Goal: Information Seeking & Learning: Learn about a topic

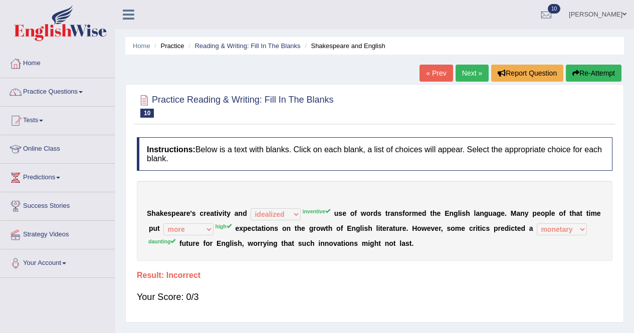
select select "idealized"
select select "more"
select select "monetary"
click at [462, 74] on link "Next »" at bounding box center [472, 73] width 33 height 17
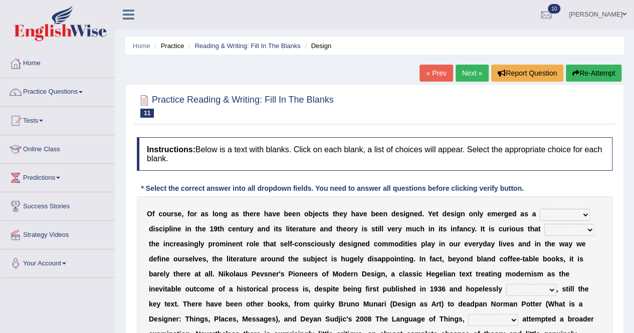
click at [580, 212] on select "bilateral ubiquitous foremost dedicated" at bounding box center [565, 215] width 50 height 12
select select "dedicated"
click at [540, 209] on select "bilateral ubiquitous foremost dedicated" at bounding box center [565, 215] width 50 height 12
click at [585, 230] on select "since despite within through" at bounding box center [569, 230] width 50 height 12
select select "despite"
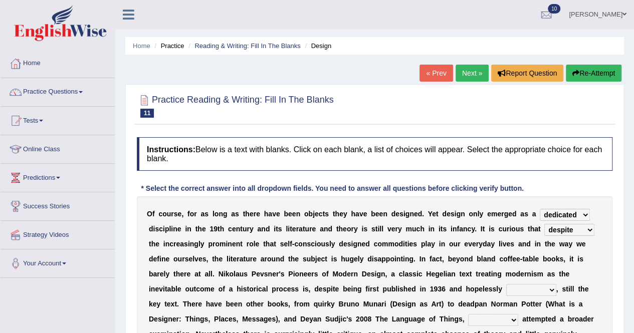
click at [544, 224] on select "since despite within through" at bounding box center [569, 230] width 50 height 12
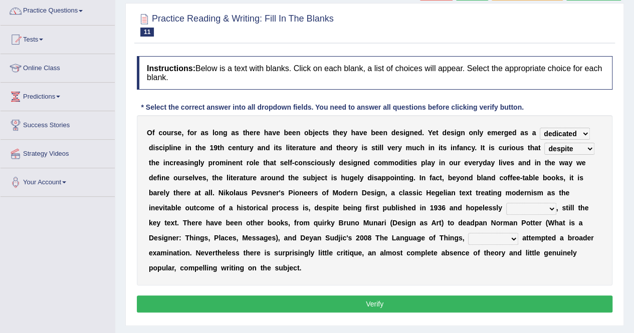
scroll to position [100, 0]
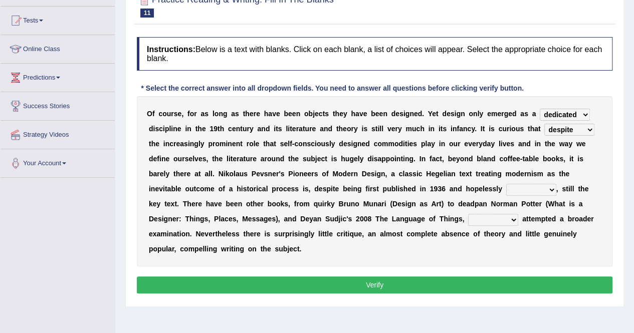
click at [547, 189] on select "dates dating date dated" at bounding box center [531, 190] width 50 height 12
select select "dates"
click at [506, 184] on select "dates dating date dated" at bounding box center [531, 190] width 50 height 12
click at [513, 218] on select "which then however as" at bounding box center [493, 220] width 50 height 12
select select "which"
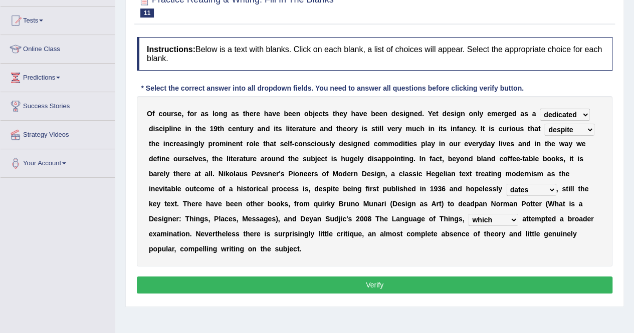
click at [468, 214] on select "which then however as" at bounding box center [493, 220] width 50 height 12
click at [295, 282] on button "Verify" at bounding box center [375, 285] width 476 height 17
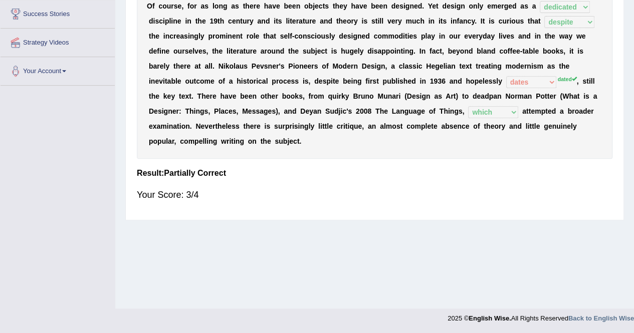
scroll to position [0, 0]
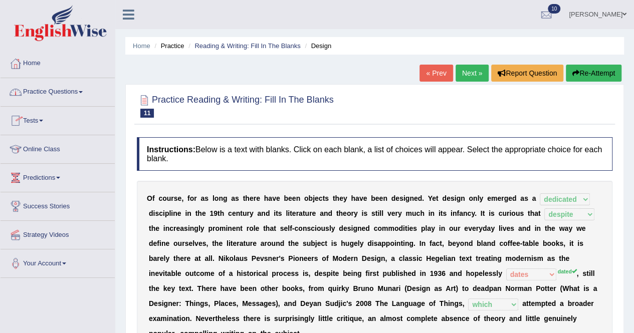
click at [79, 93] on link "Practice Questions" at bounding box center [58, 90] width 114 height 25
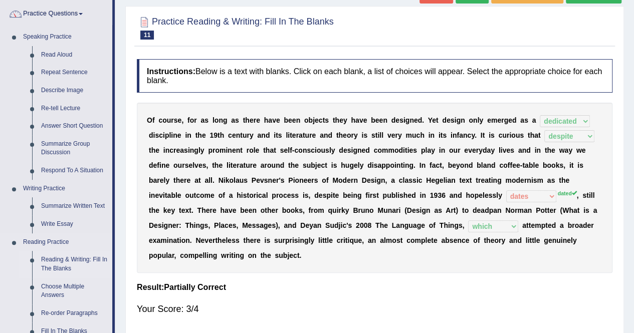
scroll to position [100, 0]
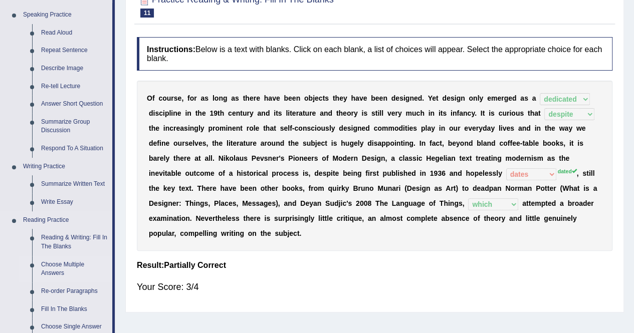
click at [66, 266] on link "Choose Multiple Answers" at bounding box center [75, 269] width 76 height 27
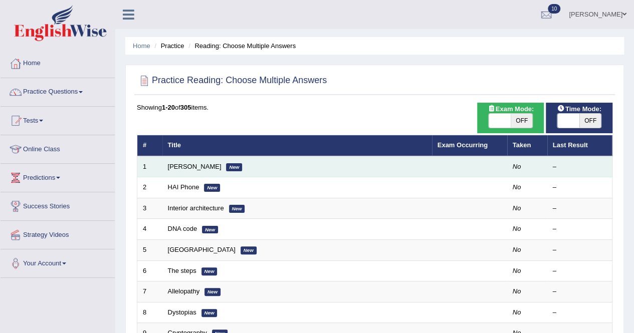
click at [182, 171] on td "Damian Scarf New" at bounding box center [297, 166] width 270 height 21
click at [186, 159] on td "Damian Scarf New" at bounding box center [297, 166] width 270 height 21
click at [185, 165] on link "Damian Scarf" at bounding box center [195, 167] width 54 height 8
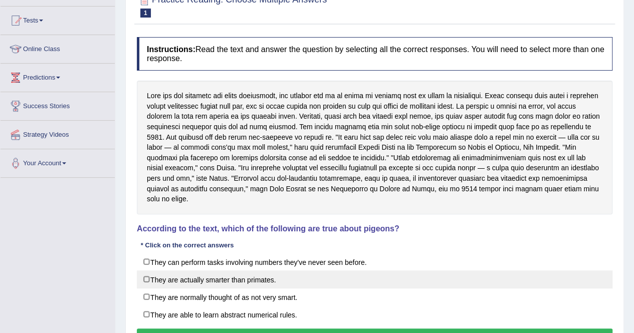
click at [177, 271] on label "They are actually smarter than primates." at bounding box center [375, 280] width 476 height 18
checkbox input "true"
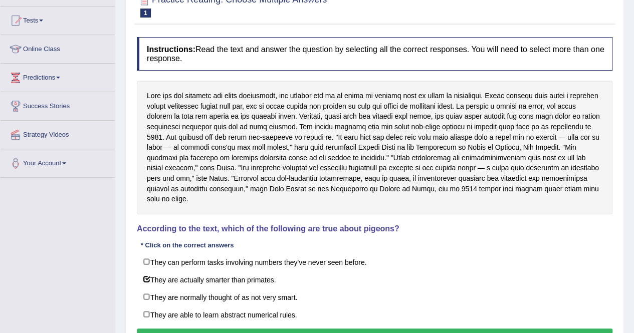
drag, startPoint x: 184, startPoint y: 322, endPoint x: 188, endPoint y: 317, distance: 6.4
click at [188, 329] on button "Verify" at bounding box center [375, 337] width 476 height 17
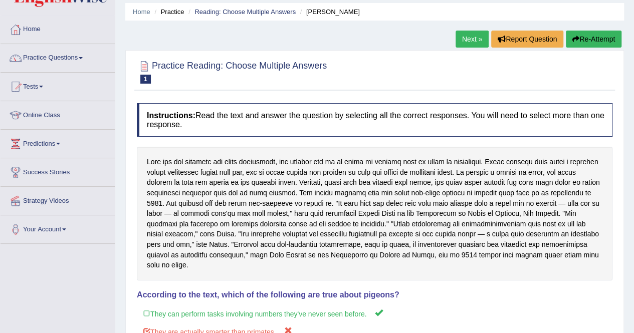
scroll to position [50, 0]
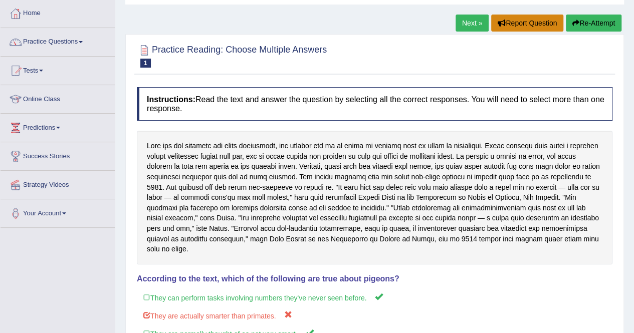
click at [491, 19] on button "Report Question" at bounding box center [527, 23] width 72 height 17
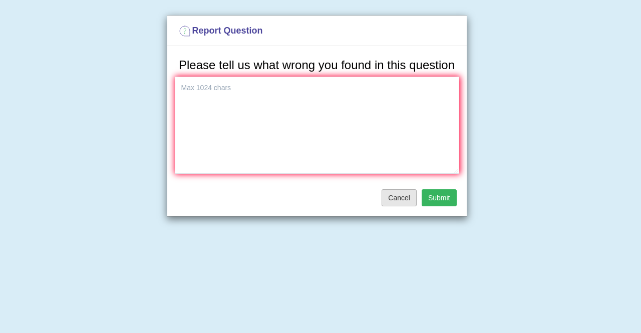
click at [412, 191] on button "Cancel" at bounding box center [399, 197] width 35 height 17
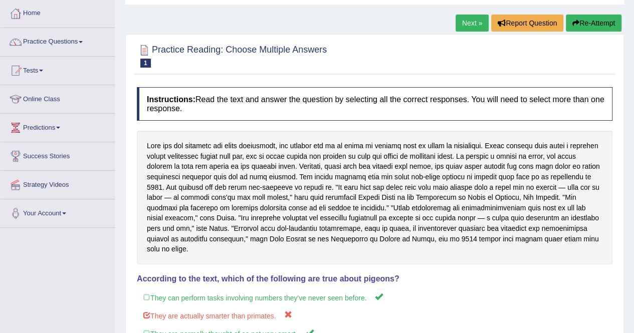
click at [471, 23] on link "Next »" at bounding box center [472, 23] width 33 height 17
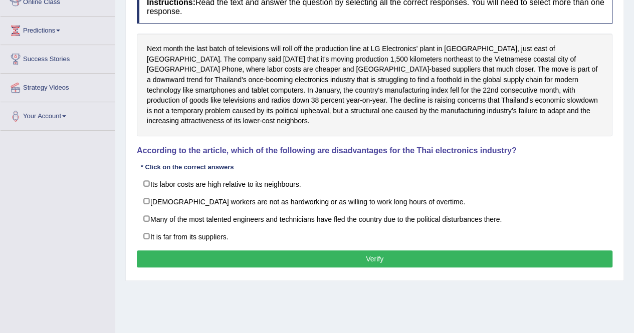
scroll to position [192, 0]
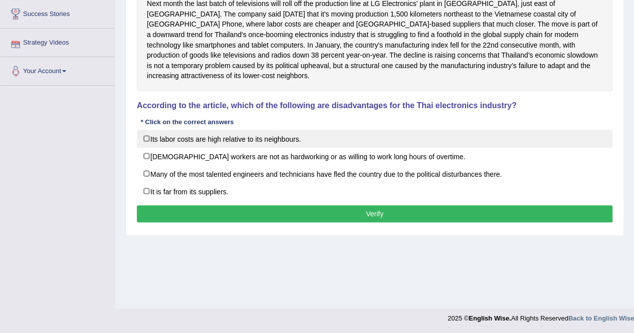
click at [157, 130] on label "Its labor costs are high relative to its neighbours." at bounding box center [375, 139] width 476 height 18
checkbox input "true"
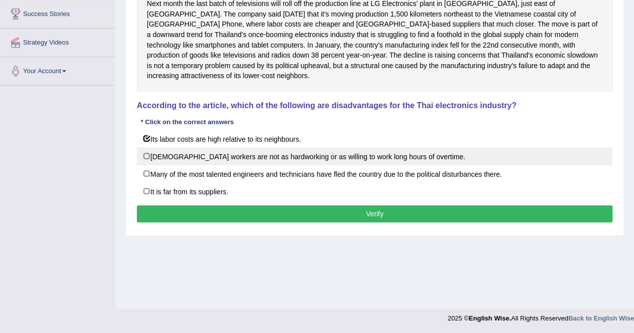
click at [160, 147] on label "Thai workers are not as hardworking or as willing to work long hours of overtim…" at bounding box center [375, 156] width 476 height 18
checkbox input "true"
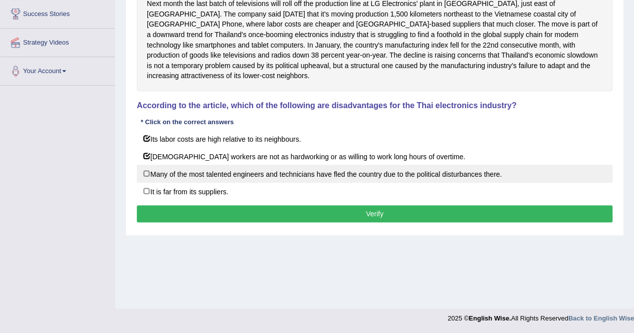
click at [156, 165] on label "Many of the most talented engineers and technicians have fled the country due t…" at bounding box center [375, 174] width 476 height 18
checkbox input "true"
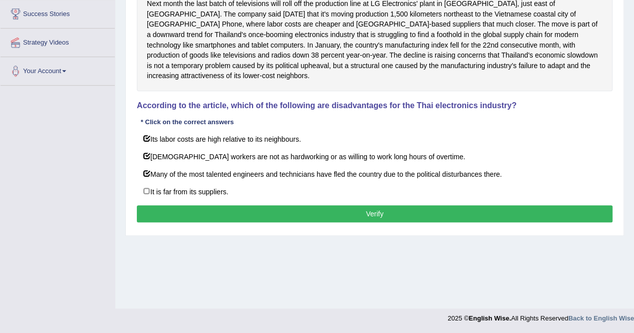
click at [190, 205] on button "Verify" at bounding box center [375, 213] width 476 height 17
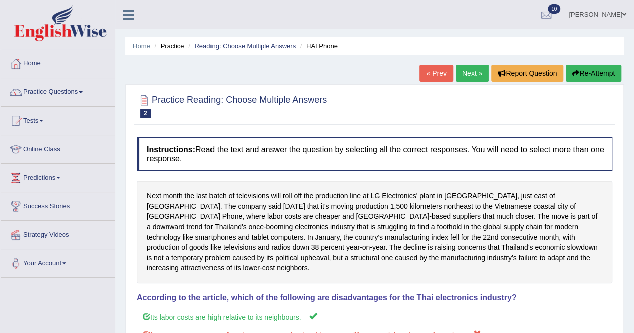
scroll to position [0, 0]
click at [466, 68] on link "Next »" at bounding box center [472, 73] width 33 height 17
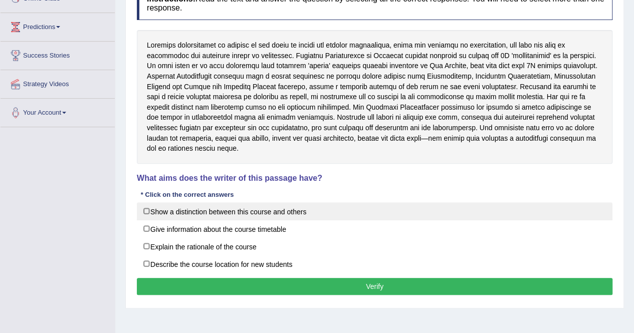
scroll to position [192, 0]
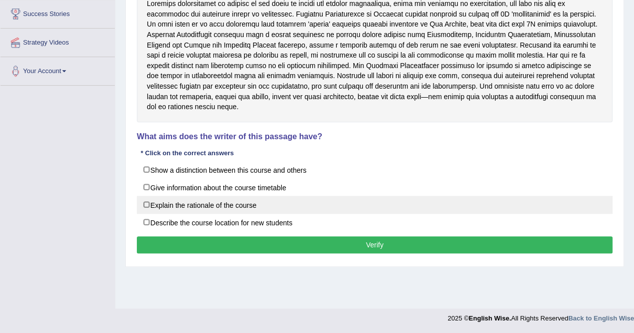
click at [171, 196] on label "Explain the rationale of the course" at bounding box center [375, 205] width 476 height 18
checkbox input "true"
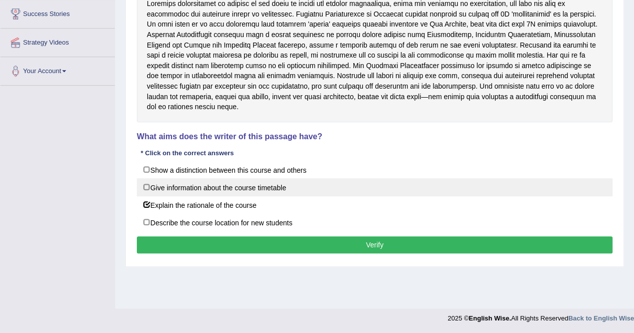
click at [190, 178] on label "Give information about the course timetable" at bounding box center [375, 187] width 476 height 18
checkbox input "true"
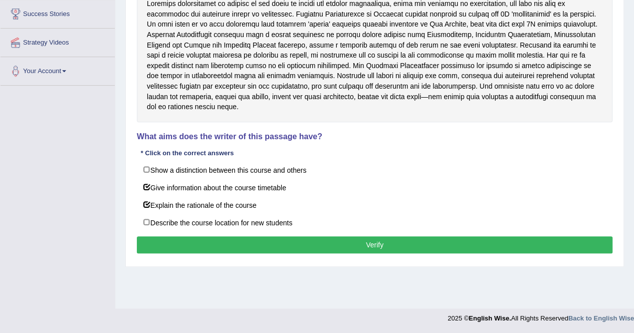
click at [215, 237] on button "Verify" at bounding box center [375, 245] width 476 height 17
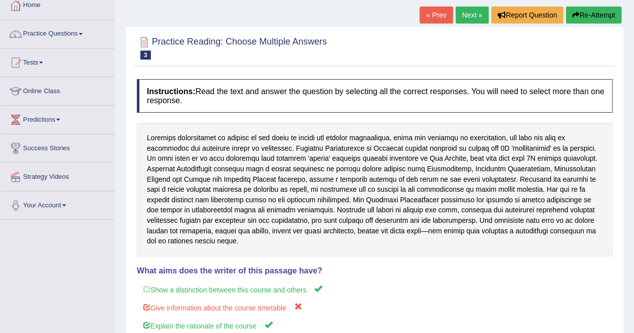
scroll to position [0, 0]
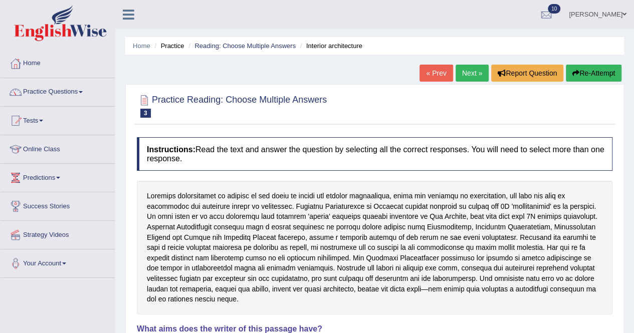
click at [463, 71] on link "Next »" at bounding box center [472, 73] width 33 height 17
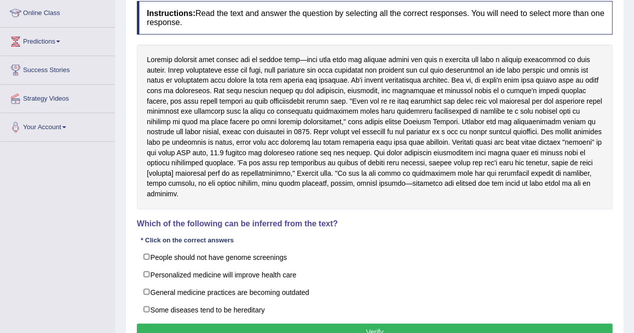
scroll to position [150, 0]
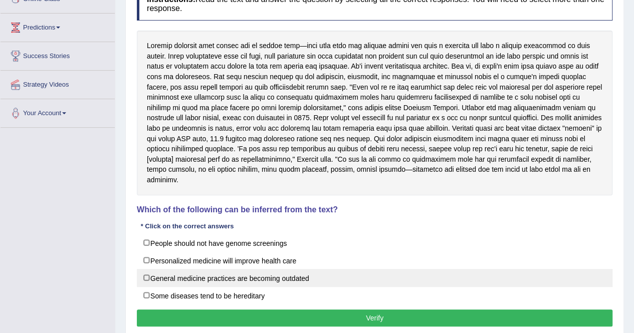
drag, startPoint x: 156, startPoint y: 291, endPoint x: 161, endPoint y: 279, distance: 12.6
click at [158, 284] on div "People should not have genome screenings Personalized medicine will improve hea…" at bounding box center [375, 269] width 476 height 71
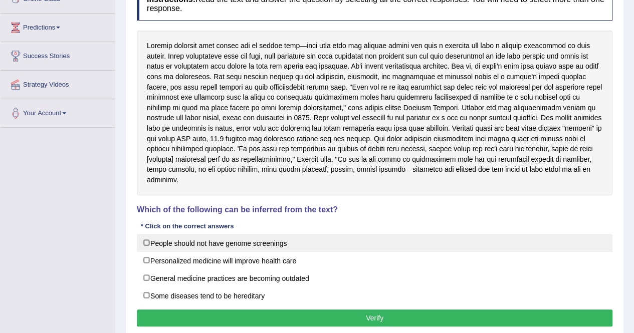
click at [176, 245] on label "People should not have genome screenings" at bounding box center [375, 243] width 476 height 18
checkbox input "true"
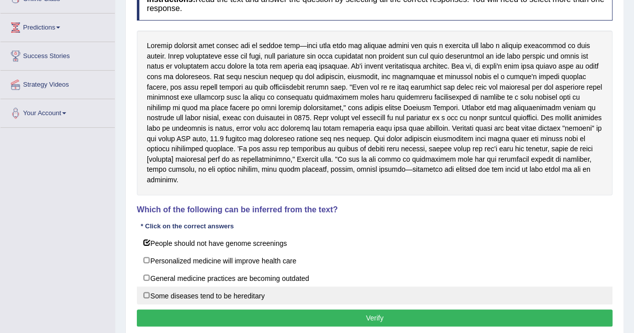
click at [159, 295] on label "Some diseases tend to be hereditary" at bounding box center [375, 296] width 476 height 18
checkbox input "true"
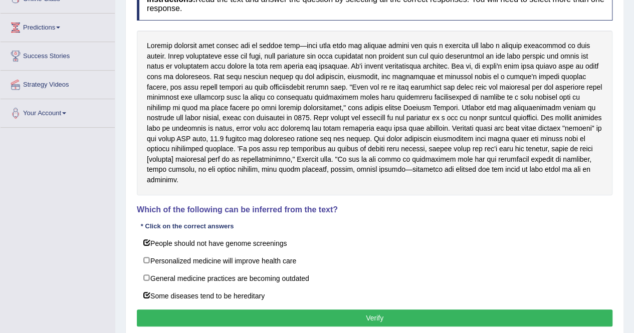
click at [193, 318] on button "Verify" at bounding box center [375, 318] width 476 height 17
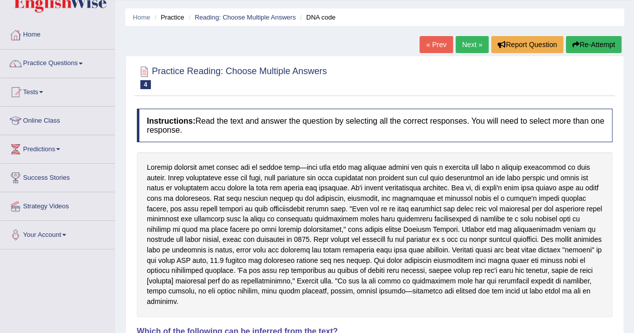
scroll to position [24, 0]
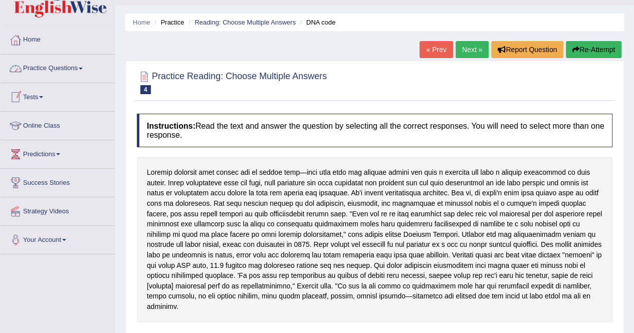
click at [83, 68] on span at bounding box center [81, 69] width 4 height 2
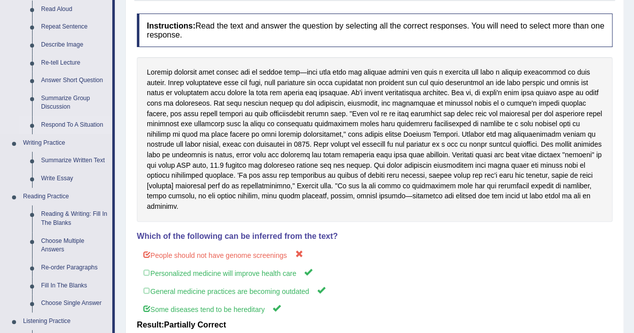
scroll to position [174, 0]
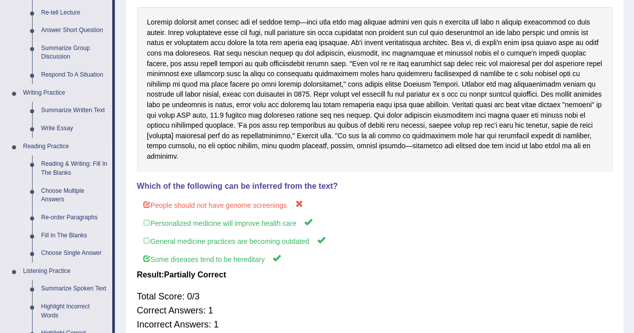
click at [63, 219] on link "Re-order Paragraphs" at bounding box center [75, 218] width 76 height 18
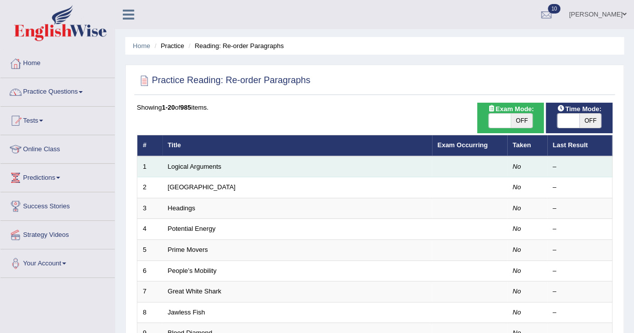
click at [244, 165] on td "Logical Arguments" at bounding box center [297, 166] width 270 height 21
click at [245, 161] on td "Logical Arguments" at bounding box center [297, 166] width 270 height 21
drag, startPoint x: 216, startPoint y: 170, endPoint x: 213, endPoint y: 161, distance: 10.0
click at [213, 161] on td "Logical Arguments" at bounding box center [297, 166] width 270 height 21
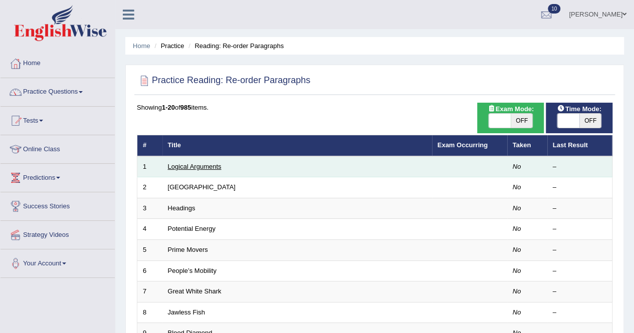
click at [209, 163] on link "Logical Arguments" at bounding box center [195, 167] width 54 height 8
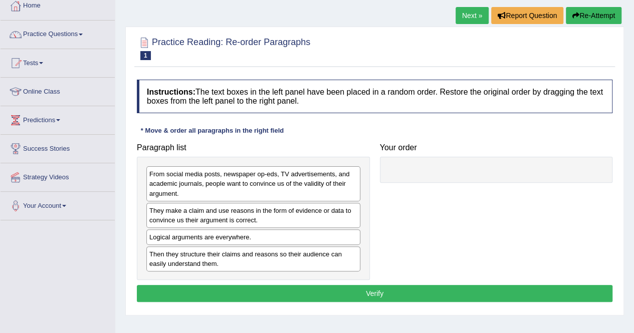
scroll to position [42, 0]
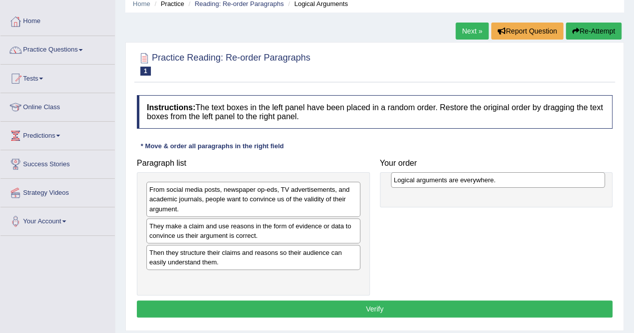
drag, startPoint x: 196, startPoint y: 251, endPoint x: 441, endPoint y: 179, distance: 254.8
click at [441, 179] on div "Logical arguments are everywhere." at bounding box center [498, 179] width 214 height 15
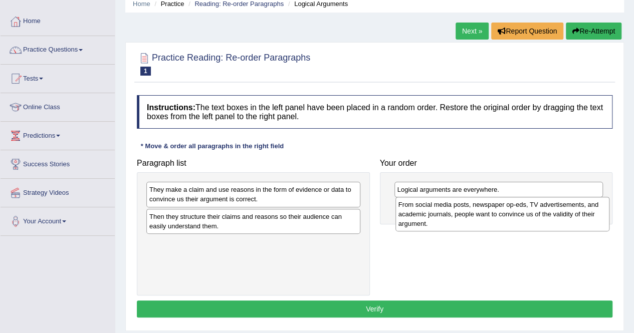
drag, startPoint x: 221, startPoint y: 193, endPoint x: 470, endPoint y: 208, distance: 249.5
click at [470, 208] on div "From social media posts, newspaper op-eds, TV advertisements, and academic jour…" at bounding box center [502, 214] width 214 height 35
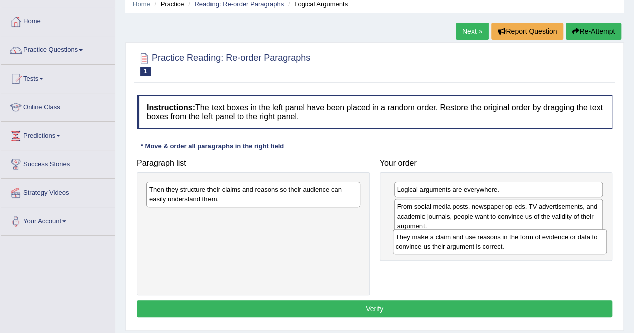
drag, startPoint x: 240, startPoint y: 200, endPoint x: 482, endPoint y: 244, distance: 246.5
click at [482, 244] on div "They make a claim and use reasons in the form of evidence or data to convince u…" at bounding box center [500, 242] width 214 height 25
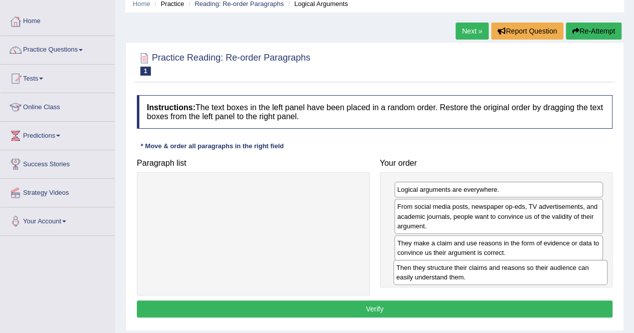
drag, startPoint x: 306, startPoint y: 201, endPoint x: 553, endPoint y: 278, distance: 258.8
click at [553, 279] on div "Then they structure their claims and reasons so their audience can easily under…" at bounding box center [500, 272] width 214 height 25
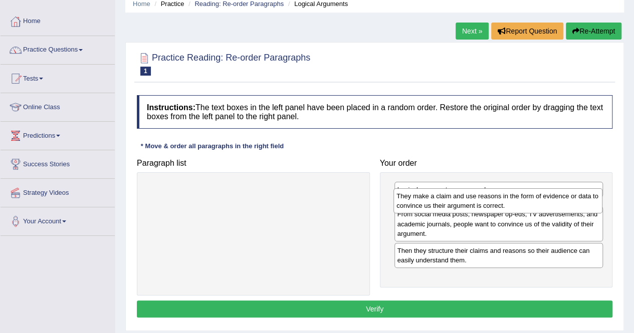
drag, startPoint x: 428, startPoint y: 245, endPoint x: 428, endPoint y: 199, distance: 46.1
click at [428, 199] on div "They make a claim and use reasons in the form of evidence or data to convince u…" at bounding box center [497, 200] width 209 height 25
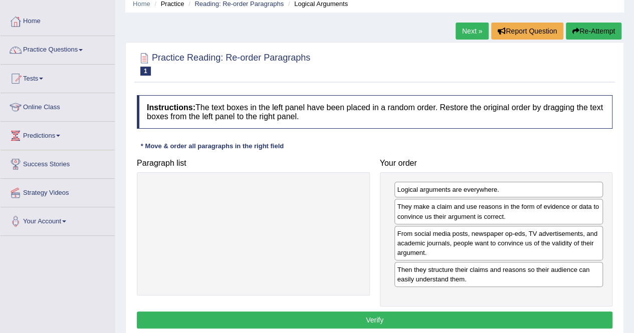
click at [394, 315] on button "Verify" at bounding box center [375, 320] width 476 height 17
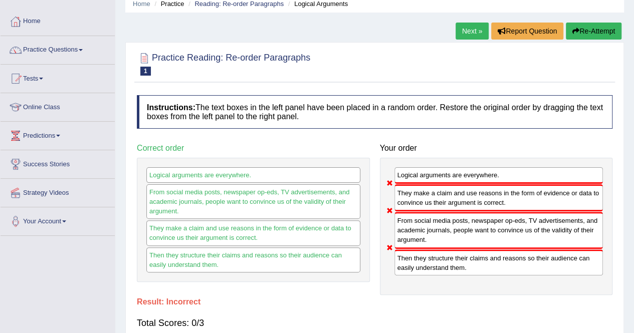
click at [470, 29] on link "Next »" at bounding box center [472, 31] width 33 height 17
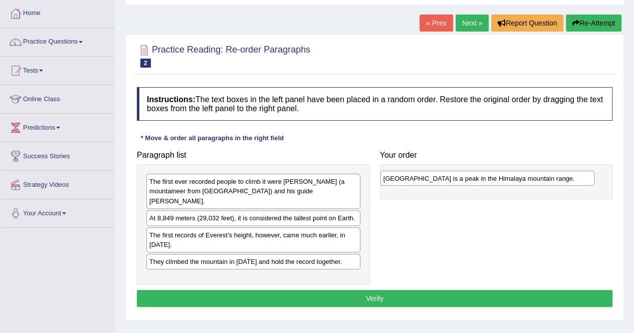
drag, startPoint x: 188, startPoint y: 253, endPoint x: 421, endPoint y: 180, distance: 244.1
click at [421, 180] on div "[GEOGRAPHIC_DATA] is a peak in the Himalaya mountain range." at bounding box center [487, 178] width 214 height 15
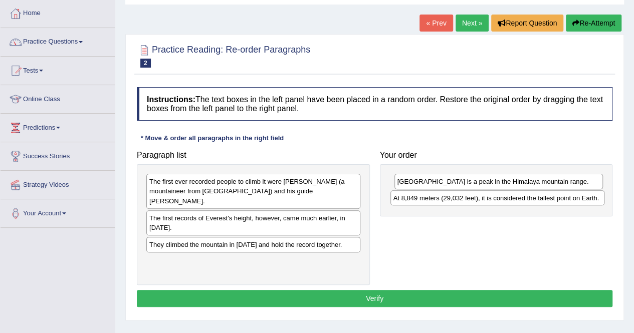
drag, startPoint x: 237, startPoint y: 208, endPoint x: 481, endPoint y: 198, distance: 244.8
click at [481, 198] on div "At 8,849 meters (29,032 feet), it is considered the tallest point on Earth." at bounding box center [497, 197] width 214 height 15
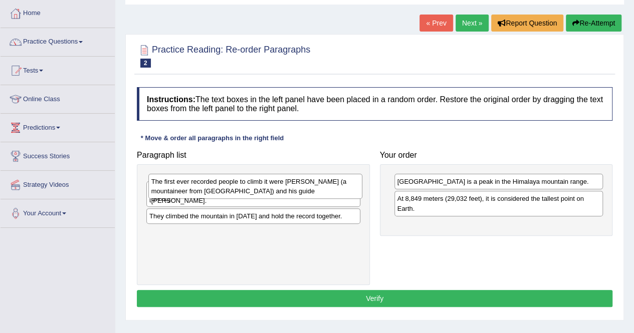
click at [214, 188] on div "The first ever recorded people to climb it were [PERSON_NAME] (a mountaineer fr…" at bounding box center [255, 186] width 214 height 25
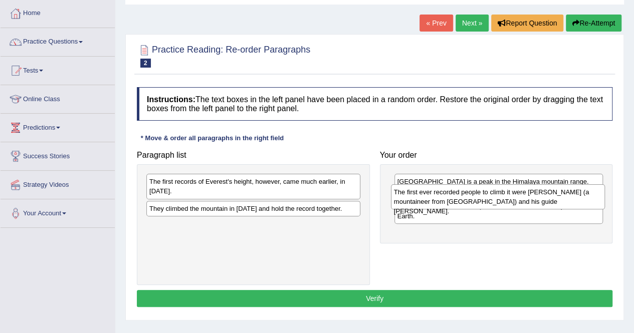
drag, startPoint x: 214, startPoint y: 188, endPoint x: 459, endPoint y: 198, distance: 244.8
click at [459, 198] on div "The first ever recorded people to climb it were [PERSON_NAME] (a mountaineer fr…" at bounding box center [498, 196] width 214 height 25
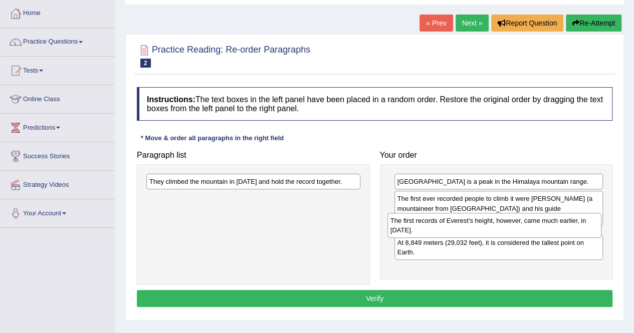
drag, startPoint x: 228, startPoint y: 189, endPoint x: 469, endPoint y: 228, distance: 244.2
click at [469, 228] on div "The first records of Everest's height, however, came much earlier, in [DATE]." at bounding box center [494, 225] width 214 height 25
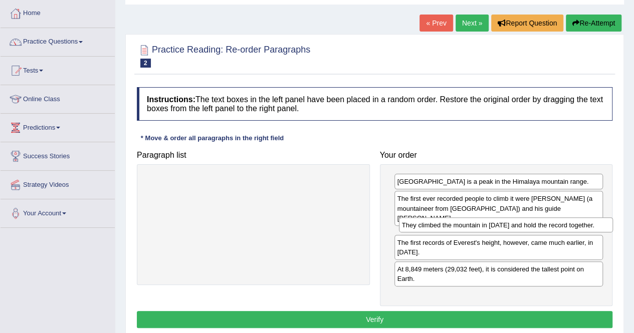
drag, startPoint x: 285, startPoint y: 184, endPoint x: 538, endPoint y: 228, distance: 256.3
click at [538, 228] on div "They climbed the mountain in [DATE] and hold the record together." at bounding box center [506, 225] width 214 height 15
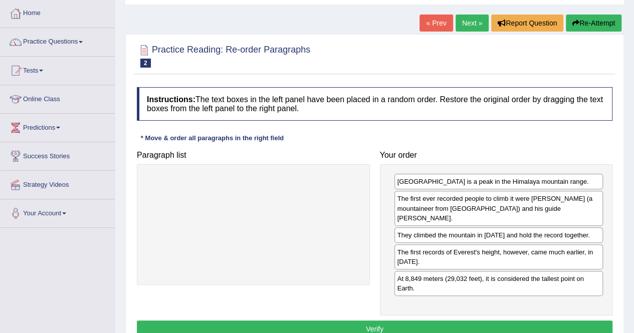
click at [463, 323] on button "Verify" at bounding box center [375, 329] width 476 height 17
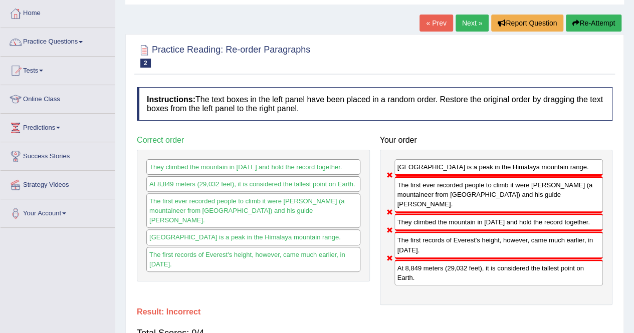
click at [459, 25] on link "Next »" at bounding box center [472, 23] width 33 height 17
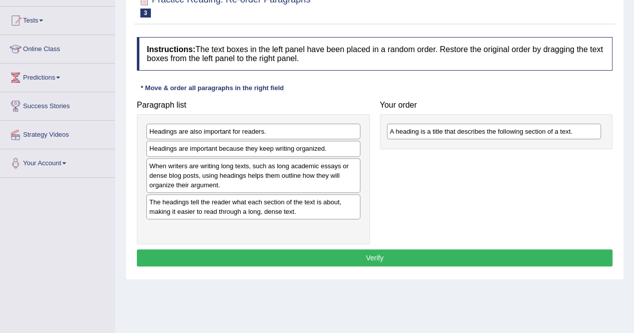
drag, startPoint x: 269, startPoint y: 148, endPoint x: 509, endPoint y: 131, distance: 241.1
click at [509, 131] on div "A heading is a title that describes the following section of a text." at bounding box center [494, 131] width 214 height 15
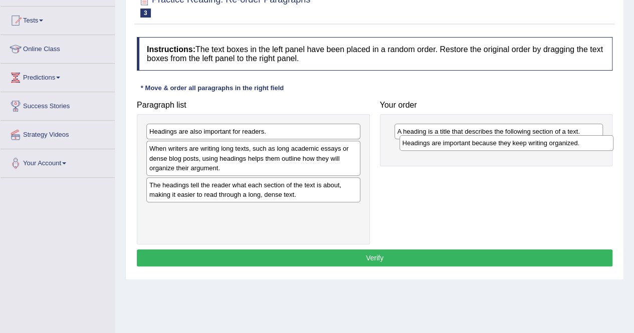
drag, startPoint x: 261, startPoint y: 147, endPoint x: 506, endPoint y: 142, distance: 244.6
click at [506, 142] on div "Headings are important because they keep writing organized." at bounding box center [506, 142] width 214 height 15
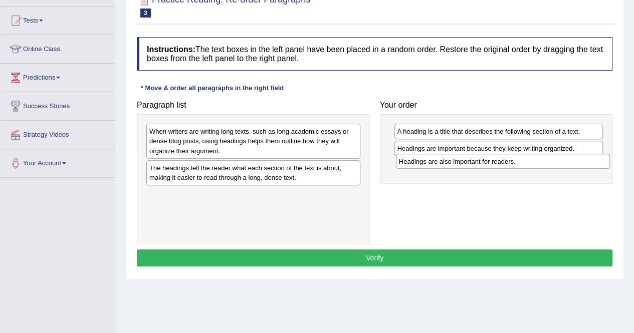
drag, startPoint x: 197, startPoint y: 133, endPoint x: 438, endPoint y: 167, distance: 243.0
click at [445, 165] on div "Headings are also important for readers." at bounding box center [503, 161] width 214 height 15
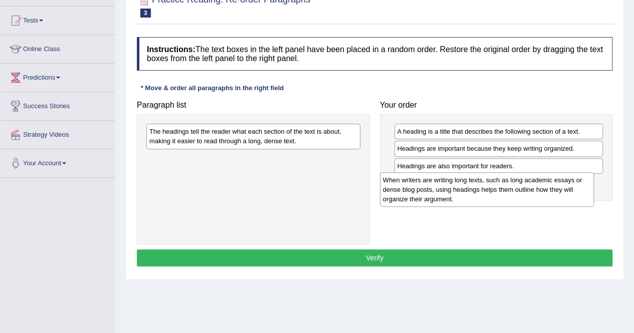
drag, startPoint x: 239, startPoint y: 134, endPoint x: 469, endPoint y: 183, distance: 235.6
click at [469, 183] on div "When writers are writing long texts, such as long academic essays or dense blog…" at bounding box center [487, 189] width 214 height 35
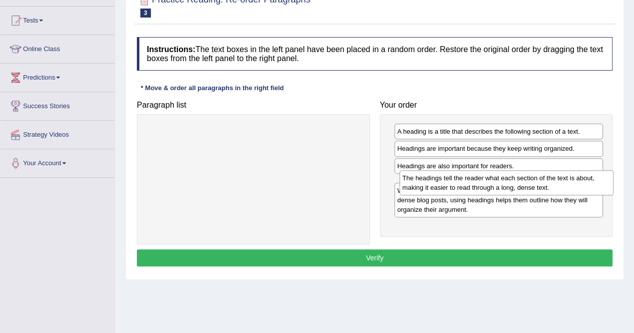
drag, startPoint x: 245, startPoint y: 144, endPoint x: 496, endPoint y: 185, distance: 253.8
click at [496, 185] on div "The headings tell the reader what each section of the text is about, making it …" at bounding box center [506, 182] width 214 height 25
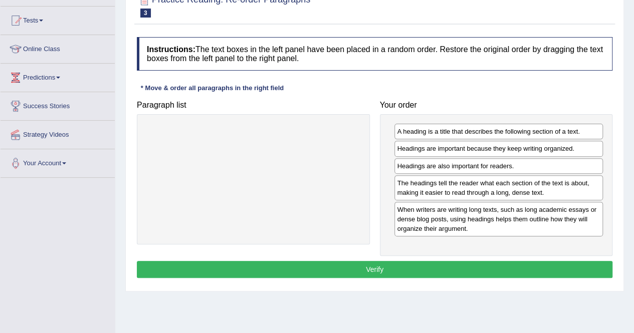
click at [443, 262] on button "Verify" at bounding box center [375, 269] width 476 height 17
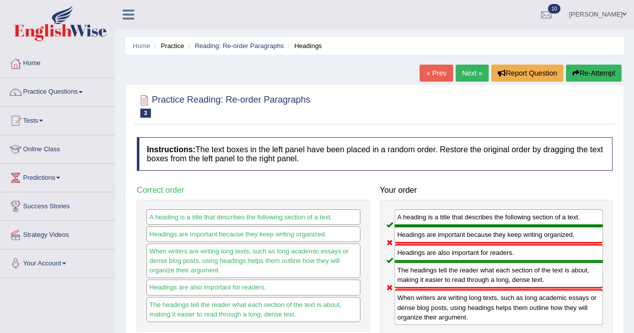
click at [471, 66] on link "Next »" at bounding box center [472, 73] width 33 height 17
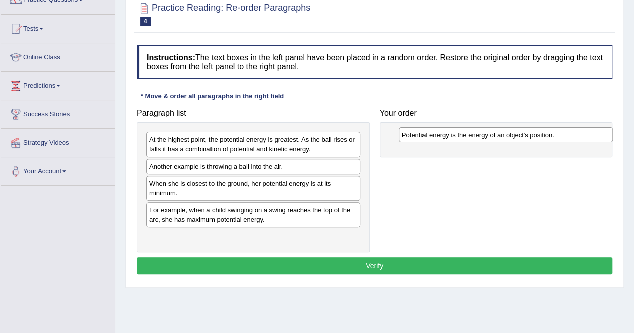
drag, startPoint x: 221, startPoint y: 135, endPoint x: 473, endPoint y: 129, distance: 252.2
click at [473, 130] on div "Potential energy is the energy of an object's position." at bounding box center [506, 134] width 214 height 15
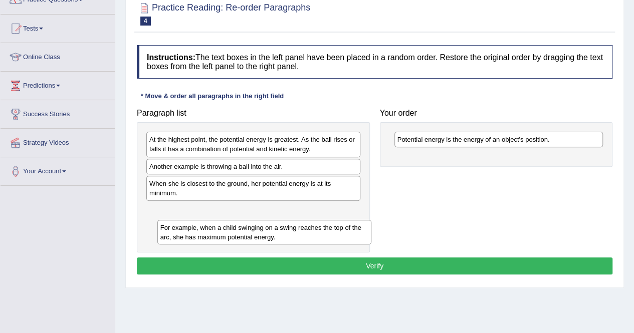
drag, startPoint x: 174, startPoint y: 215, endPoint x: 187, endPoint y: 193, distance: 25.6
click at [180, 220] on div "For example, when a child swinging on a swing reaches the top of the arc, she h…" at bounding box center [264, 232] width 214 height 25
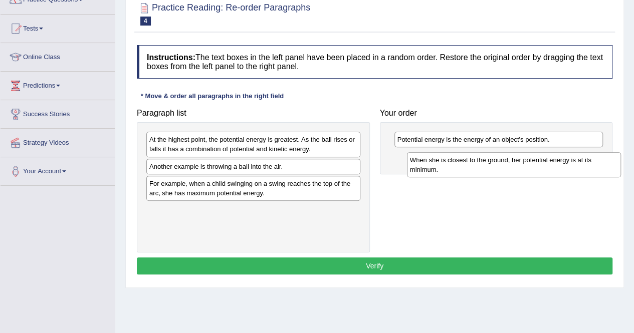
drag, startPoint x: 170, startPoint y: 186, endPoint x: 431, endPoint y: 163, distance: 261.6
click at [431, 163] on div "When she is closest to the ground, her potential energy is at its minimum." at bounding box center [514, 164] width 214 height 25
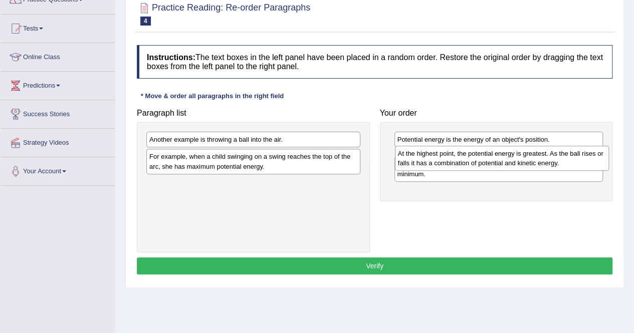
drag, startPoint x: 164, startPoint y: 145, endPoint x: 413, endPoint y: 159, distance: 249.0
click at [413, 159] on div "At the highest point, the potential energy is greatest. As the ball rises or fa…" at bounding box center [502, 158] width 214 height 25
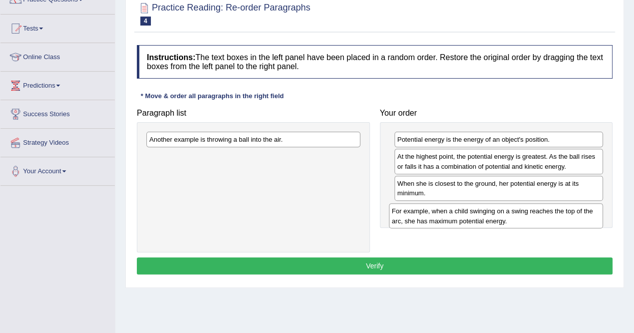
drag, startPoint x: 182, startPoint y: 162, endPoint x: 424, endPoint y: 218, distance: 248.7
click at [424, 218] on div "For example, when a child swinging on a swing reaches the top of the arc, she h…" at bounding box center [496, 215] width 214 height 25
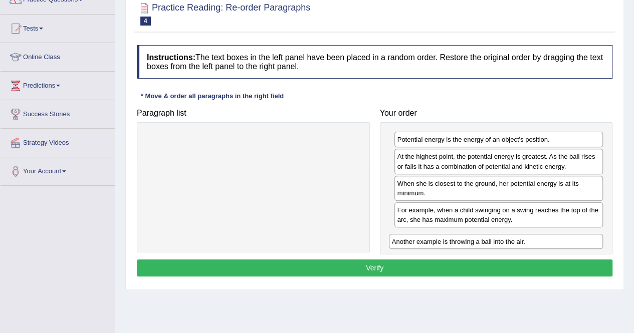
drag, startPoint x: 280, startPoint y: 135, endPoint x: 522, endPoint y: 237, distance: 263.2
click at [522, 237] on div "Another example is throwing a ball into the air." at bounding box center [496, 241] width 214 height 15
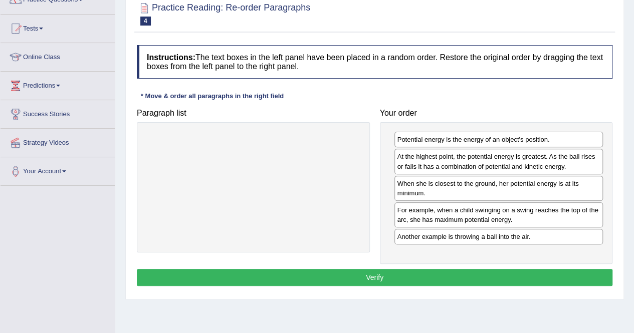
click at [419, 270] on button "Verify" at bounding box center [375, 277] width 476 height 17
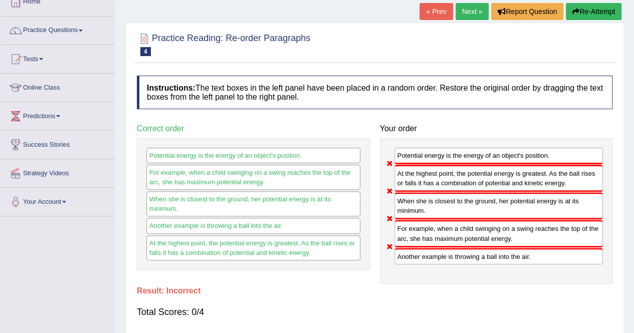
scroll to position [62, 0]
click at [466, 14] on link "Next »" at bounding box center [472, 11] width 33 height 17
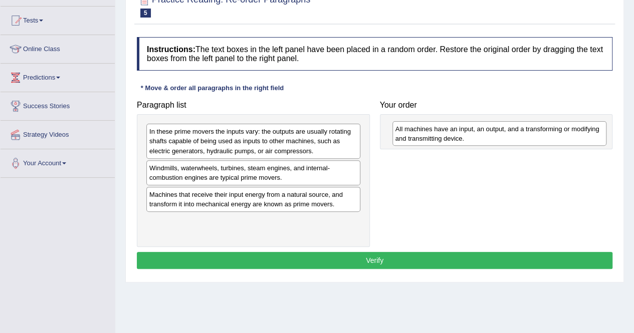
drag, startPoint x: 292, startPoint y: 182, endPoint x: 538, endPoint y: 143, distance: 249.1
click at [538, 143] on div "All machines have an input, an output, and a transforming or modifying and tran…" at bounding box center [499, 133] width 214 height 25
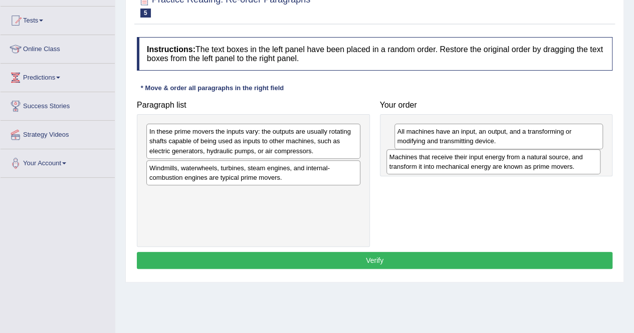
drag, startPoint x: 203, startPoint y: 202, endPoint x: 444, endPoint y: 165, distance: 242.8
click at [444, 165] on div "Machines that receive their input energy from a natural source, and transform i…" at bounding box center [493, 161] width 214 height 25
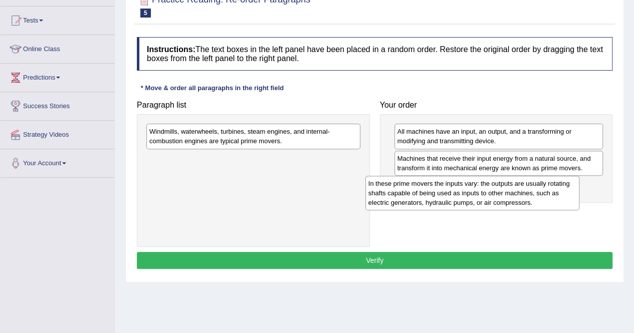
drag, startPoint x: 233, startPoint y: 147, endPoint x: 396, endPoint y: 166, distance: 164.5
click at [453, 196] on div "In these prime movers the inputs vary: the outputs are usually rotating shafts …" at bounding box center [472, 193] width 214 height 35
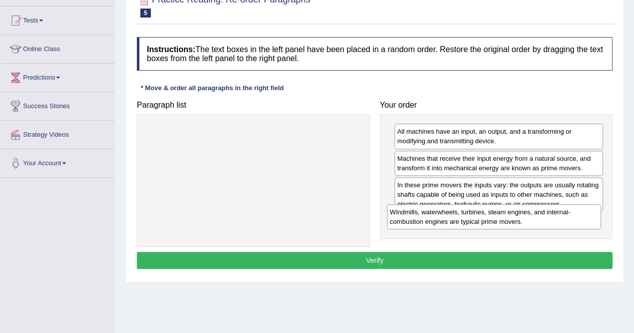
drag, startPoint x: 234, startPoint y: 134, endPoint x: 474, endPoint y: 215, distance: 253.7
click at [474, 215] on div "Windmills, waterwheels, turbines, steam engines, and internal-combustion engine…" at bounding box center [494, 216] width 214 height 25
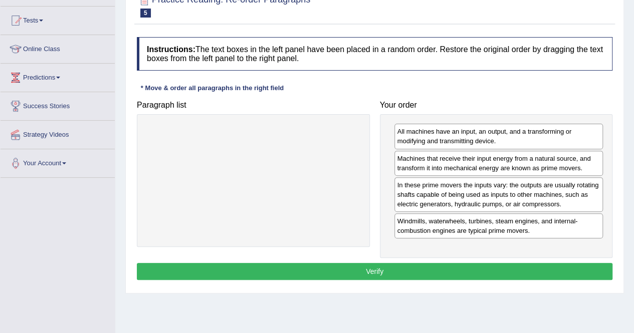
click at [444, 263] on button "Verify" at bounding box center [375, 271] width 476 height 17
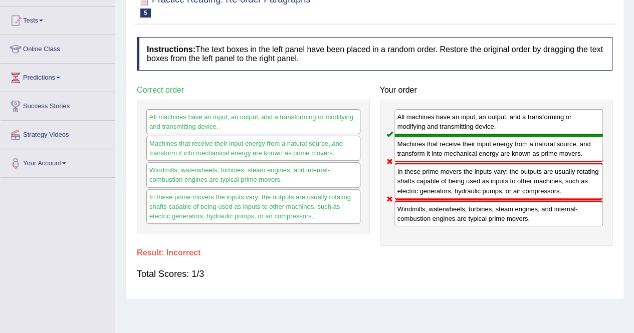
scroll to position [50, 0]
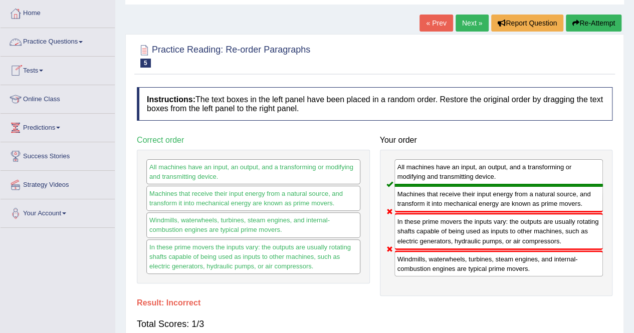
click at [84, 38] on link "Practice Questions" at bounding box center [58, 40] width 114 height 25
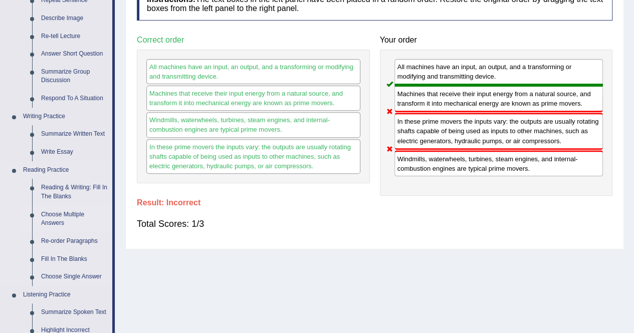
scroll to position [200, 0]
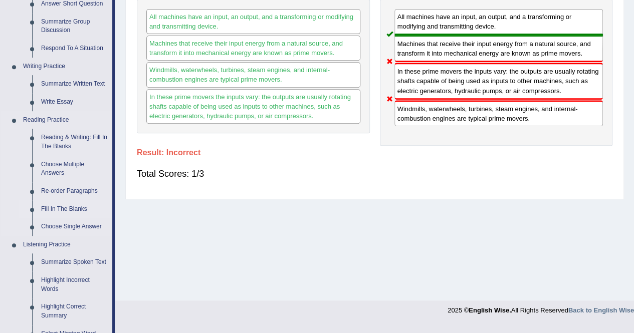
click at [75, 208] on link "Fill In The Blanks" at bounding box center [75, 209] width 76 height 18
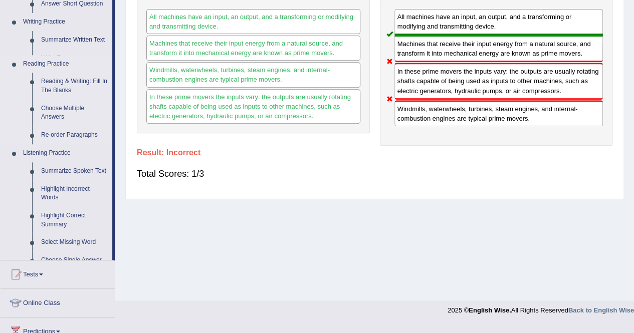
scroll to position [192, 0]
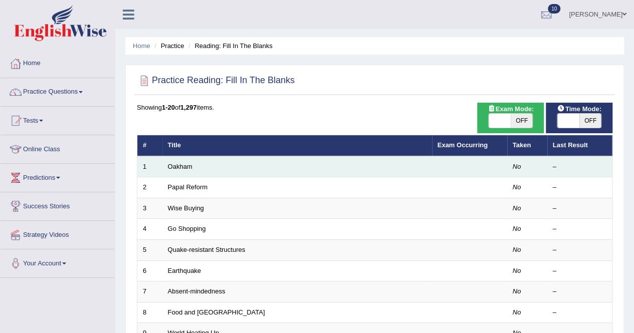
click at [237, 165] on td "Oakham" at bounding box center [297, 166] width 270 height 21
click at [183, 165] on link "Oakham" at bounding box center [180, 167] width 25 height 8
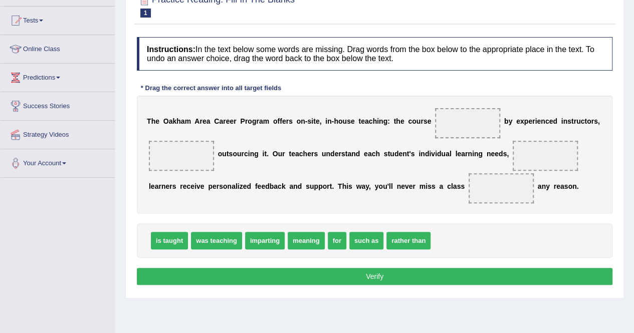
scroll to position [50, 0]
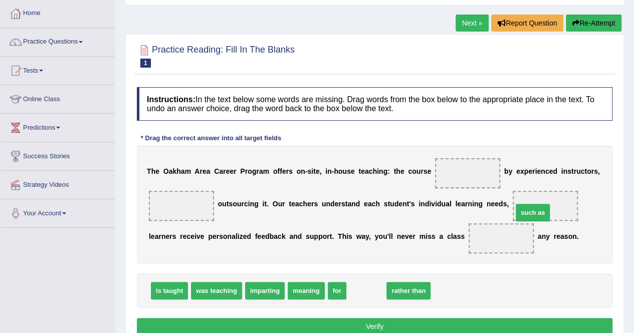
drag, startPoint x: 359, startPoint y: 291, endPoint x: 525, endPoint y: 213, distance: 183.8
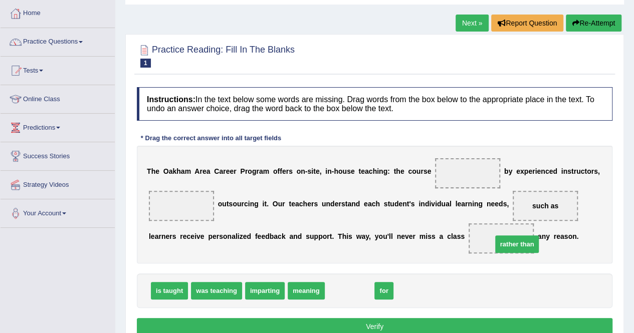
drag, startPoint x: 358, startPoint y: 290, endPoint x: 525, endPoint y: 243, distance: 173.8
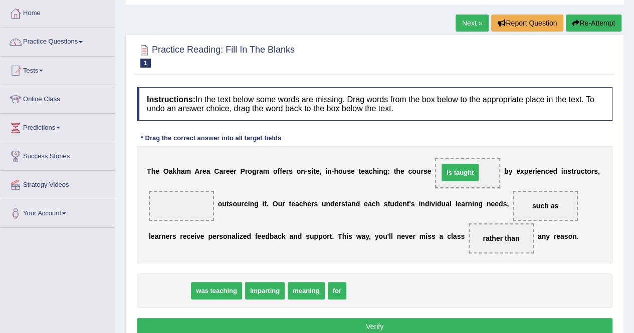
drag, startPoint x: 166, startPoint y: 292, endPoint x: 457, endPoint y: 174, distance: 313.8
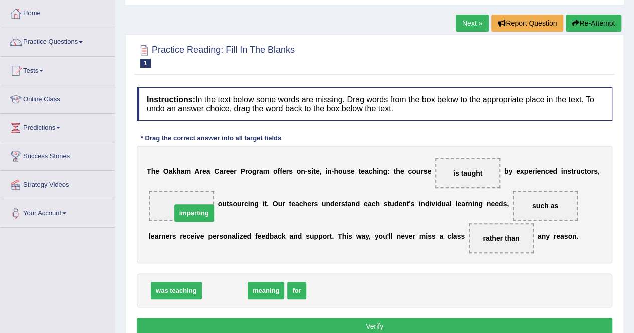
drag, startPoint x: 215, startPoint y: 287, endPoint x: 182, endPoint y: 202, distance: 91.6
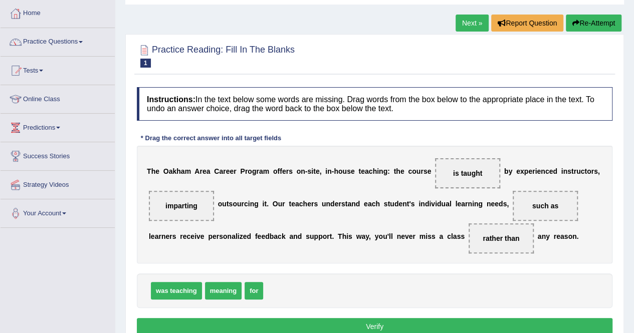
click at [282, 327] on button "Verify" at bounding box center [375, 326] width 476 height 17
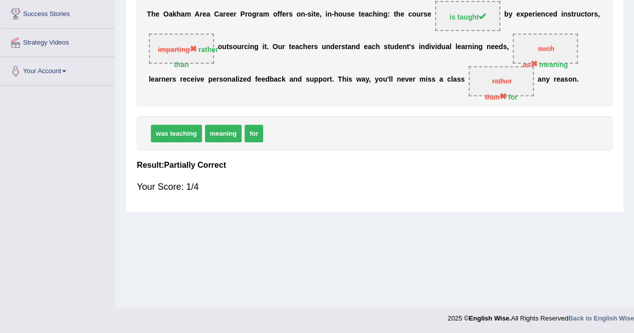
scroll to position [0, 0]
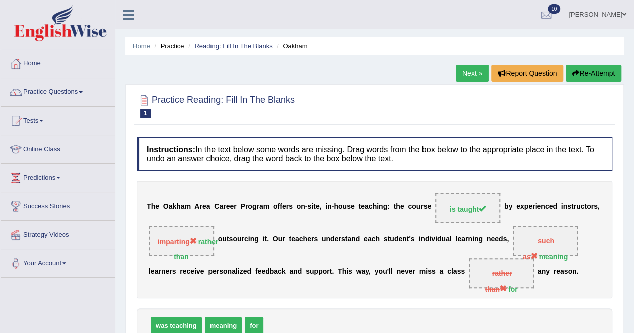
click at [467, 70] on link "Next »" at bounding box center [472, 73] width 33 height 17
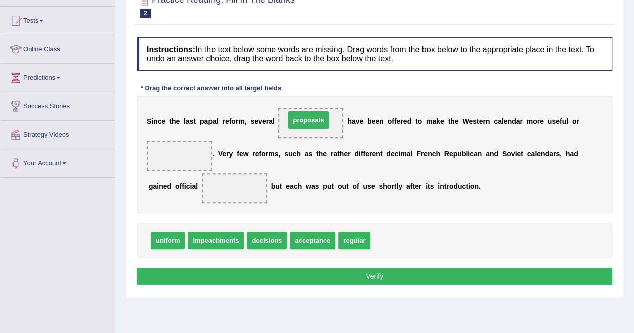
drag, startPoint x: 380, startPoint y: 241, endPoint x: 294, endPoint y: 120, distance: 148.1
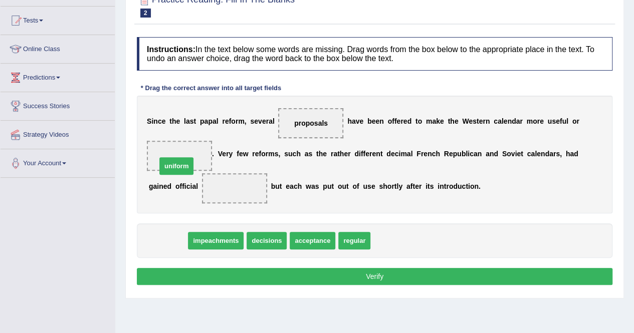
drag, startPoint x: 159, startPoint y: 235, endPoint x: 168, endPoint y: 160, distance: 75.2
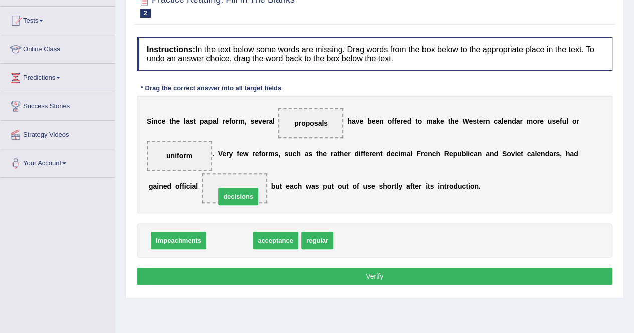
drag, startPoint x: 224, startPoint y: 236, endPoint x: 232, endPoint y: 192, distance: 44.9
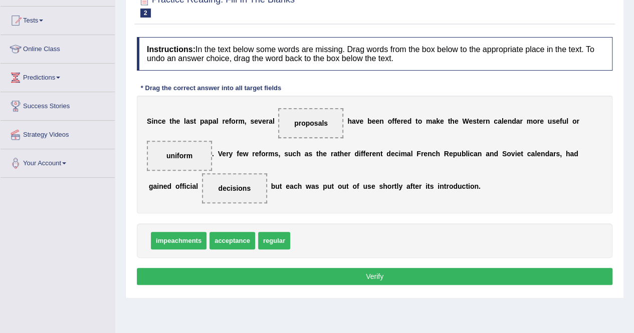
drag, startPoint x: 264, startPoint y: 289, endPoint x: 270, endPoint y: 278, distance: 12.6
click at [270, 278] on div "Instructions: In the text below some words are missing. Drag words from the box…" at bounding box center [374, 162] width 481 height 261
click at [272, 277] on button "Verify" at bounding box center [375, 276] width 476 height 17
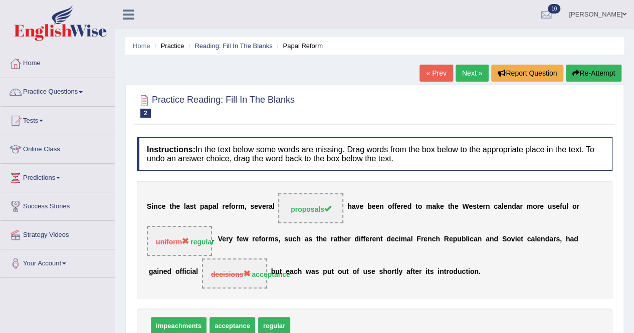
click at [468, 74] on link "Next »" at bounding box center [472, 73] width 33 height 17
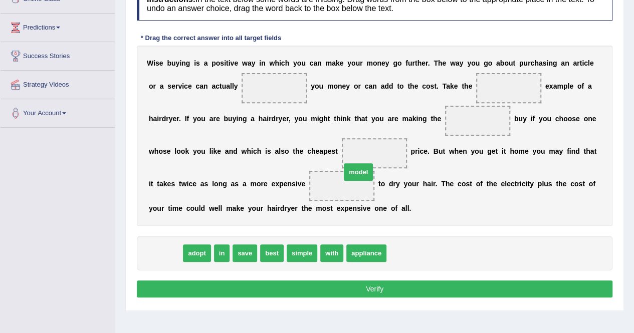
drag, startPoint x: 164, startPoint y: 251, endPoint x: 367, endPoint y: 157, distance: 223.3
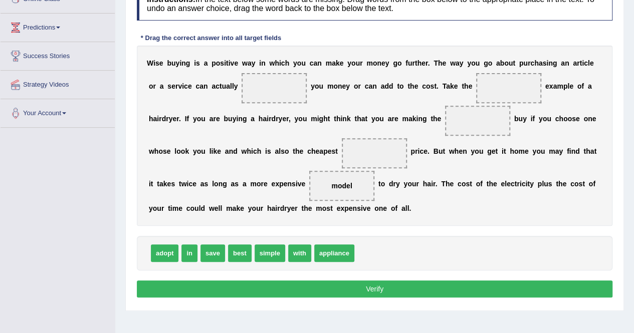
drag, startPoint x: 340, startPoint y: 191, endPoint x: 370, endPoint y: 142, distance: 58.3
click at [370, 142] on div "W i s e b u y i n g i s a p o s i t i v e w a y i n w h i c h y o u c a n m a k…" at bounding box center [375, 136] width 476 height 180
drag, startPoint x: 333, startPoint y: 179, endPoint x: 352, endPoint y: 151, distance: 34.3
click at [351, 152] on div "W i s e b u y i n g i s a p o s i t i v e w a y i n w h i c h y o u c a n m a k…" at bounding box center [375, 136] width 476 height 180
click at [354, 149] on span at bounding box center [374, 153] width 65 height 30
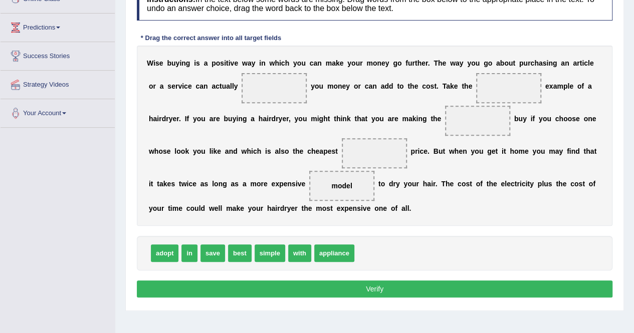
click at [354, 149] on span at bounding box center [374, 153] width 65 height 30
drag, startPoint x: 335, startPoint y: 184, endPoint x: 358, endPoint y: 160, distance: 33.7
drag, startPoint x: 222, startPoint y: 239, endPoint x: 225, endPoint y: 235, distance: 5.3
click at [223, 240] on div "adopt in save best simple with appliance" at bounding box center [375, 253] width 476 height 35
drag, startPoint x: 331, startPoint y: 254, endPoint x: 276, endPoint y: 91, distance: 172.0
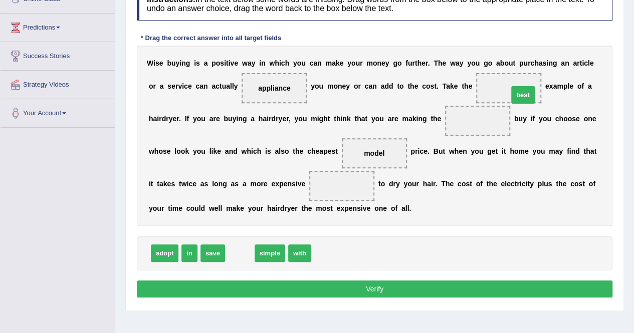
drag, startPoint x: 234, startPoint y: 257, endPoint x: 517, endPoint y: 99, distance: 324.4
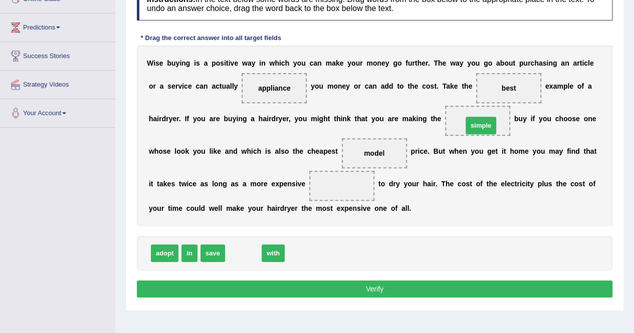
drag, startPoint x: 247, startPoint y: 245, endPoint x: 484, endPoint y: 117, distance: 269.7
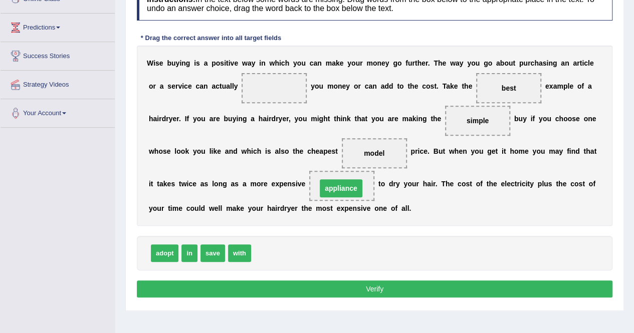
drag, startPoint x: 272, startPoint y: 84, endPoint x: 339, endPoint y: 184, distance: 120.4
drag, startPoint x: 214, startPoint y: 251, endPoint x: 268, endPoint y: 88, distance: 171.8
drag, startPoint x: 312, startPoint y: 264, endPoint x: 302, endPoint y: 281, distance: 19.5
click at [302, 281] on div "Instructions: In the text below some words are missing. Drag words from the box…" at bounding box center [374, 144] width 481 height 324
click at [303, 277] on div "Instructions: In the text below some words are missing. Drag words from the box…" at bounding box center [374, 144] width 481 height 324
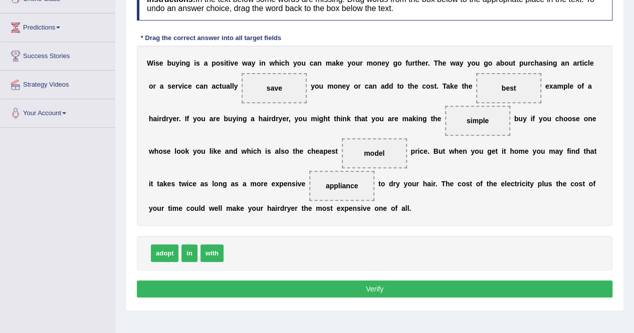
click at [303, 287] on button "Verify" at bounding box center [375, 289] width 476 height 17
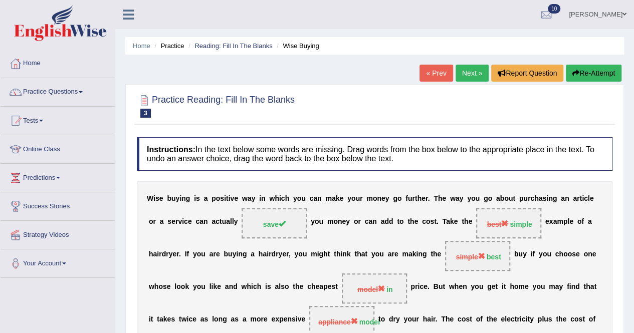
click at [468, 74] on link "Next »" at bounding box center [472, 73] width 33 height 17
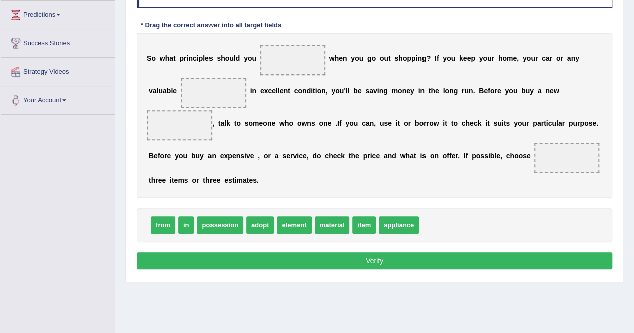
scroll to position [142, 0]
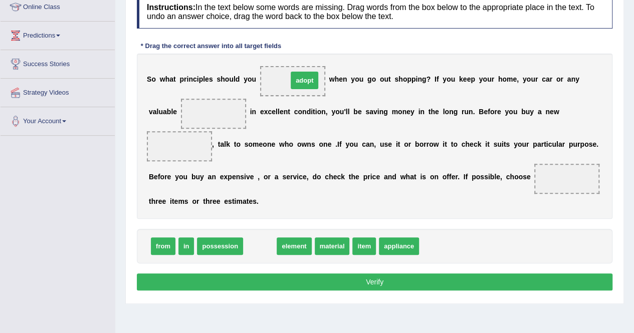
drag, startPoint x: 260, startPoint y: 238, endPoint x: 305, endPoint y: 72, distance: 172.3
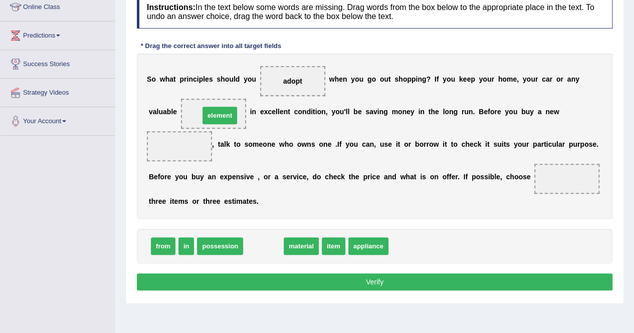
drag, startPoint x: 266, startPoint y: 243, endPoint x: 223, endPoint y: 113, distance: 137.4
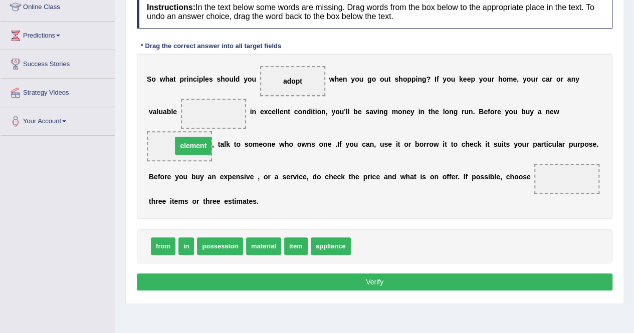
drag, startPoint x: 210, startPoint y: 112, endPoint x: 190, endPoint y: 143, distance: 37.4
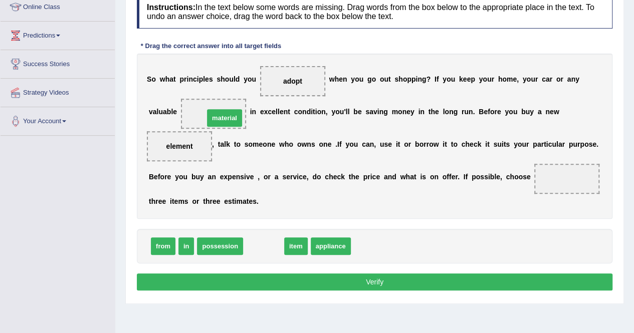
drag, startPoint x: 260, startPoint y: 244, endPoint x: 221, endPoint y: 116, distance: 134.1
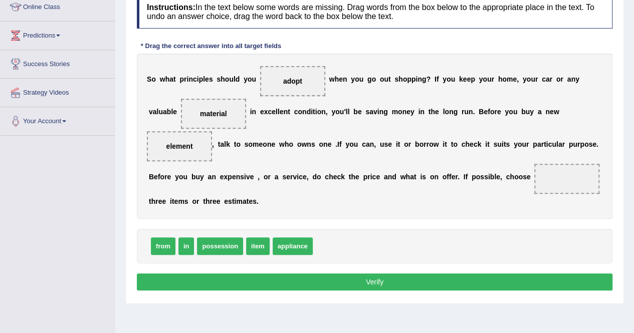
drag, startPoint x: 288, startPoint y: 162, endPoint x: 380, endPoint y: 164, distance: 92.2
click at [380, 164] on div "S o w h a t p r i n c i p l e s s h o u l d y o u adopt w h e n y o u g o o u t…" at bounding box center [375, 136] width 476 height 165
drag, startPoint x: 389, startPoint y: 161, endPoint x: 441, endPoint y: 151, distance: 53.1
click at [441, 151] on div "S o w h a t p r i n c i p l e s s h o u l d y o u adopt w h e n y o u g o o u t…" at bounding box center [375, 136] width 476 height 165
drag, startPoint x: 164, startPoint y: 243, endPoint x: 588, endPoint y: 170, distance: 430.7
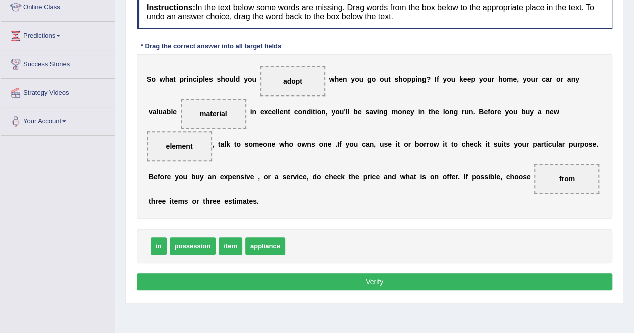
click at [237, 276] on button "Verify" at bounding box center [375, 282] width 476 height 17
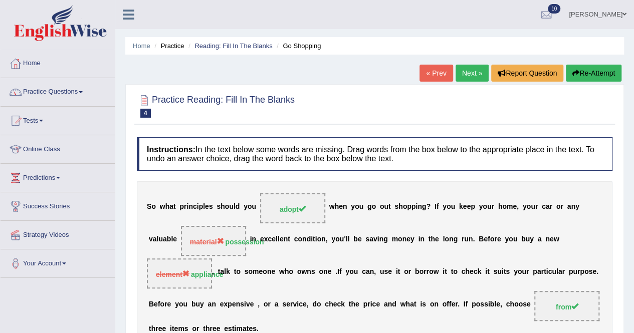
scroll to position [0, 0]
click at [466, 73] on link "Next »" at bounding box center [472, 73] width 33 height 17
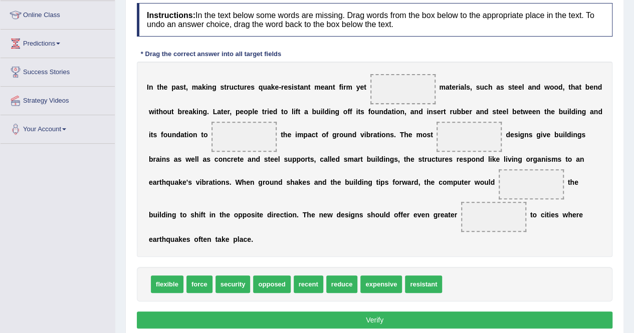
scroll to position [150, 0]
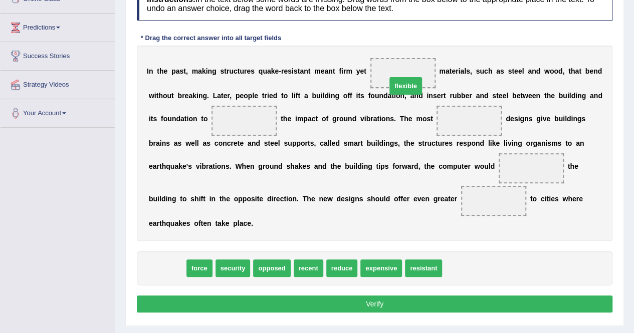
drag, startPoint x: 167, startPoint y: 266, endPoint x: 405, endPoint y: 84, distance: 300.3
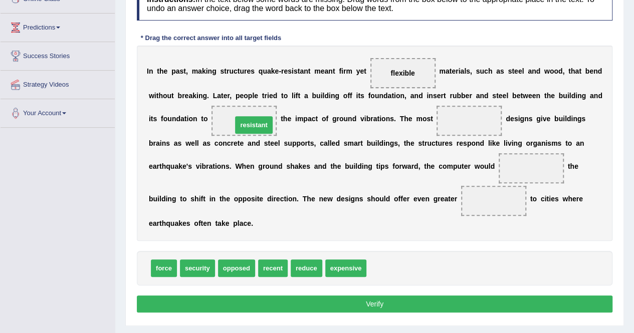
drag, startPoint x: 386, startPoint y: 270, endPoint x: 252, endPoint y: 127, distance: 196.4
drag, startPoint x: 394, startPoint y: 76, endPoint x: 454, endPoint y: 123, distance: 75.6
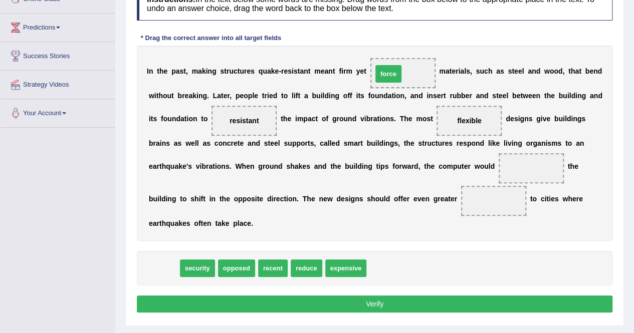
drag, startPoint x: 164, startPoint y: 264, endPoint x: 389, endPoint y: 70, distance: 297.0
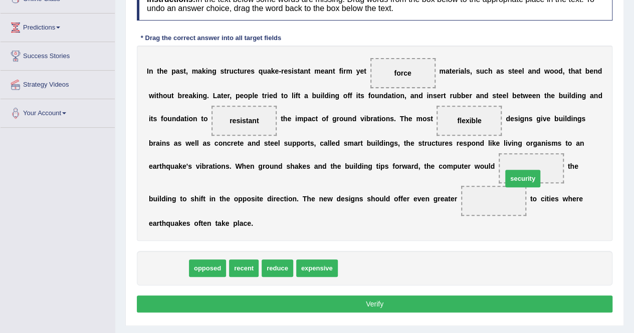
drag, startPoint x: 159, startPoint y: 261, endPoint x: 514, endPoint y: 171, distance: 365.5
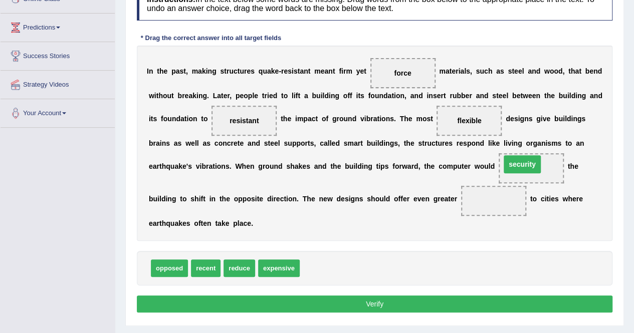
drag, startPoint x: 496, startPoint y: 203, endPoint x: 525, endPoint y: 167, distance: 46.4
drag, startPoint x: 243, startPoint y: 123, endPoint x: 491, endPoint y: 200, distance: 259.9
drag, startPoint x: 206, startPoint y: 164, endPoint x: 193, endPoint y: 207, distance: 45.4
click at [194, 205] on div "I n t h e p a s t , m a k i n g s t r u c t u r e s q u a k e - r e s i s t a n…" at bounding box center [375, 143] width 476 height 195
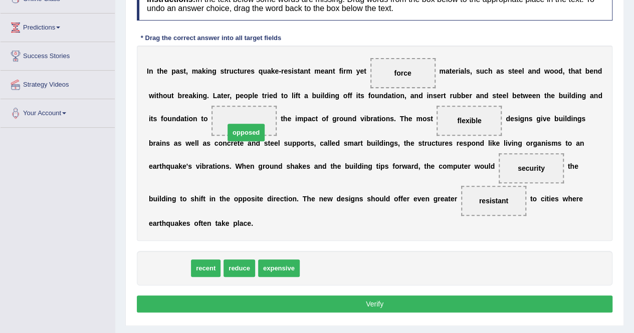
drag, startPoint x: 165, startPoint y: 266, endPoint x: 242, endPoint y: 130, distance: 156.0
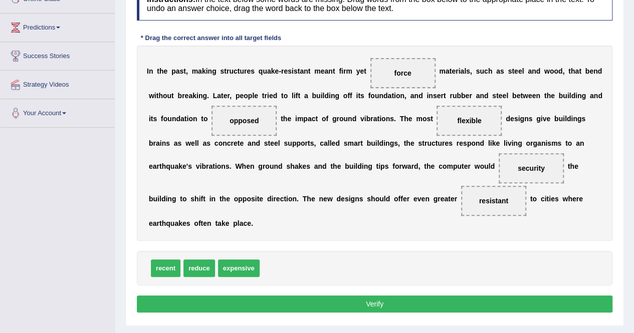
drag, startPoint x: 368, startPoint y: 305, endPoint x: 372, endPoint y: 297, distance: 8.5
click at [371, 299] on button "Verify" at bounding box center [375, 304] width 476 height 17
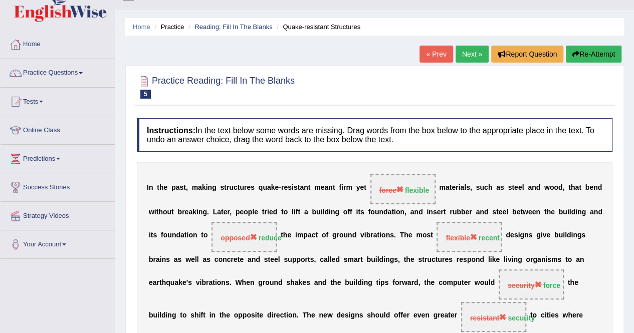
scroll to position [0, 0]
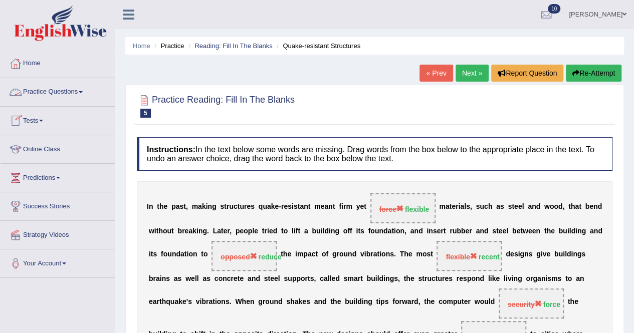
click at [83, 91] on span at bounding box center [81, 92] width 4 height 2
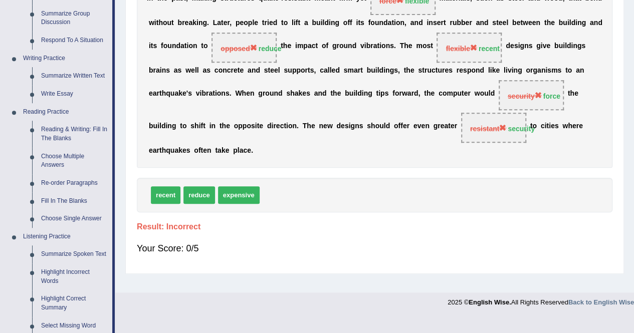
scroll to position [251, 0]
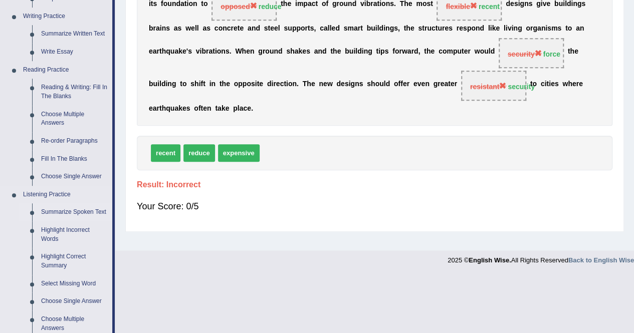
click at [55, 212] on link "Summarize Spoken Text" at bounding box center [75, 212] width 76 height 18
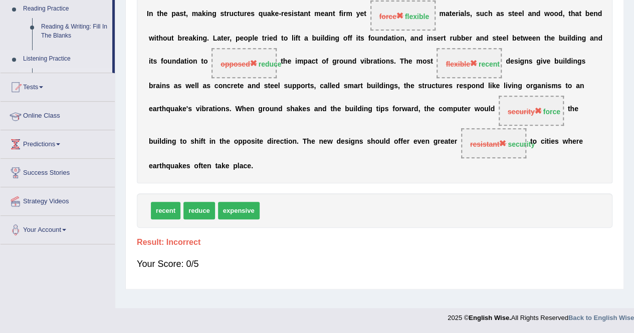
scroll to position [192, 0]
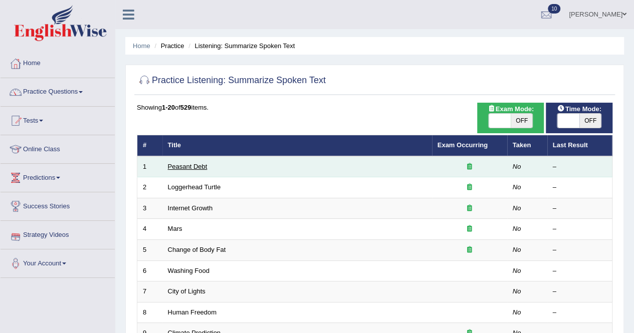
click at [201, 166] on link "Peasant Debt" at bounding box center [188, 167] width 40 height 8
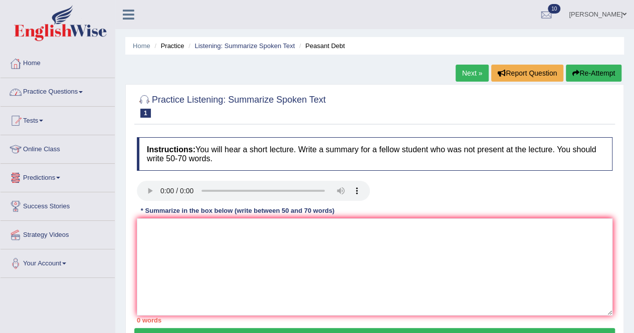
click at [80, 91] on link "Practice Questions" at bounding box center [58, 90] width 114 height 25
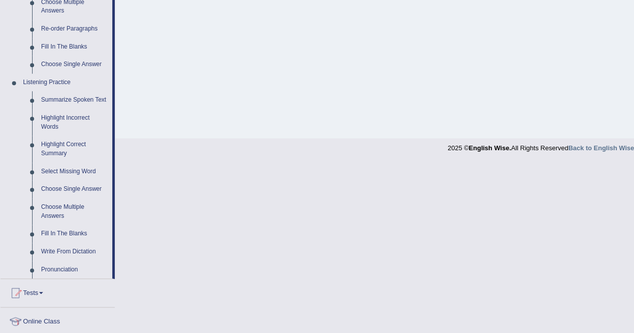
scroll to position [378, 0]
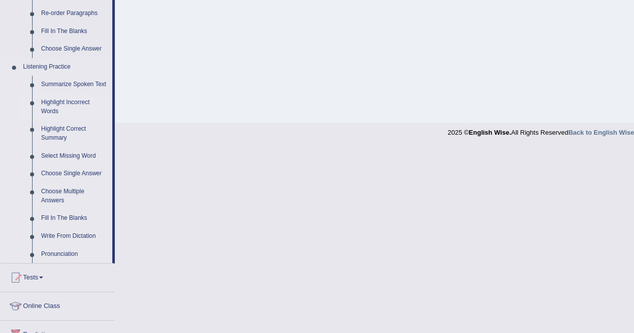
click at [54, 102] on link "Highlight Incorrect Words" at bounding box center [75, 107] width 76 height 27
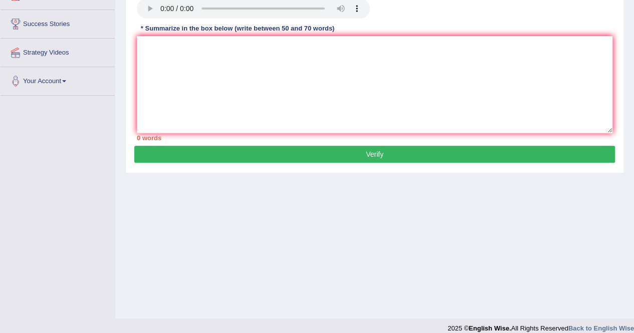
scroll to position [192, 0]
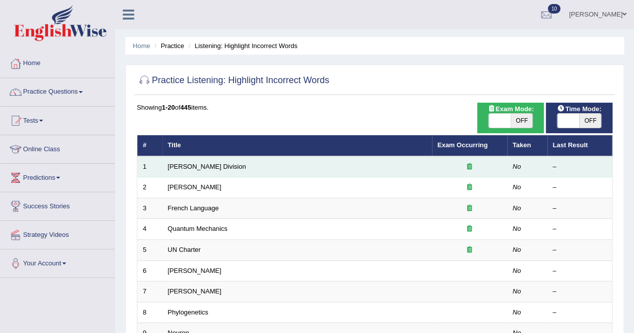
click at [214, 165] on td "[PERSON_NAME] Division" at bounding box center [297, 166] width 270 height 21
click at [217, 164] on td "Ward Division" at bounding box center [297, 166] width 270 height 21
click at [182, 163] on link "Ward Division" at bounding box center [207, 167] width 78 height 8
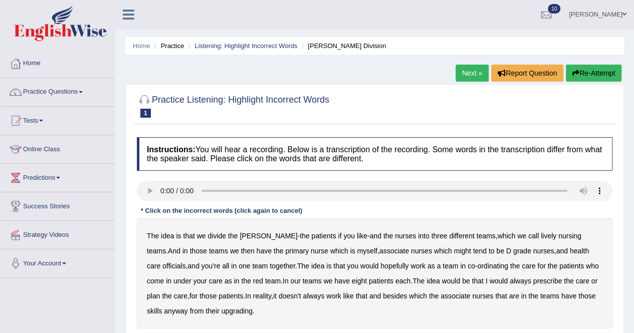
scroll to position [50, 0]
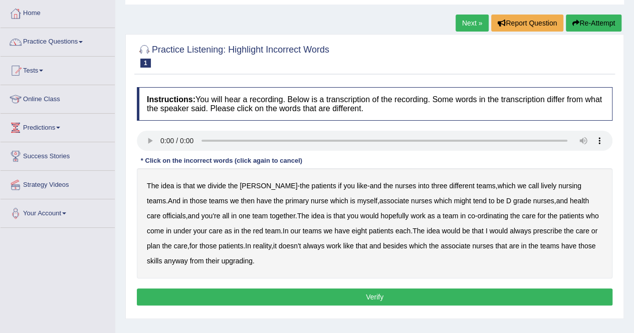
click at [558, 183] on b "nursing" at bounding box center [569, 186] width 23 height 8
click at [185, 212] on b "officials" at bounding box center [173, 216] width 23 height 8
click at [303, 248] on b "always" at bounding box center [314, 246] width 22 height 8
click at [222, 259] on b "upgrading" at bounding box center [237, 261] width 31 height 8
click at [235, 291] on button "Verify" at bounding box center [375, 297] width 476 height 17
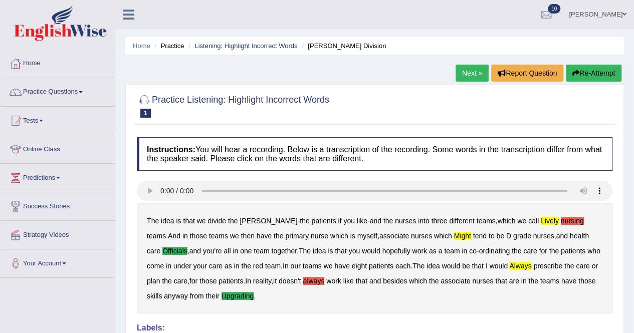
scroll to position [0, 0]
click at [509, 267] on b "always" at bounding box center [520, 266] width 22 height 8
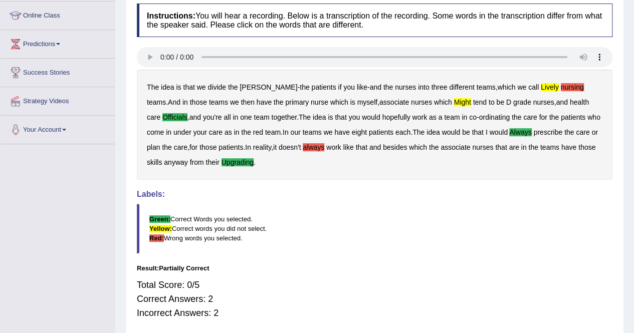
scroll to position [42, 0]
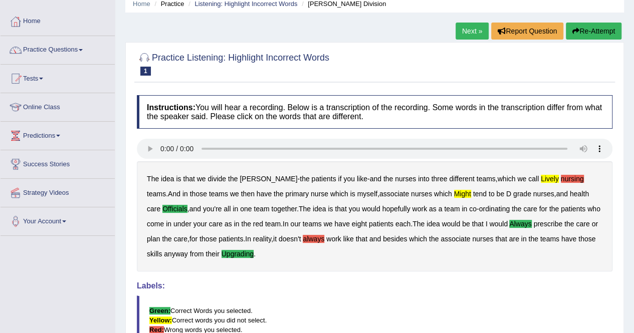
click at [462, 30] on link "Next »" at bounding box center [472, 31] width 33 height 17
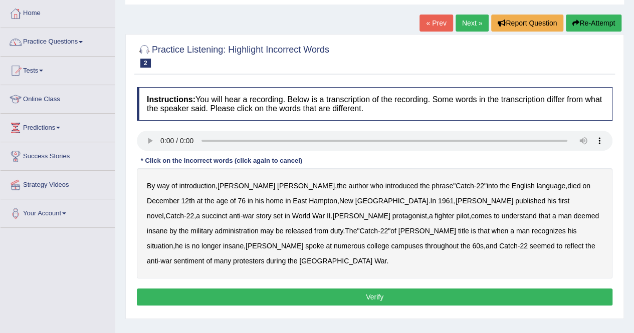
click at [238, 197] on b "76" at bounding box center [242, 201] width 8 height 8
drag, startPoint x: 171, startPoint y: 197, endPoint x: 187, endPoint y: 197, distance: 16.0
click at [180, 197] on div "By way of introduction , [PERSON_NAME] , the author who introduced the phrase "…" at bounding box center [375, 223] width 476 height 110
click at [168, 197] on div "By way of introduction , [PERSON_NAME] , the author who introduced the phrase "…" at bounding box center [375, 223] width 476 height 110
click at [167, 227] on b "insane" at bounding box center [157, 231] width 21 height 8
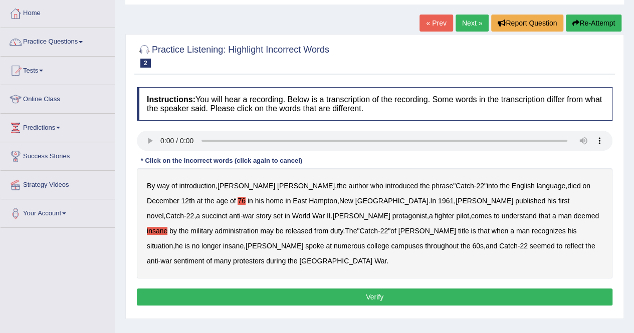
drag, startPoint x: 344, startPoint y: 227, endPoint x: 349, endPoint y: 224, distance: 5.8
click at [344, 226] on div "By way of introduction , [PERSON_NAME] , the author who introduced the phrase "…" at bounding box center [375, 223] width 476 height 110
click at [173, 242] on b "situation" at bounding box center [160, 246] width 26 height 8
drag, startPoint x: 425, startPoint y: 231, endPoint x: 429, endPoint y: 227, distance: 5.3
click at [244, 242] on b "insane" at bounding box center [233, 246] width 21 height 8
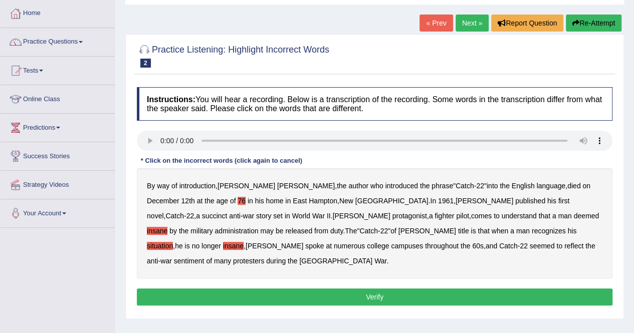
drag, startPoint x: 298, startPoint y: 244, endPoint x: 303, endPoint y: 244, distance: 5.0
click at [564, 244] on b "reflect" at bounding box center [573, 246] width 19 height 8
click at [361, 289] on button "Verify" at bounding box center [375, 297] width 476 height 17
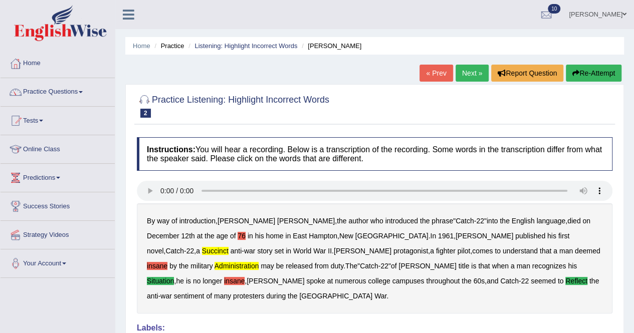
click at [469, 71] on link "Next »" at bounding box center [472, 73] width 33 height 17
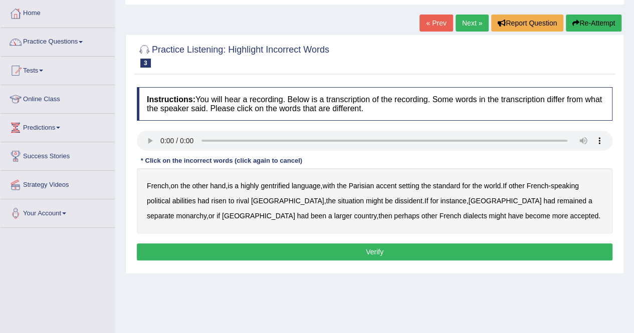
click at [284, 185] on b "gentrified" at bounding box center [275, 186] width 29 height 8
click at [185, 197] on b "abilities" at bounding box center [184, 201] width 24 height 8
click at [206, 212] on b "monarchy" at bounding box center [191, 216] width 30 height 8
click at [394, 216] on b "perhaps" at bounding box center [407, 216] width 26 height 8
click at [365, 245] on button "Verify" at bounding box center [375, 252] width 476 height 17
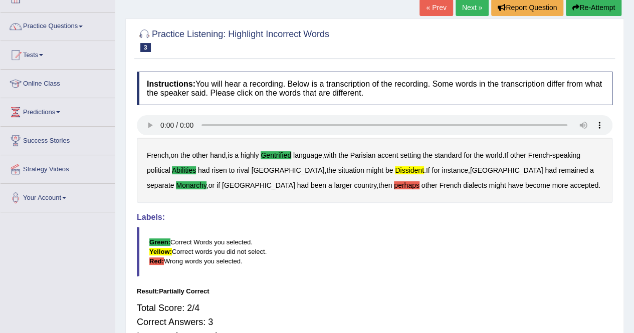
scroll to position [50, 0]
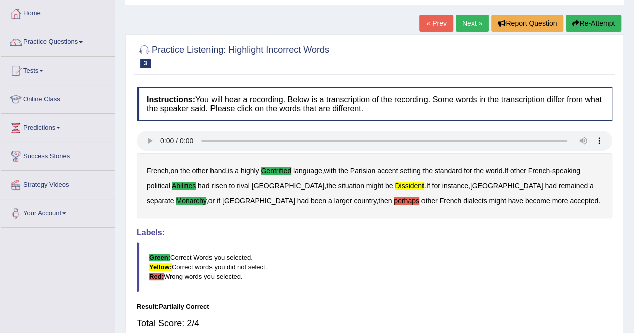
click at [471, 21] on link "Next »" at bounding box center [472, 23] width 33 height 17
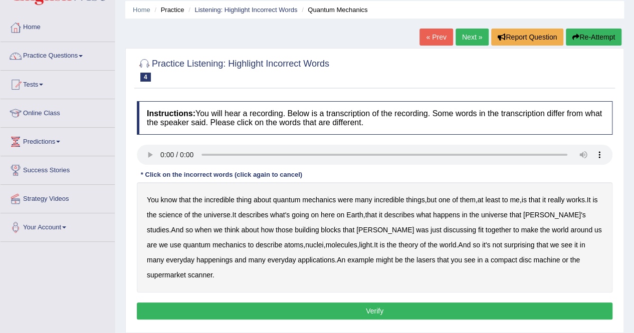
scroll to position [50, 0]
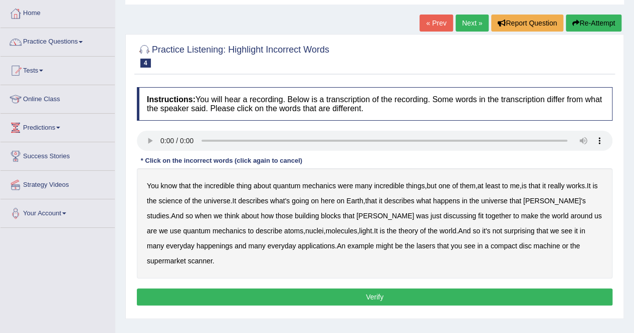
click at [343, 184] on b "were" at bounding box center [345, 186] width 15 height 8
drag, startPoint x: 175, startPoint y: 199, endPoint x: 188, endPoint y: 197, distance: 13.1
click at [175, 198] on b "science" at bounding box center [170, 201] width 24 height 8
click at [196, 246] on b "happenings" at bounding box center [214, 246] width 36 height 8
click at [533, 246] on b "machine" at bounding box center [546, 246] width 27 height 8
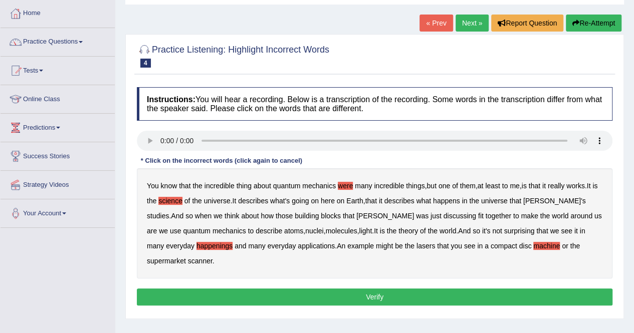
click at [474, 269] on div "Instructions: You will hear a recording. Below is a transcription of the record…" at bounding box center [374, 198] width 481 height 232
click at [468, 289] on button "Verify" at bounding box center [375, 297] width 476 height 17
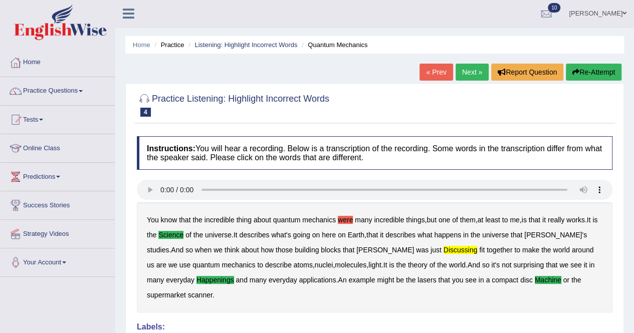
scroll to position [0, 0]
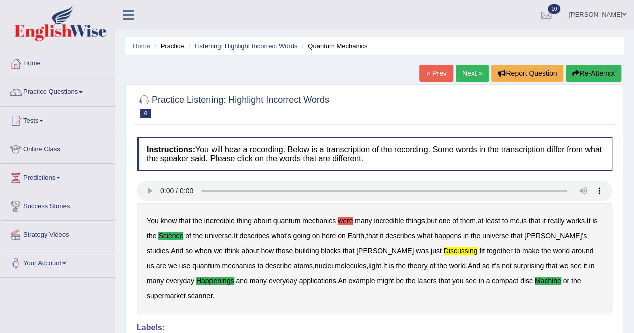
click at [472, 69] on link "Next »" at bounding box center [472, 73] width 33 height 17
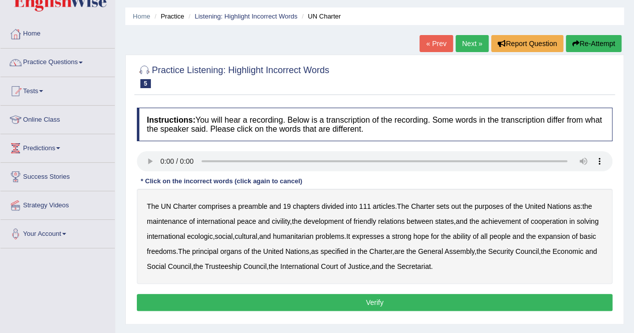
scroll to position [50, 0]
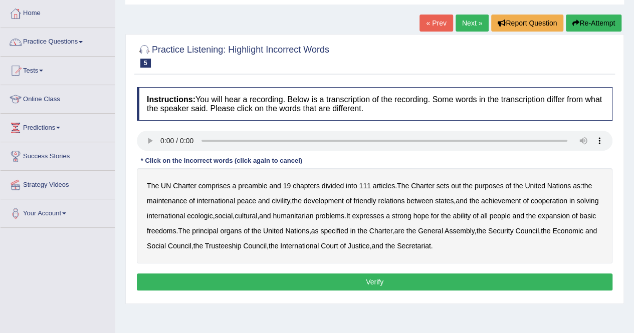
click at [280, 199] on b "civility" at bounding box center [281, 201] width 18 height 8
click at [377, 280] on button "Verify" at bounding box center [375, 282] width 476 height 17
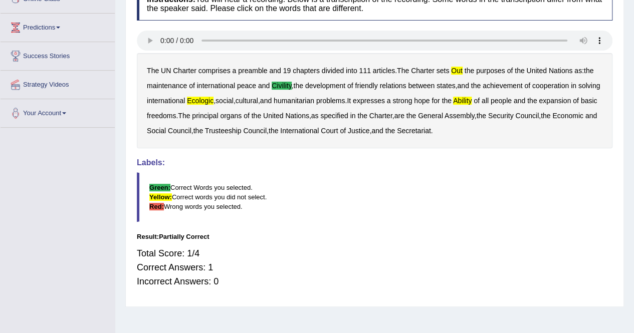
scroll to position [0, 0]
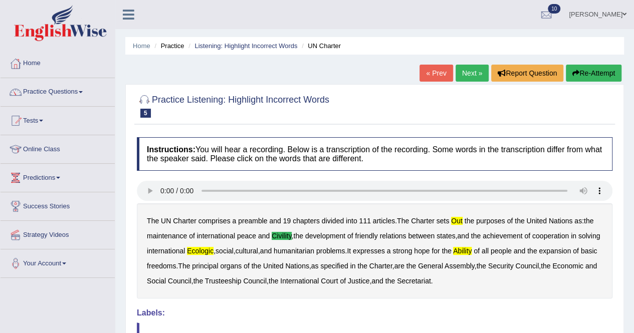
click at [478, 71] on link "Next »" at bounding box center [472, 73] width 33 height 17
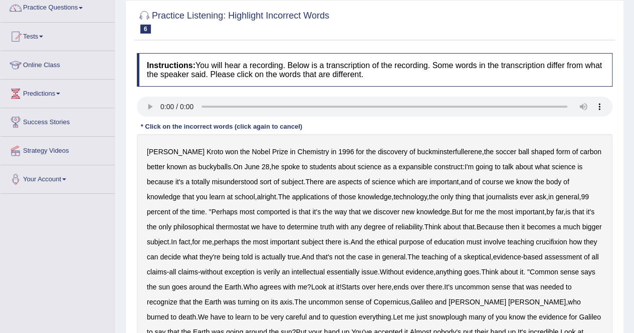
scroll to position [100, 0]
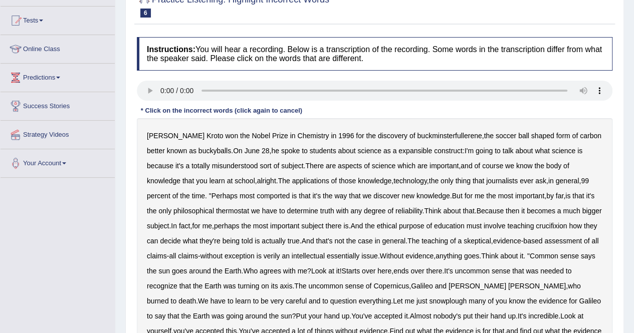
click at [402, 144] on div "Harold Kroto won the Nobel Prize in Chemistry in 1996 for the discovery of buck…" at bounding box center [375, 241] width 476 height 246
click at [405, 149] on b "expansible" at bounding box center [415, 151] width 34 height 8
click at [257, 193] on b "comported" at bounding box center [273, 196] width 33 height 8
click at [216, 208] on b "thermostat" at bounding box center [232, 211] width 33 height 8
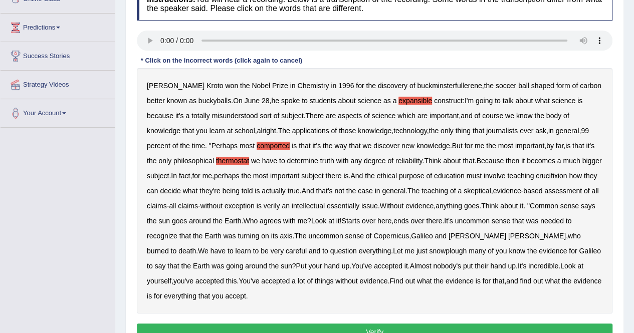
click at [564, 170] on div "Harold Kroto won the Nobel Prize in Chemistry in 1996 for the discovery of buck…" at bounding box center [375, 191] width 476 height 246
click at [564, 175] on b "crucifixion" at bounding box center [551, 176] width 31 height 8
click at [280, 203] on b "verily" at bounding box center [272, 206] width 17 height 8
click at [429, 250] on b "snowplough" at bounding box center [448, 251] width 38 height 8
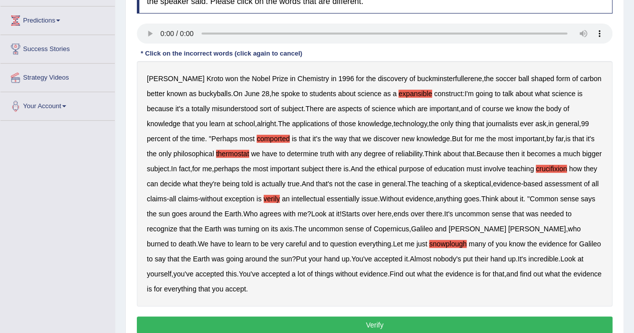
scroll to position [202, 0]
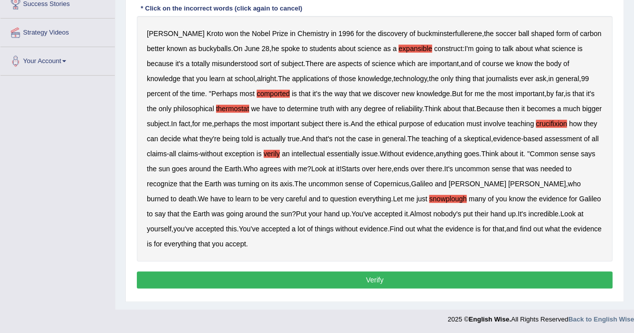
click at [269, 279] on button "Verify" at bounding box center [375, 280] width 476 height 17
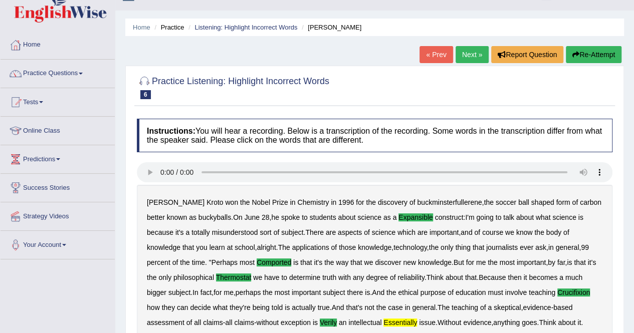
scroll to position [0, 0]
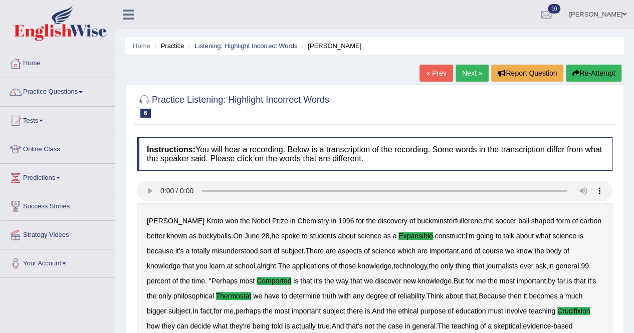
click at [466, 74] on link "Next »" at bounding box center [472, 73] width 33 height 17
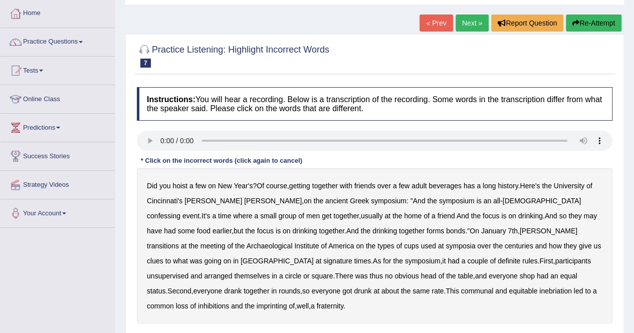
click at [188, 272] on b "unsupervised" at bounding box center [168, 276] width 42 height 8
click at [287, 302] on b "imprinting" at bounding box center [272, 306] width 31 height 8
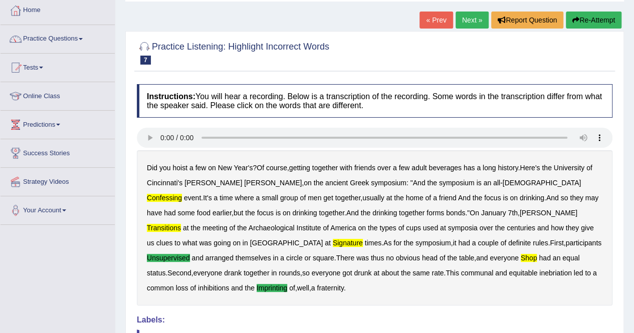
scroll to position [50, 0]
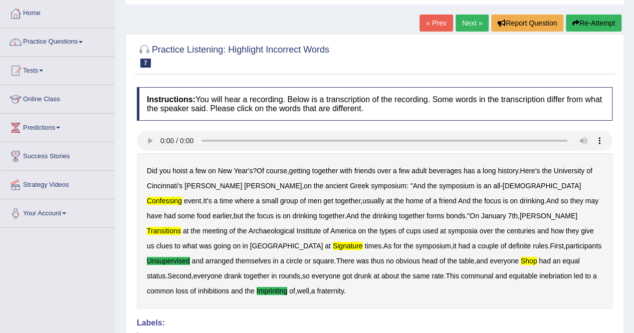
click at [182, 197] on b "confessing" at bounding box center [164, 201] width 35 height 8
click at [181, 227] on b "transitions" at bounding box center [164, 231] width 34 height 8
click at [363, 242] on b "signature" at bounding box center [348, 246] width 30 height 8
click at [521, 257] on b "shop" at bounding box center [529, 261] width 17 height 8
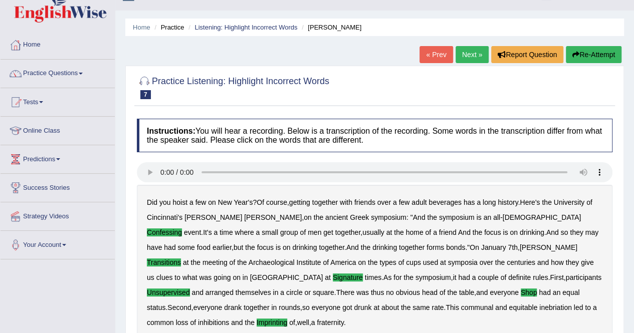
scroll to position [0, 0]
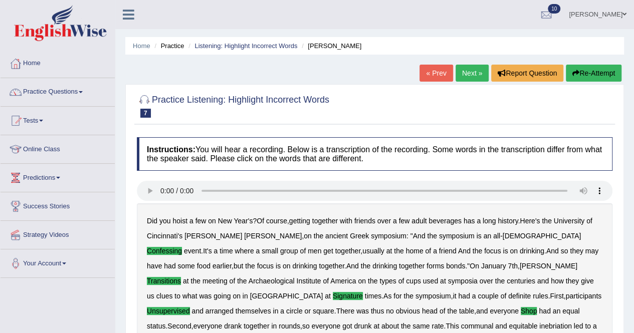
click at [460, 79] on link "Next »" at bounding box center [472, 73] width 33 height 17
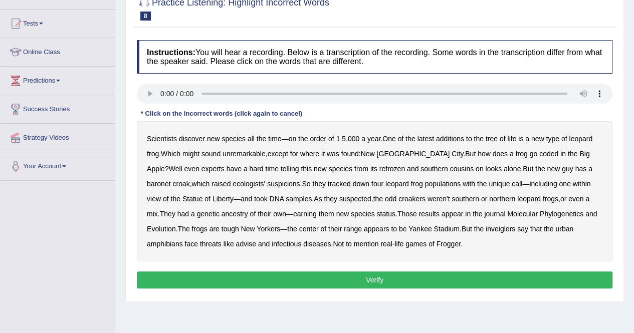
scroll to position [100, 0]
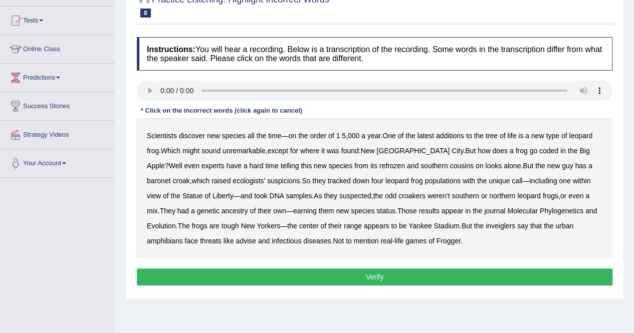
click at [180, 147] on b "Which" at bounding box center [171, 151] width 20 height 8
click at [281, 162] on b "telling" at bounding box center [290, 166] width 19 height 8
drag, startPoint x: 335, startPoint y: 277, endPoint x: 336, endPoint y: 272, distance: 5.2
click at [336, 272] on button "Verify" at bounding box center [375, 277] width 476 height 17
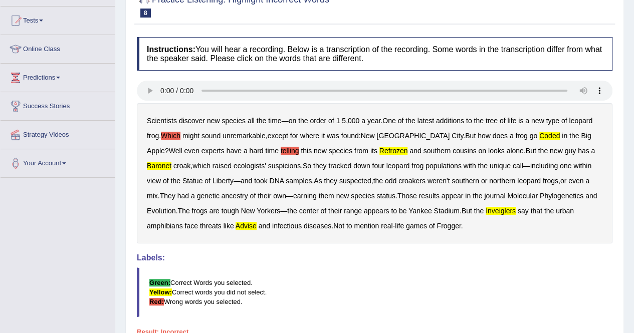
click at [539, 133] on b "coded" at bounding box center [549, 136] width 21 height 8
click at [379, 150] on b "refrozen" at bounding box center [393, 151] width 29 height 8
click at [171, 162] on b "baronet" at bounding box center [159, 166] width 25 height 8
click at [486, 210] on b "inveiglers" at bounding box center [501, 211] width 30 height 8
click at [236, 226] on b "advise" at bounding box center [246, 226] width 21 height 8
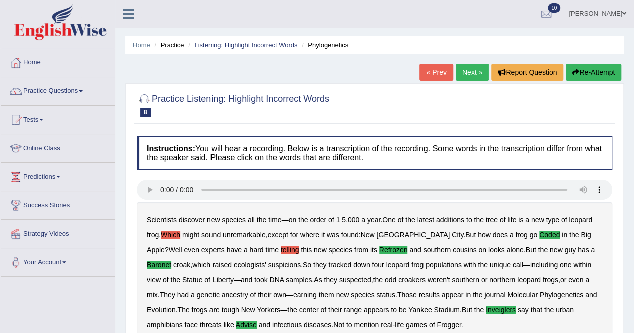
scroll to position [0, 0]
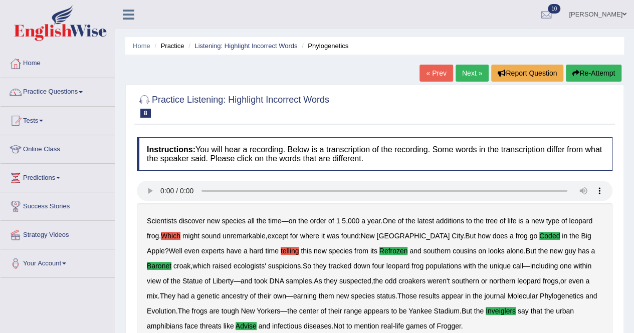
click at [465, 75] on link "Next »" at bounding box center [472, 73] width 33 height 17
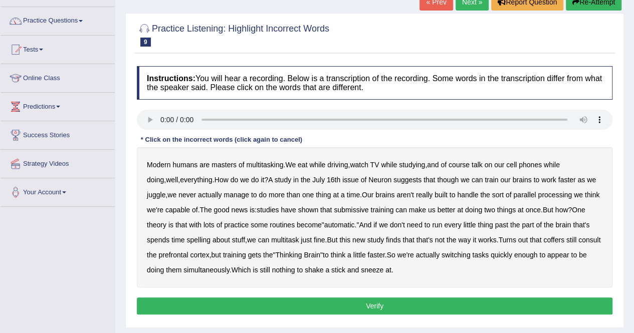
scroll to position [92, 0]
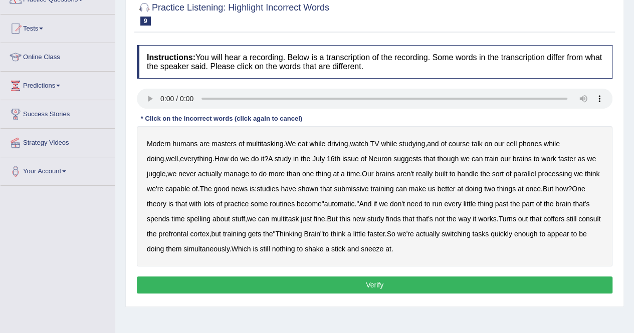
click at [165, 170] on b "juggle" at bounding box center [156, 174] width 19 height 8
click at [543, 217] on b "coffers" at bounding box center [553, 219] width 21 height 8
click at [361, 248] on b "sneeze" at bounding box center [372, 249] width 23 height 8
click at [349, 270] on div "Instructions: You will hear a recording. Below is a transcription of the record…" at bounding box center [374, 171] width 481 height 262
click at [352, 283] on button "Verify" at bounding box center [375, 285] width 476 height 17
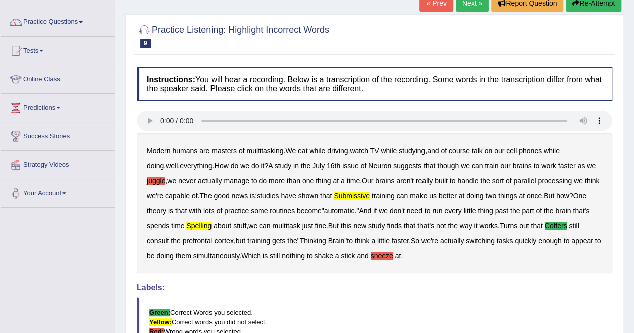
scroll to position [42, 0]
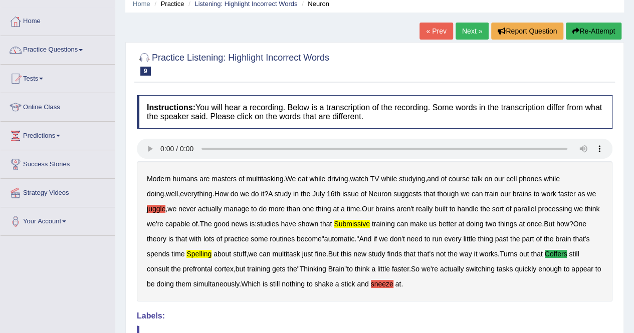
click at [165, 205] on b "juggle" at bounding box center [156, 209] width 19 height 8
click at [334, 225] on b "submissive" at bounding box center [352, 224] width 36 height 8
click at [186, 250] on b "spelling" at bounding box center [198, 254] width 25 height 8
click at [371, 285] on b "sneeze" at bounding box center [382, 284] width 23 height 8
click at [467, 37] on link "Next »" at bounding box center [472, 31] width 33 height 17
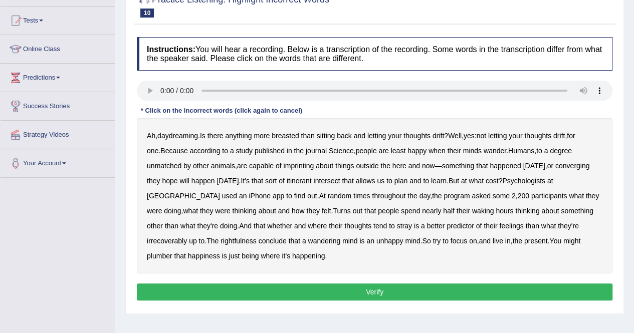
click at [558, 163] on b "converging" at bounding box center [572, 166] width 35 height 8
click at [472, 192] on b "asked" at bounding box center [481, 196] width 19 height 8
click at [187, 237] on b "irrecoverably" at bounding box center [167, 241] width 40 height 8
click at [422, 241] on b "So" at bounding box center [426, 241] width 9 height 8
click at [241, 286] on button "Verify" at bounding box center [375, 292] width 476 height 17
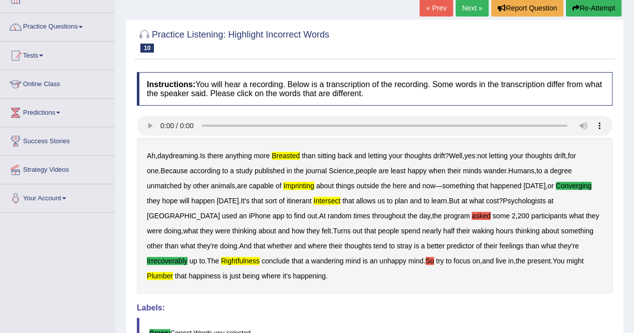
scroll to position [50, 0]
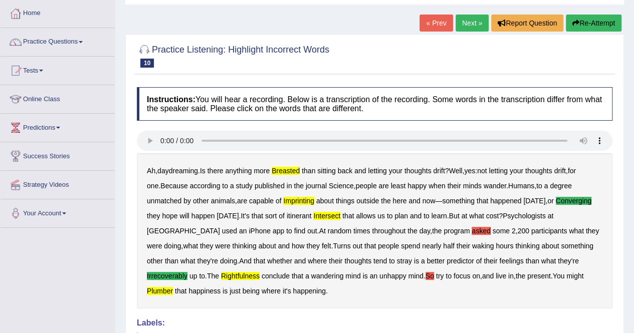
click at [296, 167] on b "breasted" at bounding box center [286, 171] width 28 height 8
click at [294, 200] on b "imprinting" at bounding box center [298, 201] width 31 height 8
click at [340, 212] on b "intersect" at bounding box center [326, 216] width 27 height 8
click at [472, 229] on b "asked" at bounding box center [481, 231] width 19 height 8
click at [221, 274] on b "rightfulness" at bounding box center [240, 276] width 39 height 8
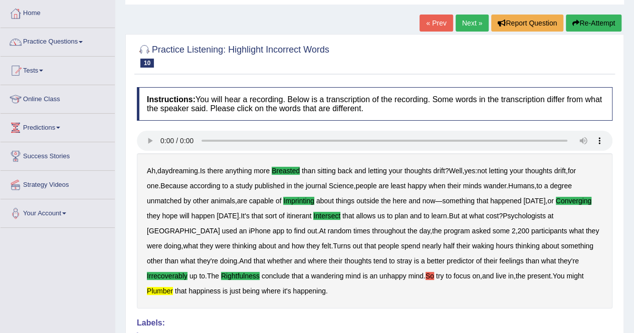
click at [425, 273] on b "So" at bounding box center [429, 276] width 9 height 8
click at [173, 287] on b "plumber" at bounding box center [160, 291] width 26 height 8
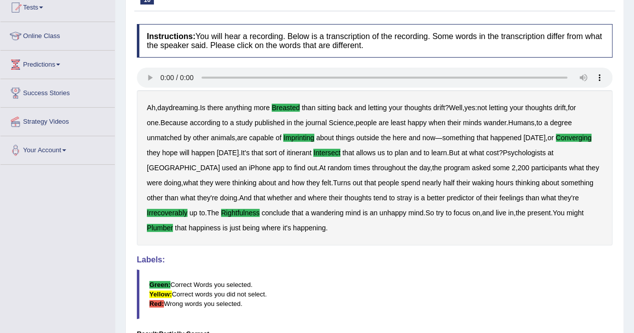
scroll to position [15, 0]
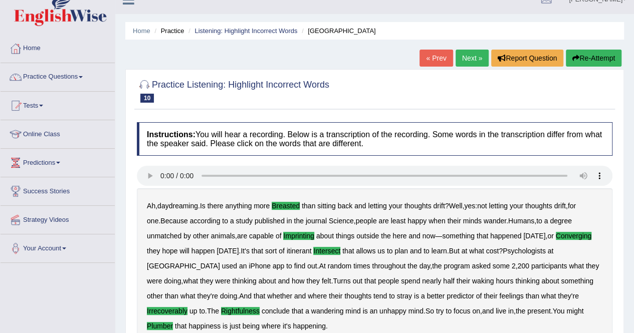
click at [457, 59] on link "Next »" at bounding box center [472, 58] width 33 height 17
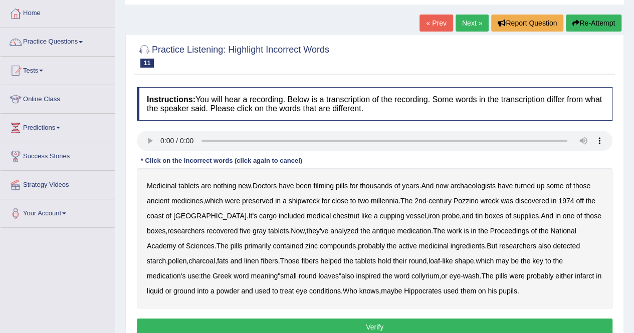
click at [333, 212] on b "chestnut" at bounding box center [346, 216] width 27 height 8
click at [575, 274] on b "infarct" at bounding box center [584, 276] width 19 height 8
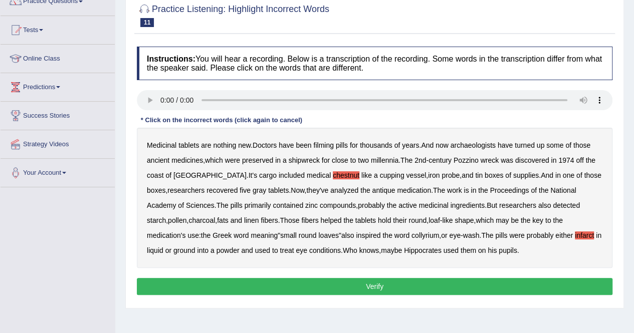
scroll to position [150, 0]
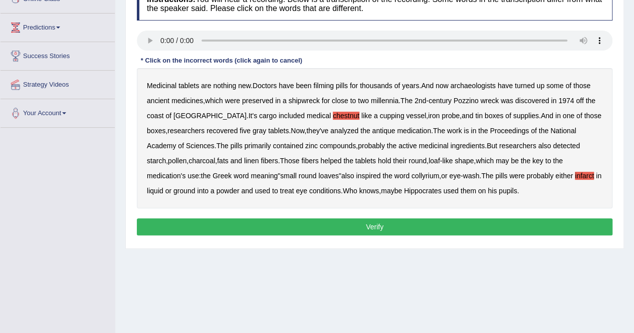
click at [381, 222] on button "Verify" at bounding box center [375, 227] width 476 height 17
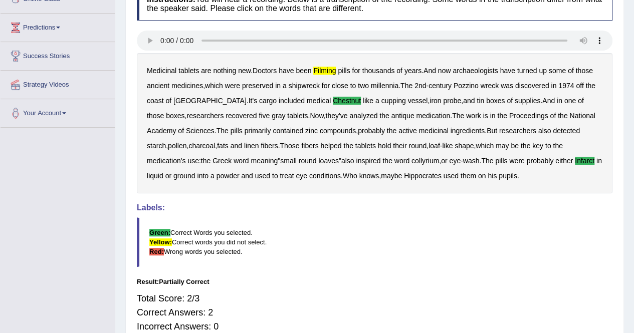
click at [327, 70] on b "filming" at bounding box center [324, 71] width 23 height 8
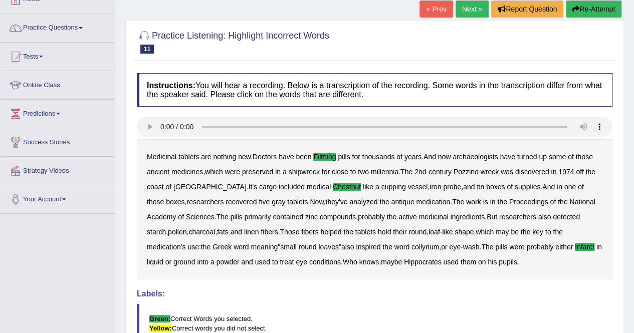
scroll to position [0, 0]
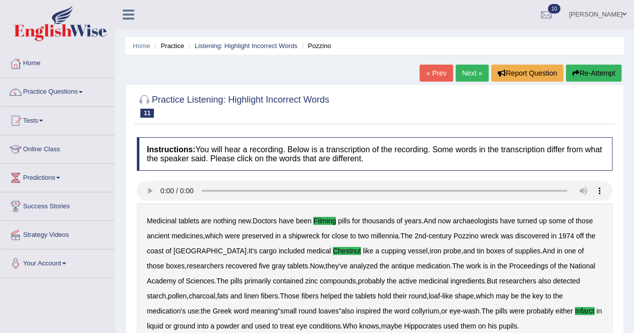
click at [471, 69] on link "Next »" at bounding box center [472, 73] width 33 height 17
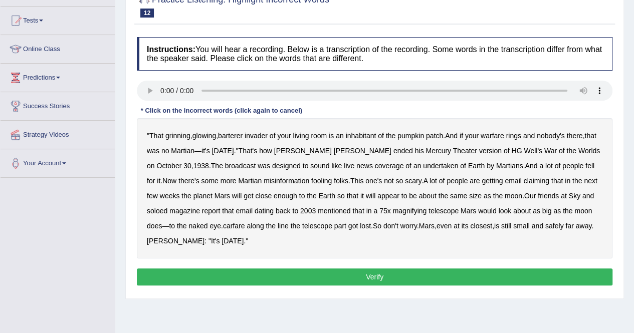
click at [423, 162] on b "undertaken" at bounding box center [440, 166] width 35 height 8
click at [275, 195] on b "enough" at bounding box center [286, 196] width 24 height 8
click at [238, 225] on b "carfare" at bounding box center [234, 226] width 22 height 8
click at [275, 271] on button "Verify" at bounding box center [375, 277] width 476 height 17
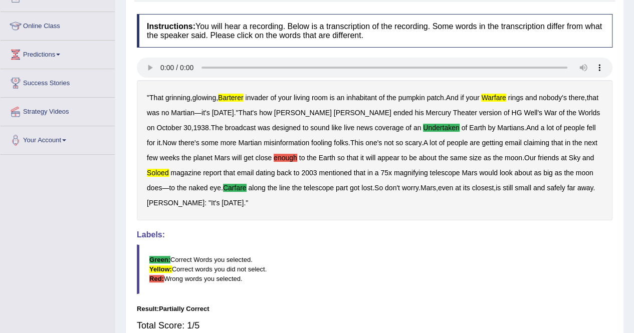
scroll to position [100, 0]
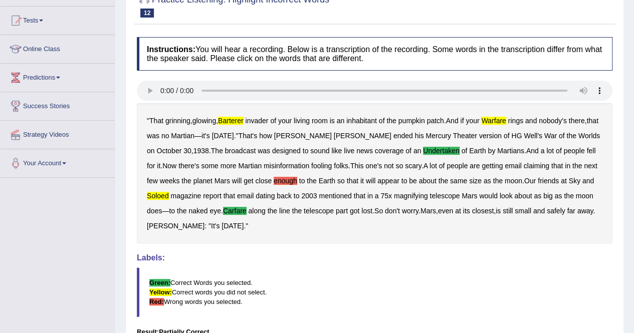
click at [237, 117] on b "barterer" at bounding box center [231, 121] width 26 height 8
click at [488, 119] on b "warfare" at bounding box center [493, 121] width 25 height 8
click at [274, 179] on b "enough" at bounding box center [286, 181] width 24 height 8
click at [153, 197] on b "soloed" at bounding box center [158, 196] width 22 height 8
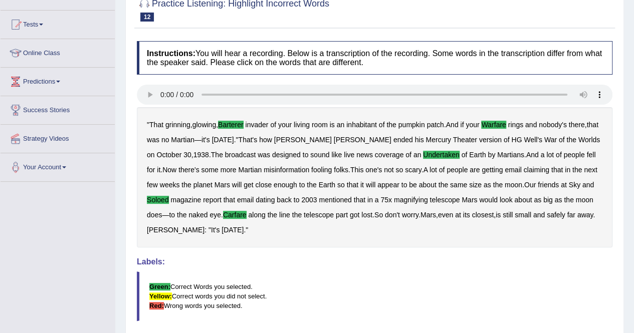
scroll to position [0, 0]
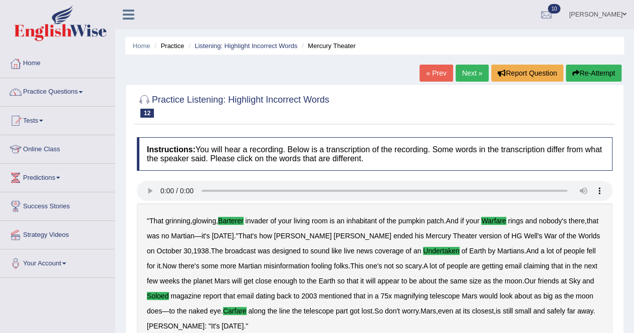
click at [465, 76] on link "Next »" at bounding box center [472, 73] width 33 height 17
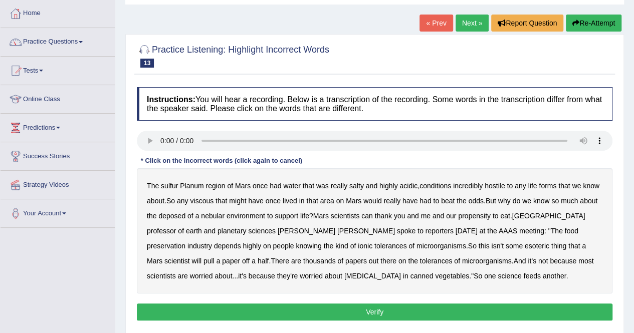
click at [171, 183] on b "sulfur" at bounding box center [169, 186] width 17 height 8
click at [202, 200] on b "viscous" at bounding box center [202, 201] width 24 height 8
click at [165, 216] on b "deposed" at bounding box center [171, 216] width 27 height 8
click at [351, 304] on button "Verify" at bounding box center [375, 312] width 476 height 17
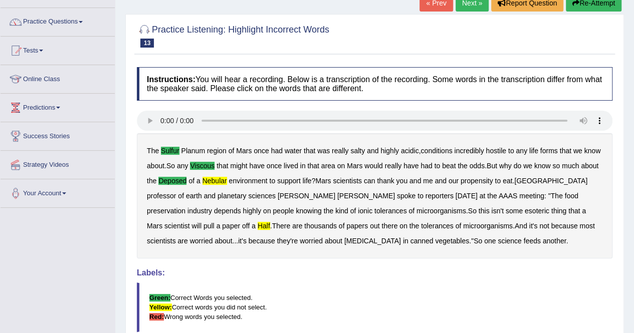
scroll to position [42, 0]
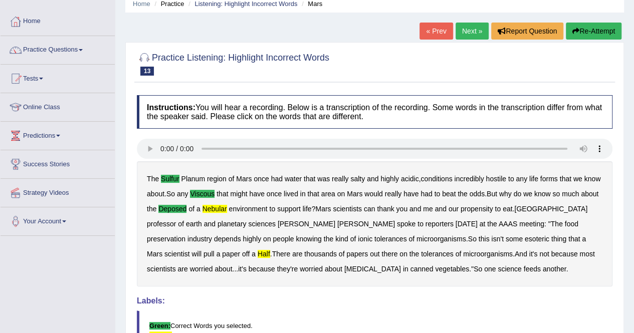
click at [207, 208] on b "nebular" at bounding box center [214, 209] width 25 height 8
click at [270, 250] on b "half" at bounding box center [264, 254] width 13 height 8
click at [83, 44] on link "Practice Questions" at bounding box center [58, 48] width 114 height 25
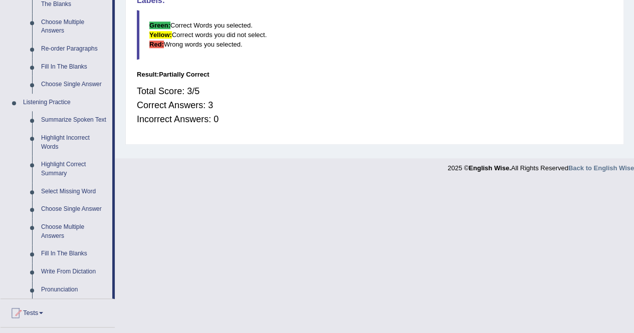
scroll to position [393, 0]
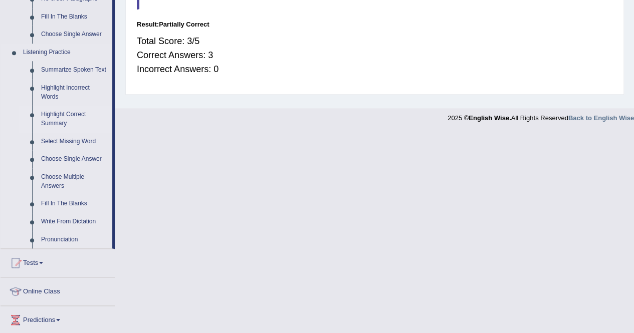
click at [60, 116] on link "Highlight Correct Summary" at bounding box center [75, 119] width 76 height 27
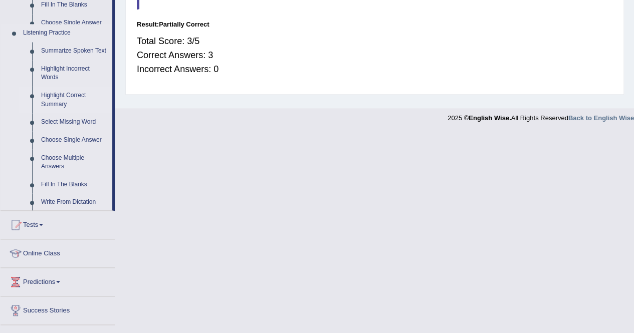
scroll to position [296, 0]
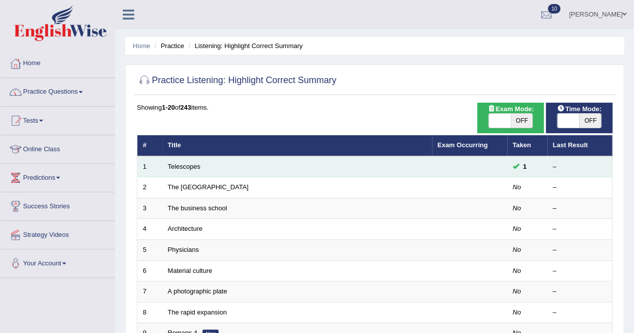
click at [206, 167] on td "Telescopes" at bounding box center [297, 166] width 270 height 21
click at [193, 167] on link "Telescopes" at bounding box center [184, 167] width 33 height 8
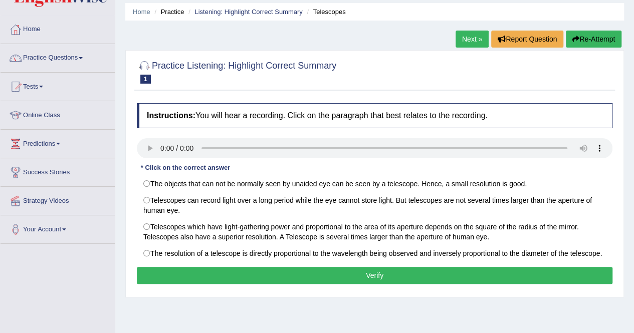
scroll to position [50, 0]
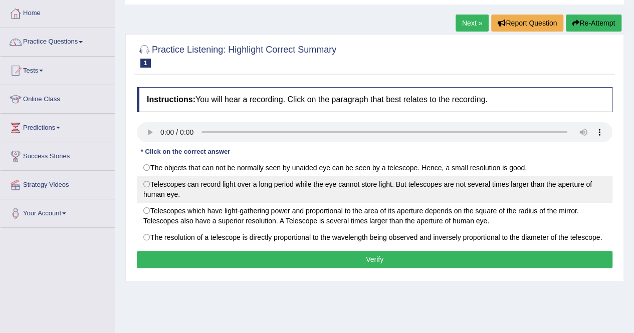
click at [148, 197] on label "Telescopes can record light over a long period while the eye cannot store light…" at bounding box center [375, 189] width 476 height 27
radio input "true"
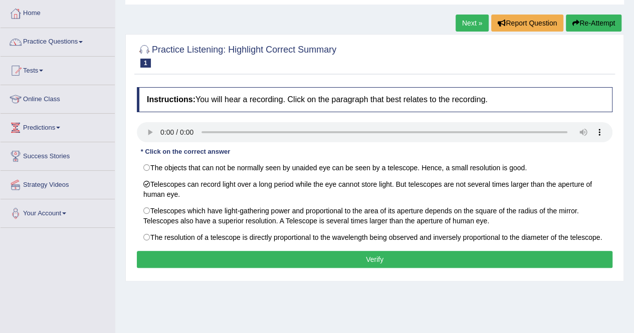
click at [208, 247] on div "Instructions: You will hear a recording. Click on the paragraph that best relat…" at bounding box center [374, 179] width 481 height 194
click at [208, 256] on button "Verify" at bounding box center [375, 259] width 476 height 17
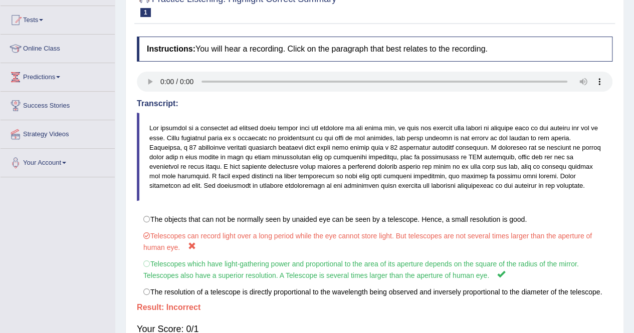
scroll to position [150, 0]
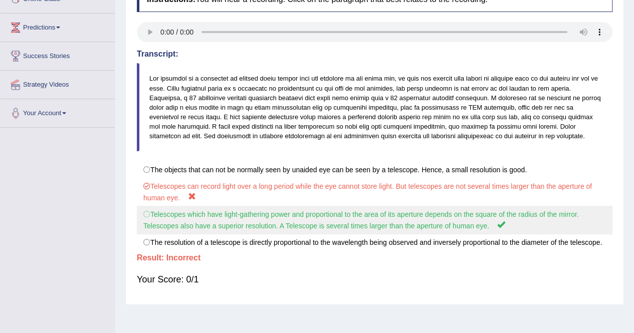
click at [147, 215] on label "Telescopes which have light-gathering power and proportional to the area of its…" at bounding box center [375, 220] width 476 height 29
click at [147, 216] on label "Telescopes which have light-gathering power and proportional to the area of its…" at bounding box center [375, 220] width 476 height 29
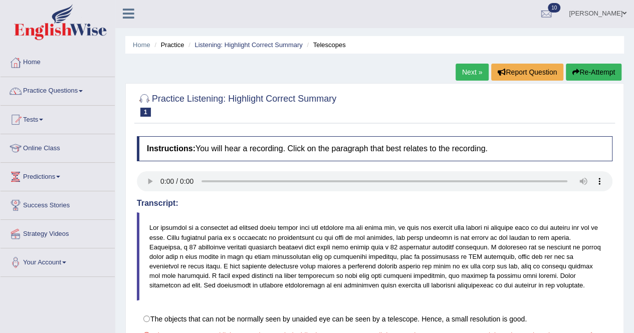
scroll to position [0, 0]
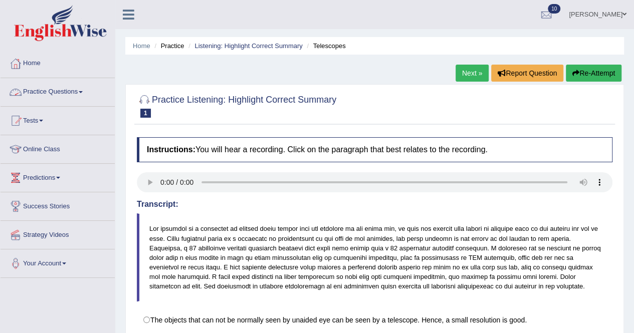
click at [87, 91] on link "Practice Questions" at bounding box center [58, 90] width 114 height 25
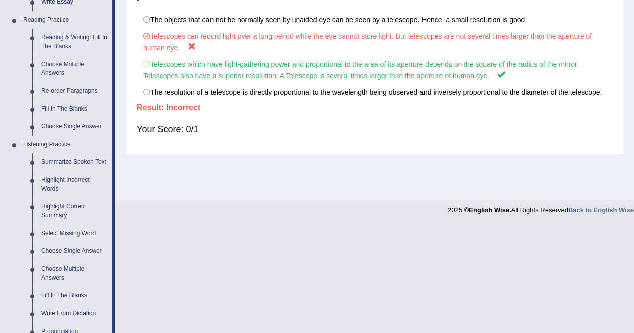
scroll to position [401, 0]
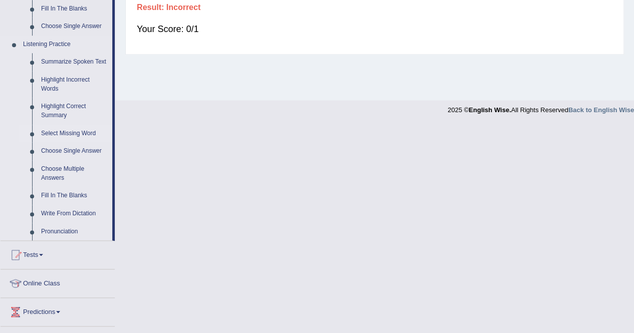
click at [82, 131] on link "Select Missing Word" at bounding box center [75, 134] width 76 height 18
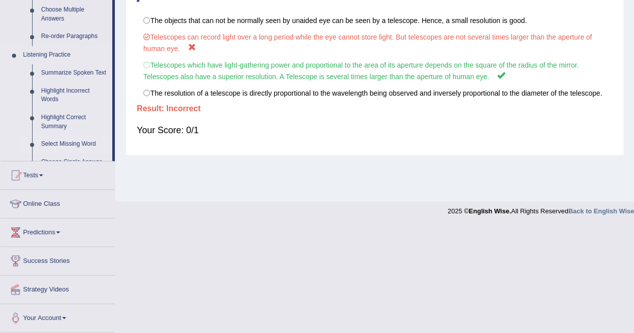
scroll to position [196, 0]
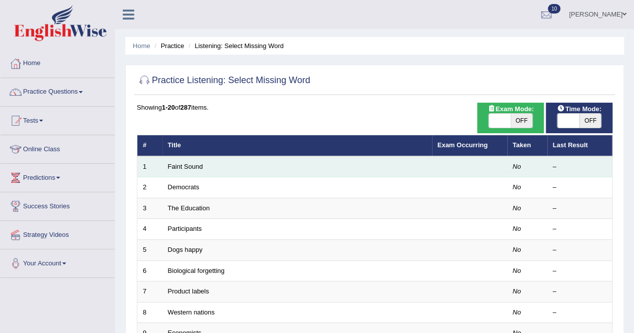
click at [192, 161] on td "Faint Sound" at bounding box center [297, 166] width 270 height 21
click at [186, 164] on link "Faint Sound" at bounding box center [185, 167] width 35 height 8
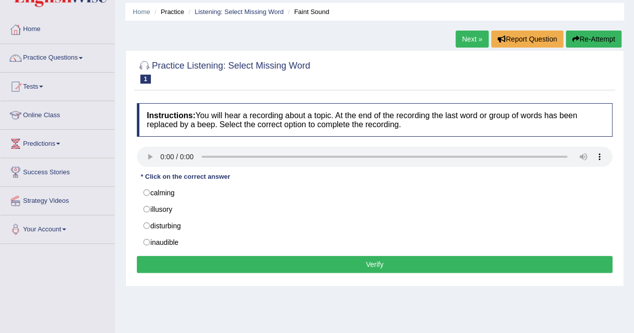
scroll to position [50, 0]
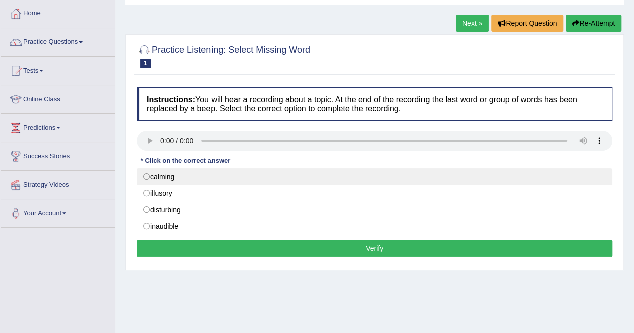
click at [161, 172] on label "calming" at bounding box center [375, 176] width 476 height 17
radio input "true"
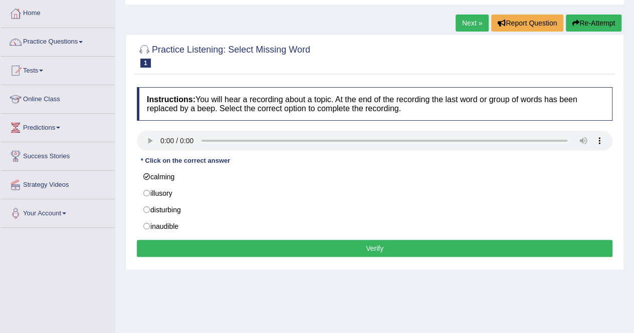
click at [233, 244] on button "Verify" at bounding box center [375, 248] width 476 height 17
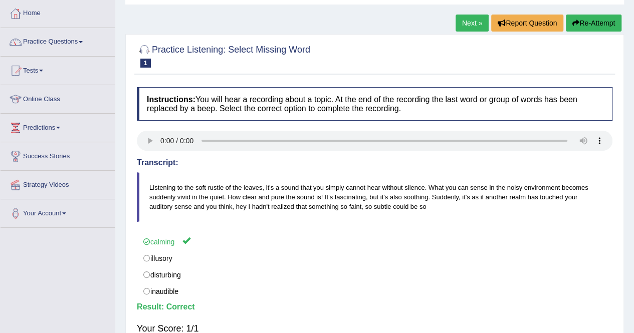
click at [460, 23] on link "Next »" at bounding box center [472, 23] width 33 height 17
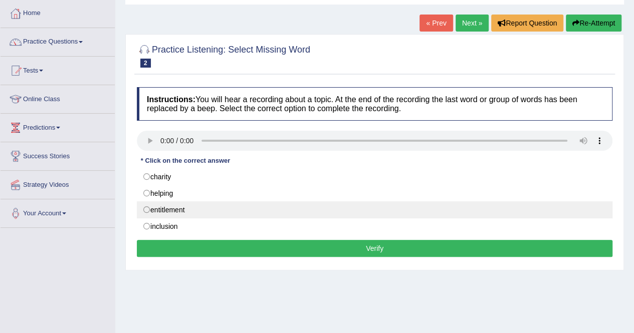
click at [158, 204] on label "entitlement" at bounding box center [375, 209] width 476 height 17
radio input "true"
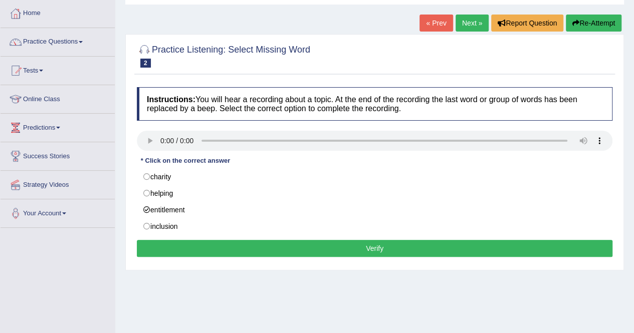
click at [164, 251] on button "Verify" at bounding box center [375, 248] width 476 height 17
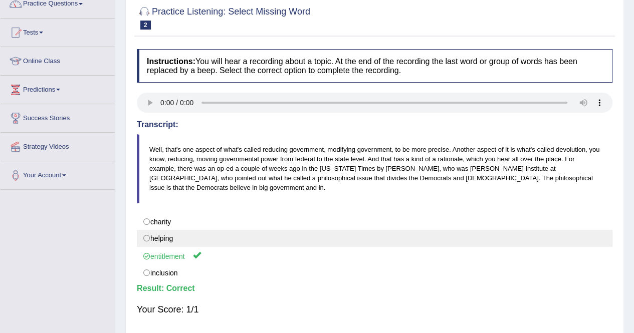
scroll to position [50, 0]
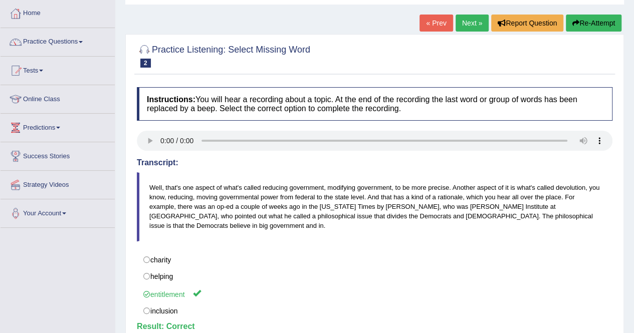
click at [461, 20] on link "Next »" at bounding box center [472, 23] width 33 height 17
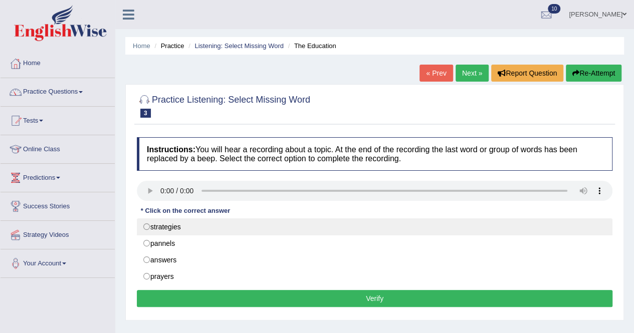
click at [307, 233] on label "strategies" at bounding box center [375, 227] width 476 height 17
radio input "true"
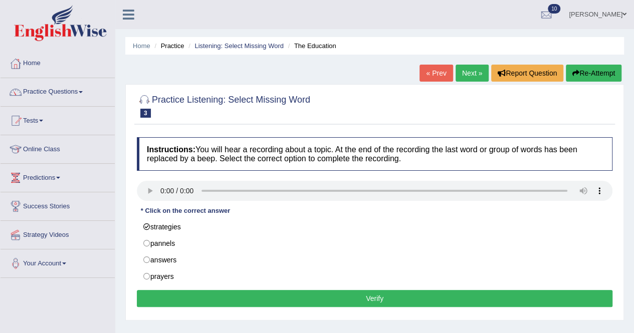
click at [284, 299] on button "Verify" at bounding box center [375, 298] width 476 height 17
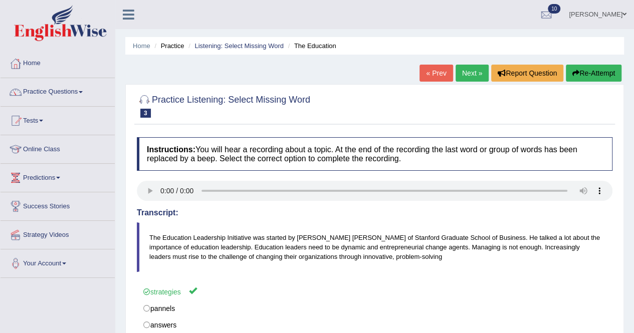
click at [458, 77] on link "Next »" at bounding box center [472, 73] width 33 height 17
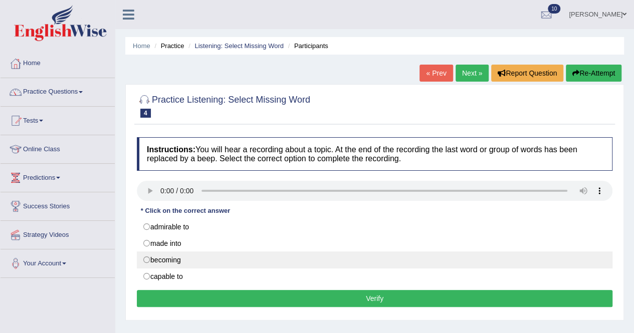
click at [269, 262] on label "becoming" at bounding box center [375, 260] width 476 height 17
radio input "true"
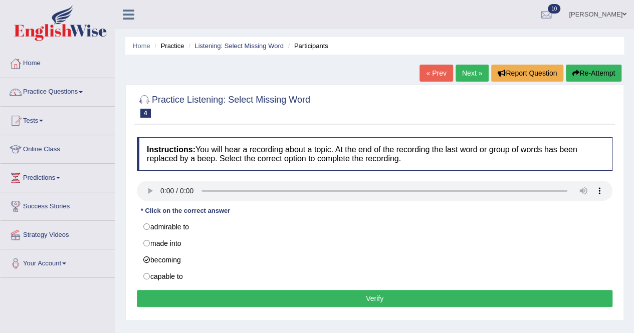
click at [265, 294] on button "Verify" at bounding box center [375, 298] width 476 height 17
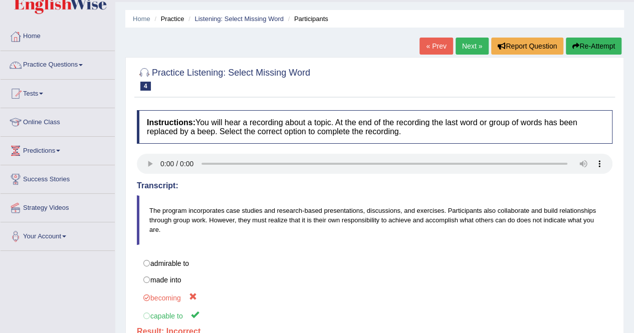
scroll to position [50, 0]
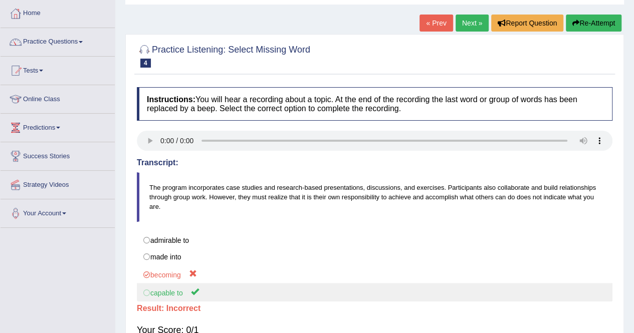
click at [253, 294] on label "capable to" at bounding box center [375, 292] width 476 height 19
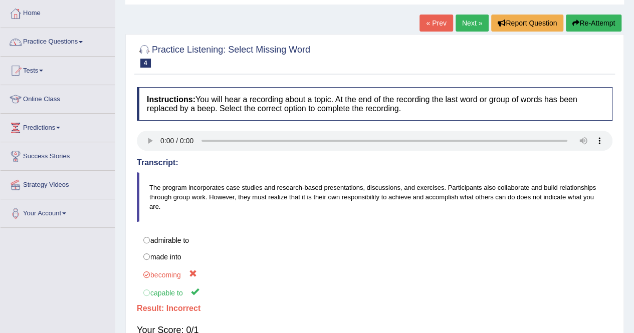
click at [463, 28] on link "Next »" at bounding box center [472, 23] width 33 height 17
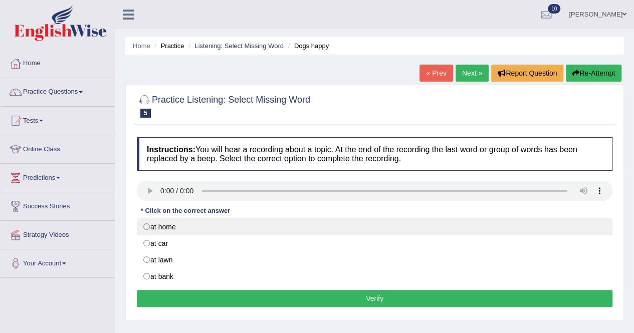
click at [311, 229] on label "at home" at bounding box center [375, 227] width 476 height 17
radio input "true"
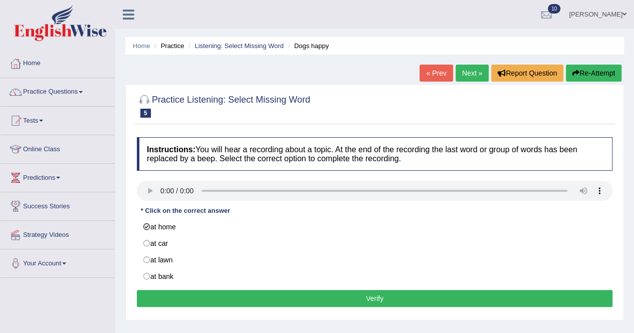
click at [297, 294] on button "Verify" at bounding box center [375, 298] width 476 height 17
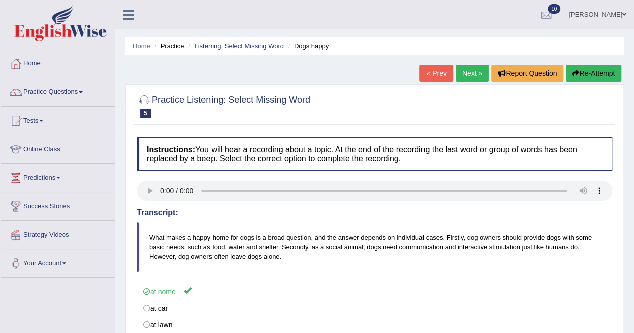
click at [476, 76] on link "Next »" at bounding box center [472, 73] width 33 height 17
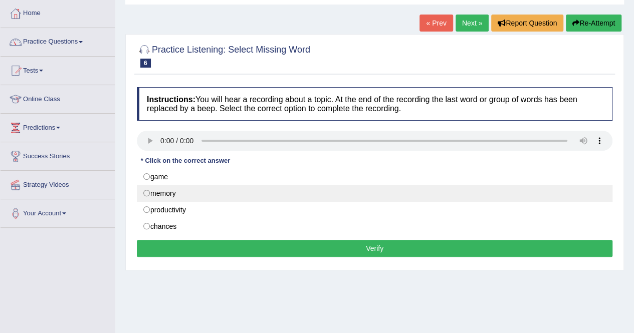
click at [175, 196] on label "memory" at bounding box center [375, 193] width 476 height 17
radio input "true"
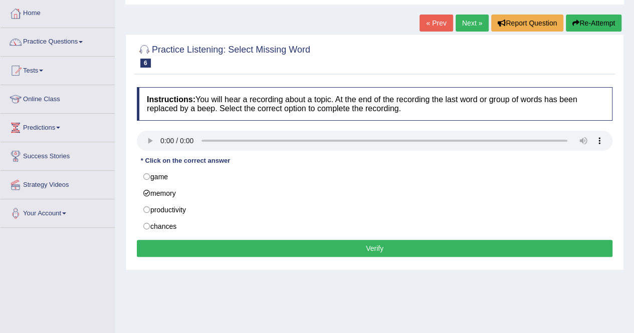
click at [244, 248] on button "Verify" at bounding box center [375, 248] width 476 height 17
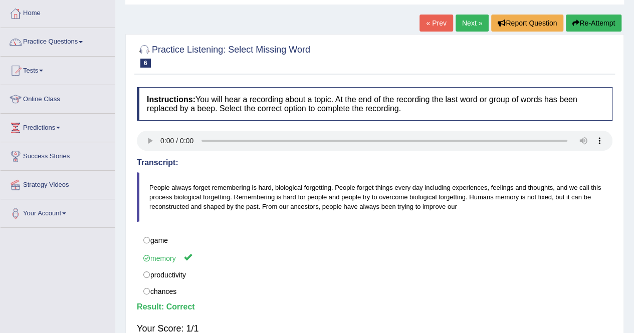
click at [472, 18] on link "Next »" at bounding box center [472, 23] width 33 height 17
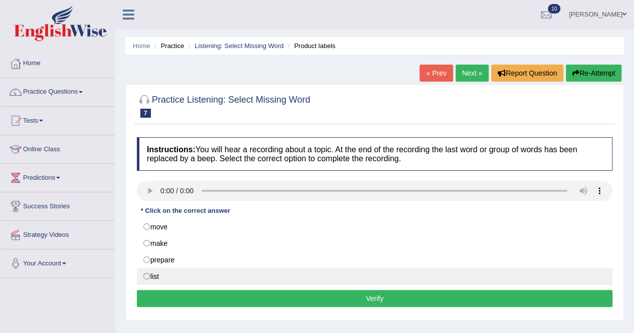
click at [195, 275] on label "list" at bounding box center [375, 276] width 476 height 17
radio input "true"
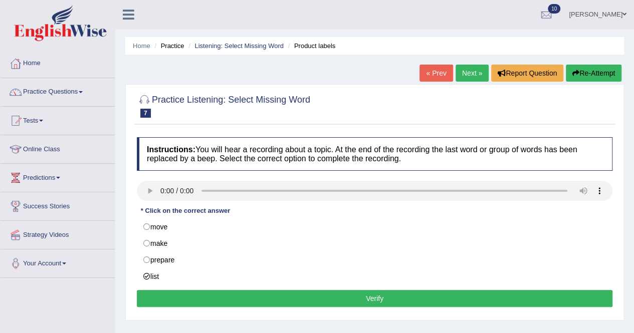
click at [230, 297] on button "Verify" at bounding box center [375, 298] width 476 height 17
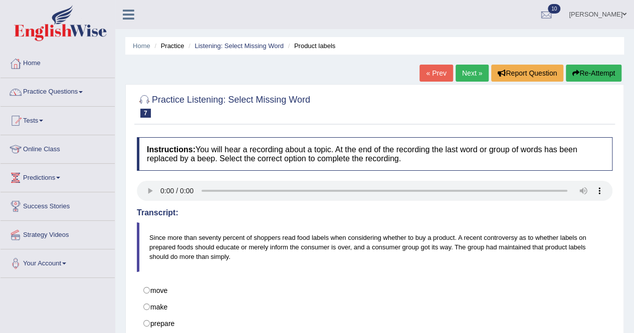
click at [471, 70] on link "Next »" at bounding box center [472, 73] width 33 height 17
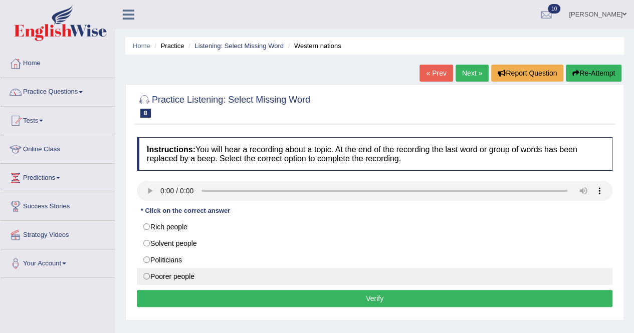
click at [184, 269] on label "Poorer people" at bounding box center [375, 276] width 476 height 17
radio input "true"
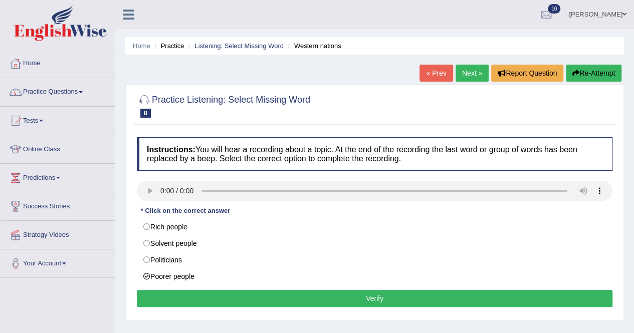
click at [367, 292] on button "Verify" at bounding box center [375, 298] width 476 height 17
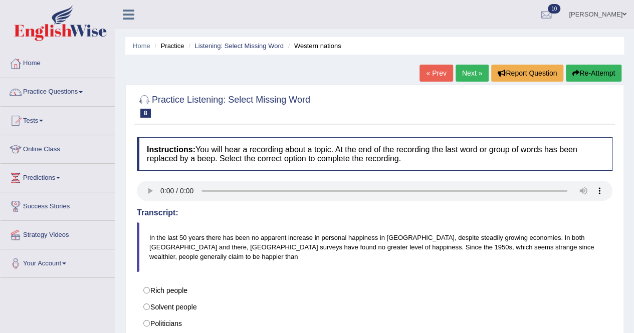
click at [477, 68] on link "Next »" at bounding box center [472, 73] width 33 height 17
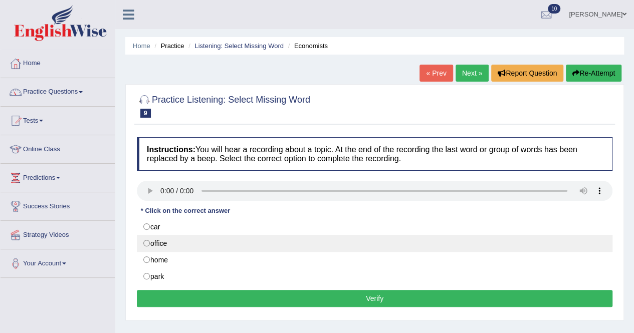
click at [186, 237] on label "office" at bounding box center [375, 243] width 476 height 17
radio input "true"
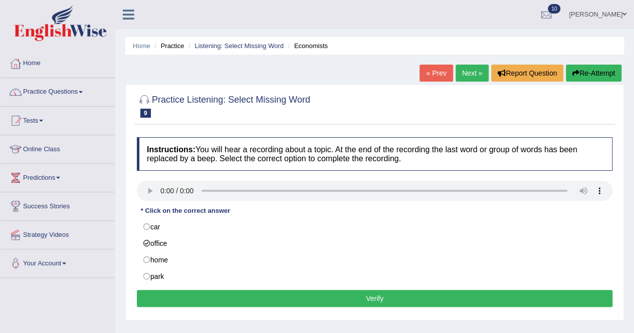
click at [339, 296] on button "Verify" at bounding box center [375, 298] width 476 height 17
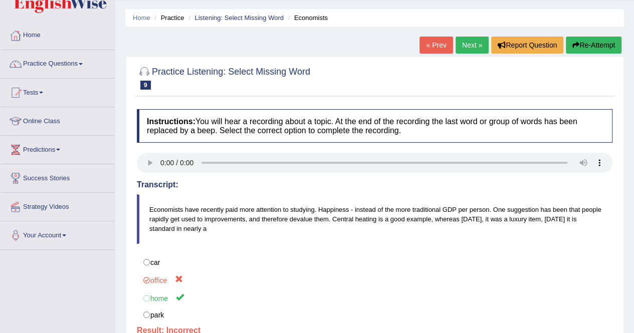
scroll to position [50, 0]
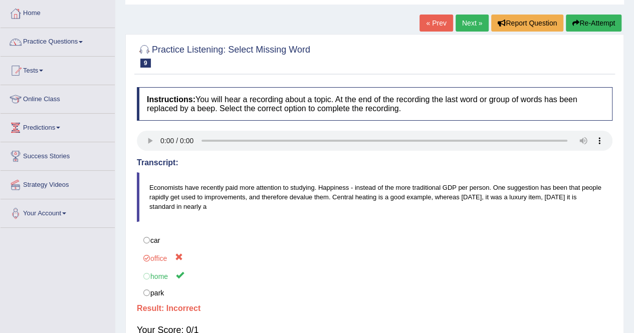
click at [464, 20] on link "Next »" at bounding box center [472, 23] width 33 height 17
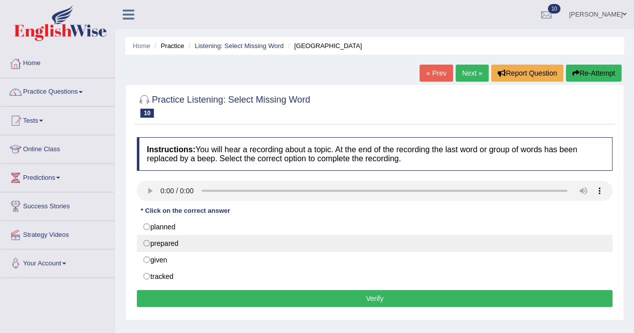
click at [283, 235] on label "prepared" at bounding box center [375, 243] width 476 height 17
radio input "true"
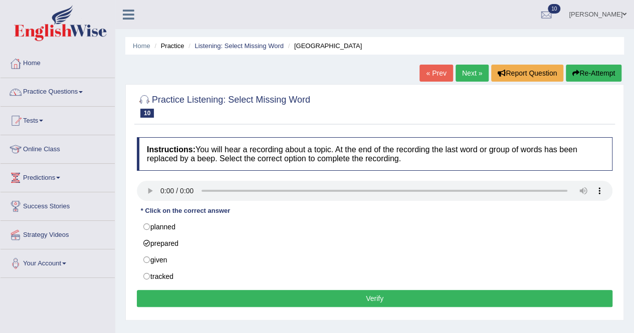
click at [300, 295] on button "Verify" at bounding box center [375, 298] width 476 height 17
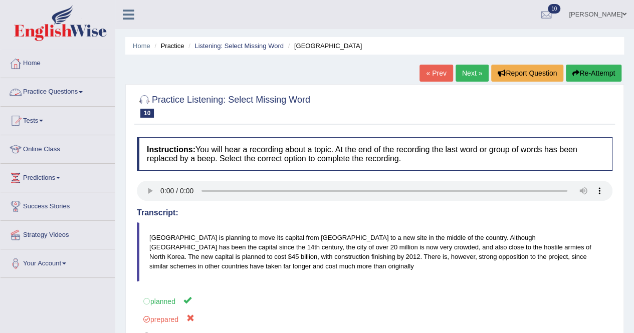
click at [85, 90] on link "Practice Questions" at bounding box center [58, 90] width 114 height 25
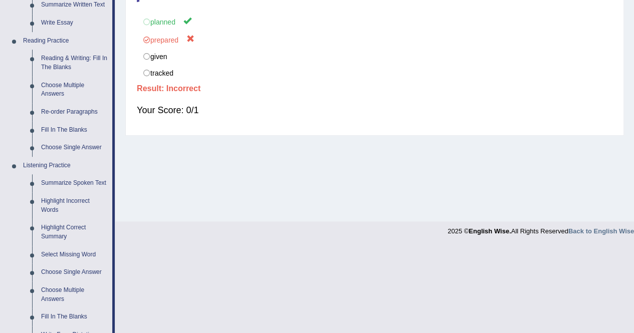
scroll to position [301, 0]
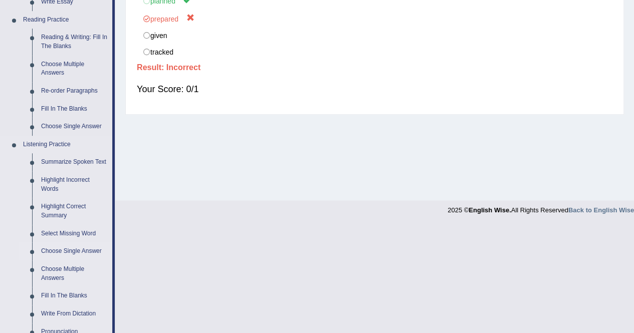
click at [59, 250] on link "Choose Single Answer" at bounding box center [75, 252] width 76 height 18
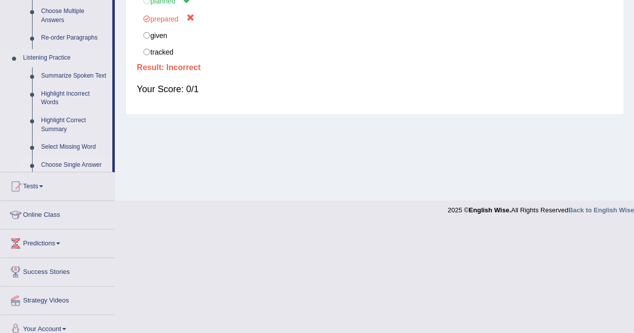
scroll to position [192, 0]
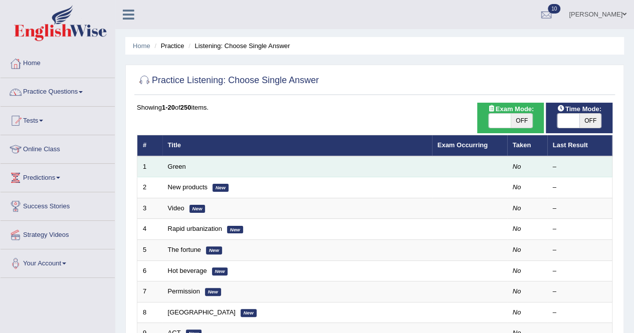
click at [186, 167] on td "Green" at bounding box center [297, 166] width 270 height 21
click at [174, 166] on link "Green" at bounding box center [177, 167] width 18 height 8
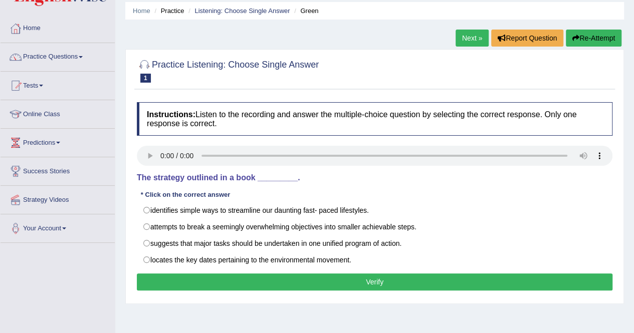
scroll to position [50, 0]
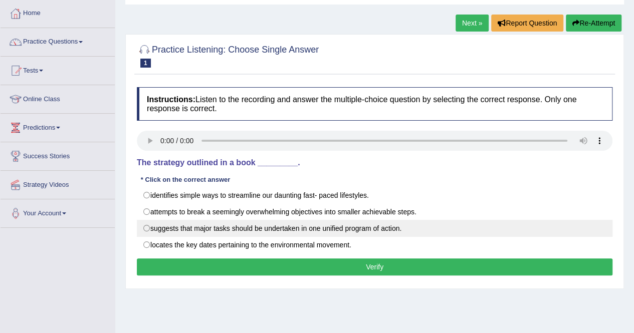
click at [248, 228] on label "suggests that major tasks should be undertaken in one unified program of action." at bounding box center [375, 228] width 476 height 17
radio input "true"
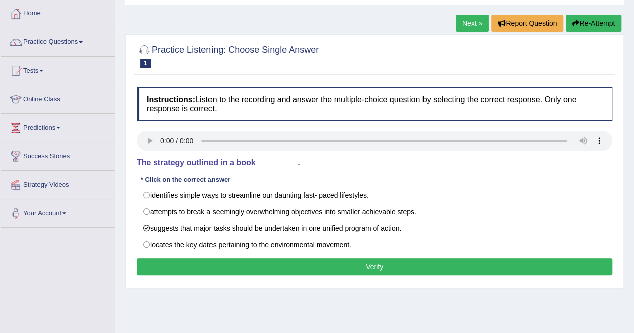
click at [255, 259] on button "Verify" at bounding box center [375, 267] width 476 height 17
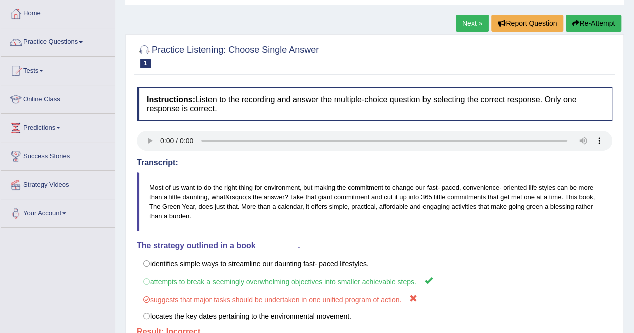
click at [472, 23] on link "Next »" at bounding box center [472, 23] width 33 height 17
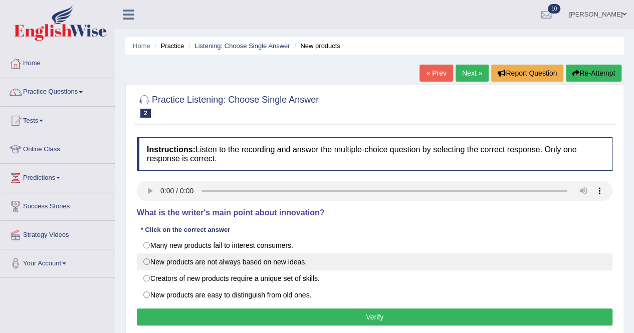
click at [233, 265] on label "New products are not always based on new ideas." at bounding box center [375, 262] width 476 height 17
radio input "true"
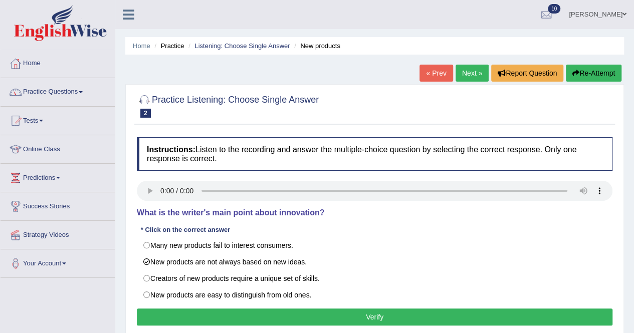
click at [261, 309] on button "Verify" at bounding box center [375, 317] width 476 height 17
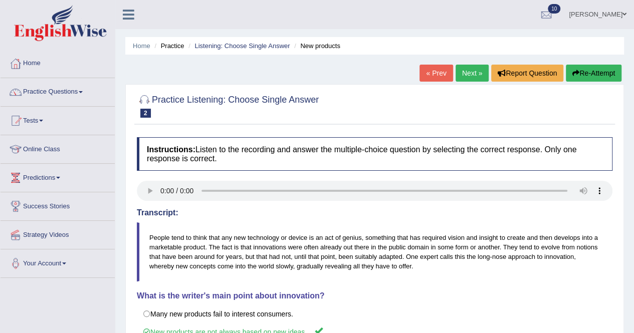
click at [469, 74] on link "Next »" at bounding box center [472, 73] width 33 height 17
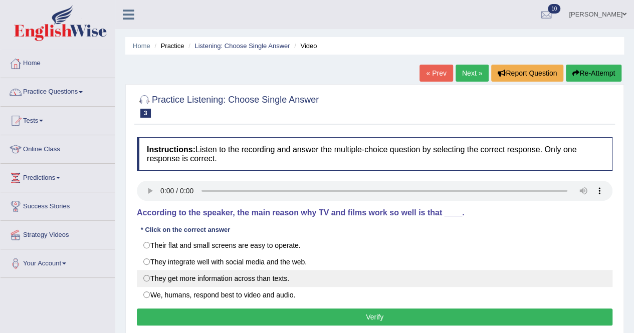
click at [269, 278] on label "They get more information across than texts." at bounding box center [375, 278] width 476 height 17
radio input "true"
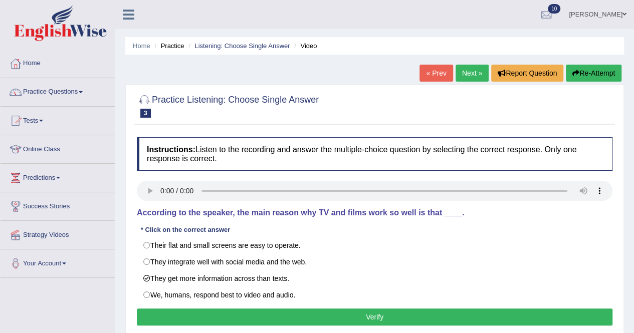
click at [298, 309] on button "Verify" at bounding box center [375, 317] width 476 height 17
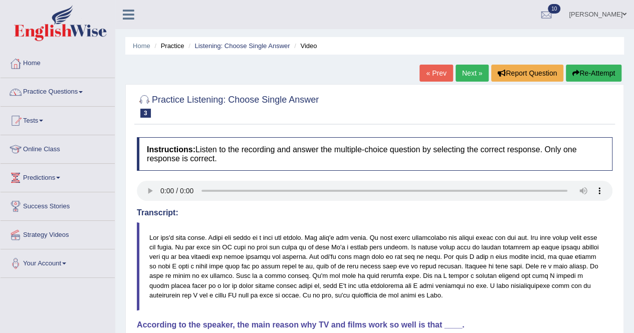
click at [478, 73] on link "Next »" at bounding box center [472, 73] width 33 height 17
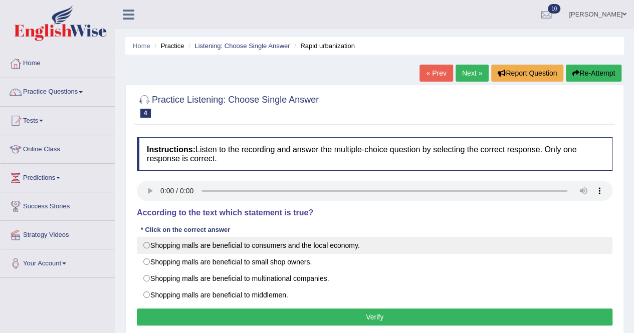
click at [237, 249] on label "Shopping malls are beneficial to consumers and the local economy." at bounding box center [375, 245] width 476 height 17
radio input "true"
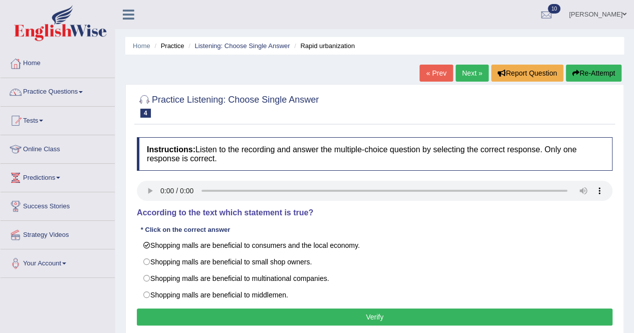
click at [256, 322] on button "Verify" at bounding box center [375, 317] width 476 height 17
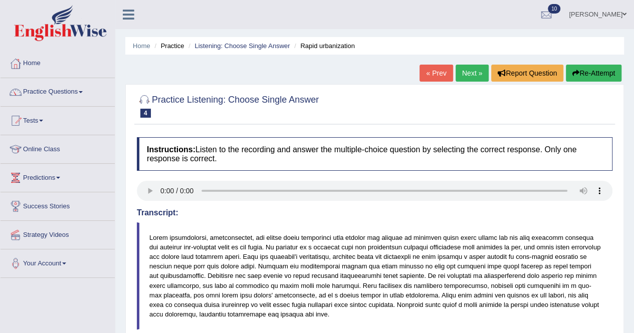
click at [463, 68] on link "Next »" at bounding box center [472, 73] width 33 height 17
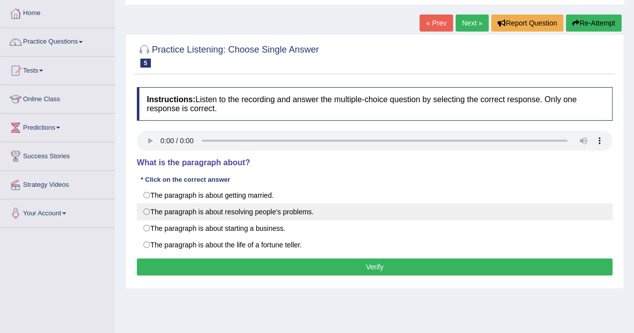
click at [246, 214] on label "The paragraph is about resolving people’s problems." at bounding box center [375, 211] width 476 height 17
radio input "true"
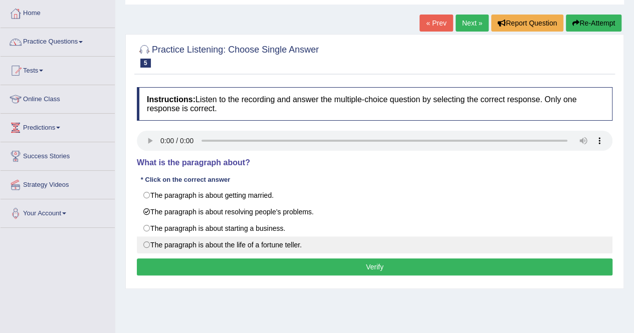
click at [234, 244] on label "The paragraph is about the life of a fortune teller." at bounding box center [375, 245] width 476 height 17
radio input "true"
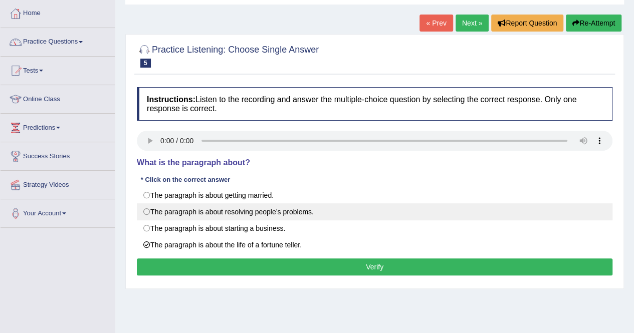
click at [249, 212] on label "The paragraph is about resolving people’s problems." at bounding box center [375, 211] width 476 height 17
radio input "true"
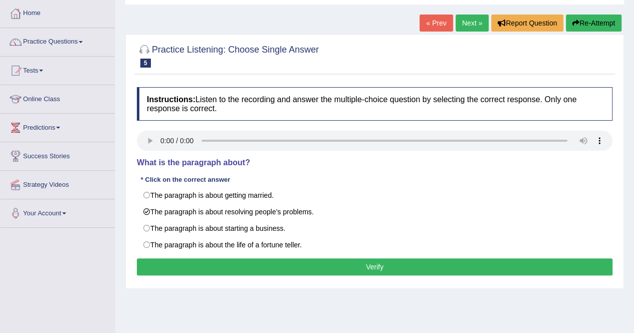
click at [276, 267] on button "Verify" at bounding box center [375, 267] width 476 height 17
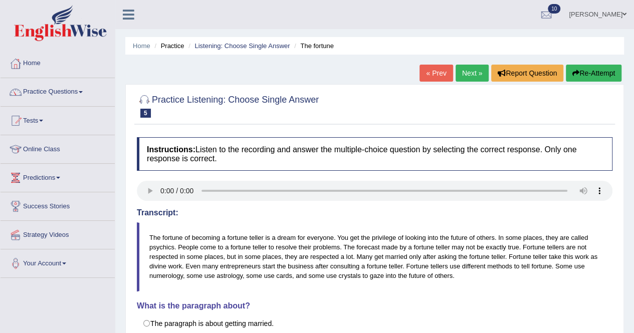
click at [464, 77] on link "Next »" at bounding box center [472, 73] width 33 height 17
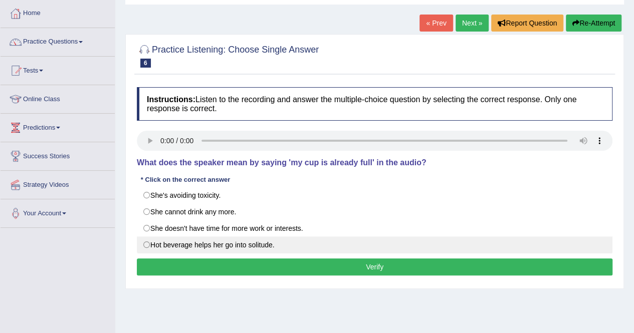
click at [233, 251] on label "Hot beverage helps her go into solitude." at bounding box center [375, 245] width 476 height 17
radio input "true"
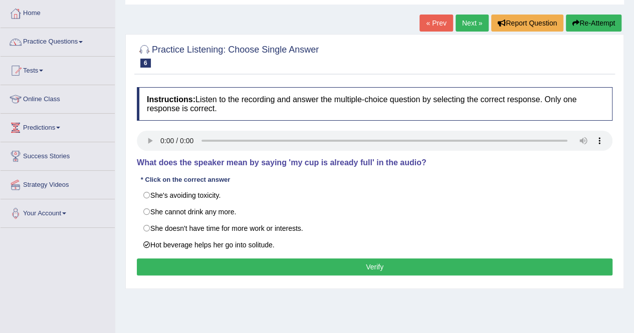
click at [264, 268] on button "Verify" at bounding box center [375, 267] width 476 height 17
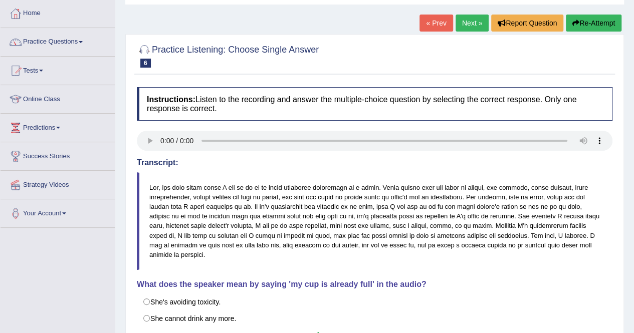
scroll to position [100, 0]
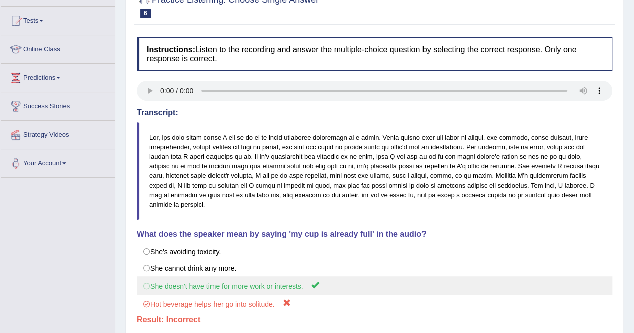
click at [238, 277] on label "She doesn't have time for more work or interests." at bounding box center [375, 286] width 476 height 19
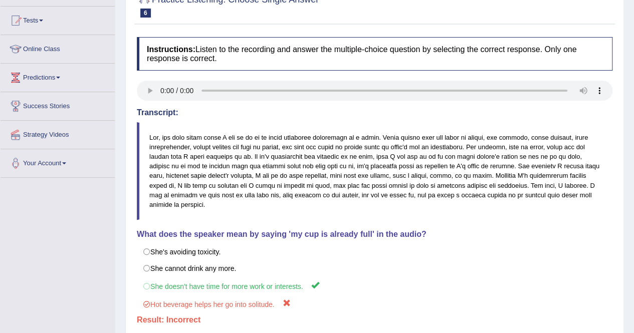
drag, startPoint x: 230, startPoint y: 291, endPoint x: 17, endPoint y: 317, distance: 214.6
click at [238, 272] on div "She's avoiding toxicity. She cannot drink any more. She doesn't have time for m…" at bounding box center [375, 279] width 476 height 70
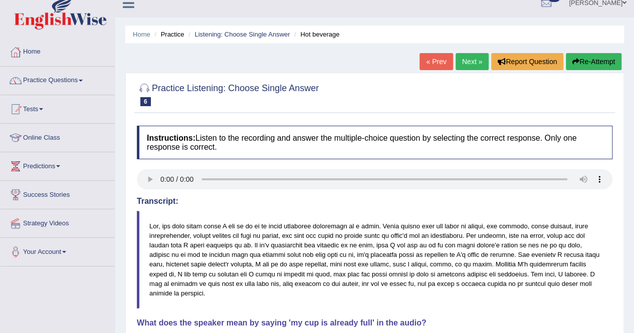
scroll to position [0, 0]
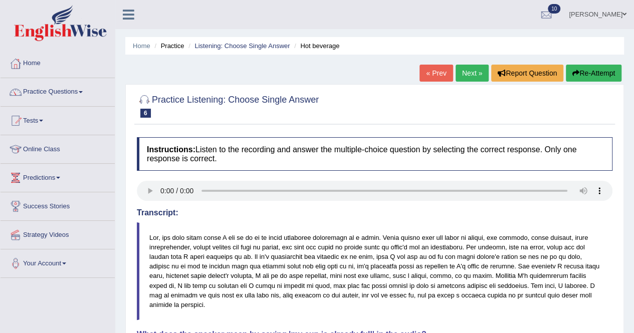
click at [459, 74] on link "Next »" at bounding box center [472, 73] width 33 height 17
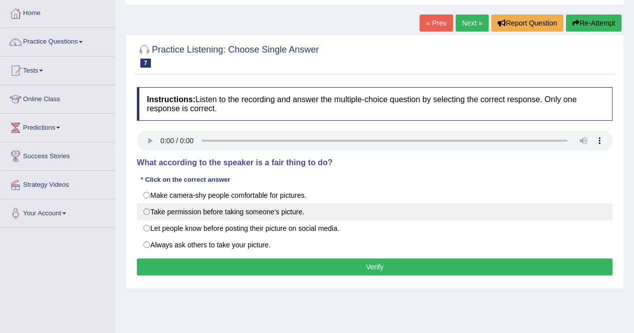
click at [160, 215] on label "Take permission before taking someone's picture." at bounding box center [375, 211] width 476 height 17
radio input "true"
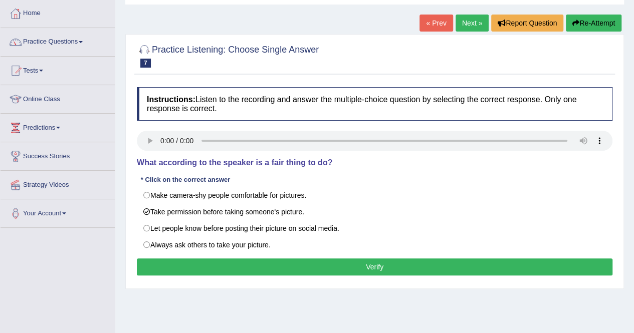
click at [222, 267] on button "Verify" at bounding box center [375, 267] width 476 height 17
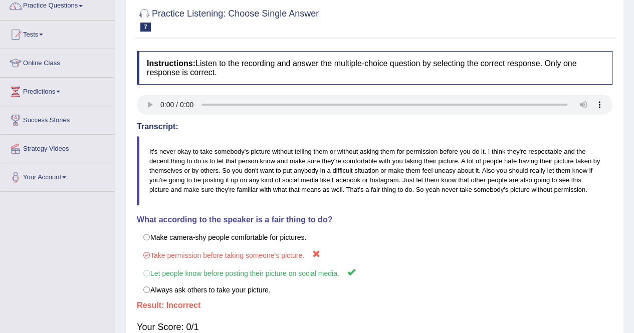
scroll to position [100, 0]
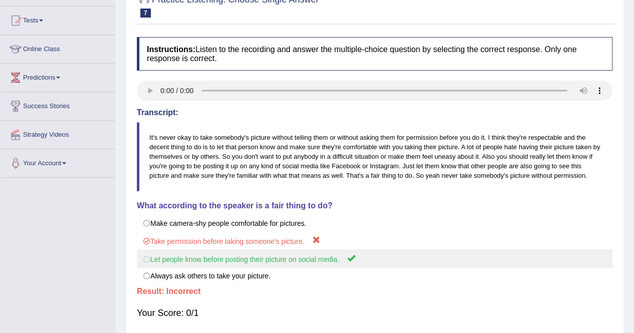
click at [325, 262] on label "Let people know before posting their picture on social media." at bounding box center [375, 259] width 476 height 19
click at [325, 261] on label "Let people know before posting their picture on social media." at bounding box center [375, 259] width 476 height 19
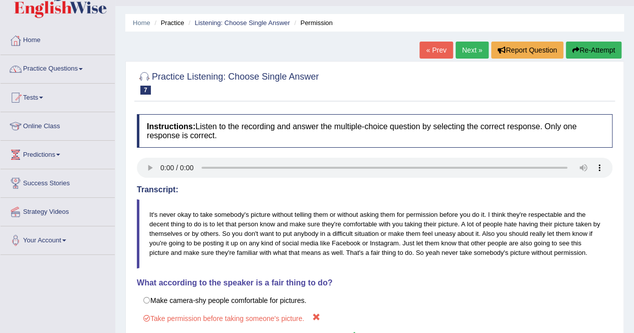
scroll to position [0, 0]
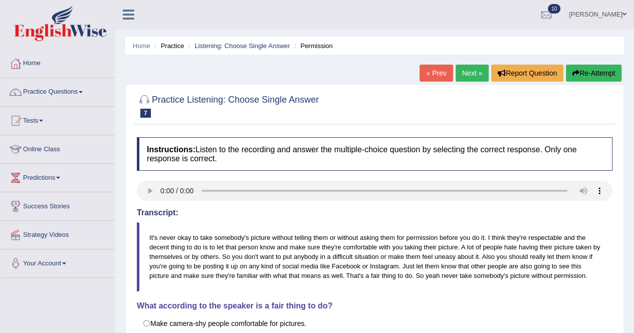
click at [467, 71] on link "Next »" at bounding box center [472, 73] width 33 height 17
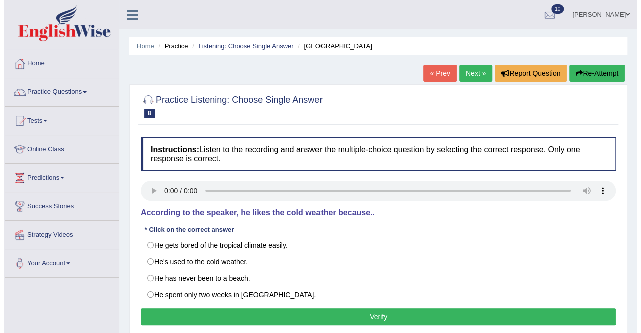
scroll to position [50, 0]
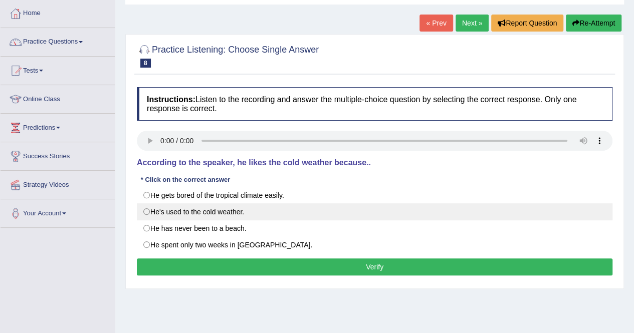
drag, startPoint x: 146, startPoint y: 211, endPoint x: 149, endPoint y: 219, distance: 8.6
click at [146, 212] on label "He's used to the cold weather." at bounding box center [375, 211] width 476 height 17
radio input "true"
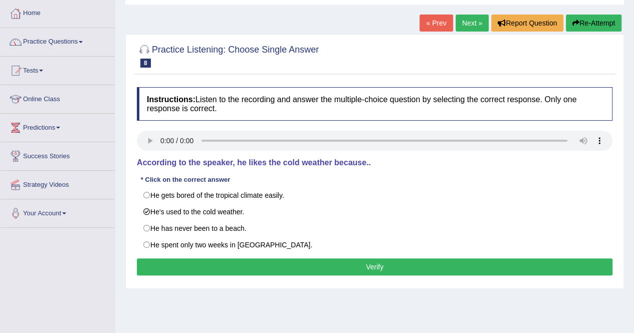
click at [170, 270] on button "Verify" at bounding box center [375, 267] width 476 height 17
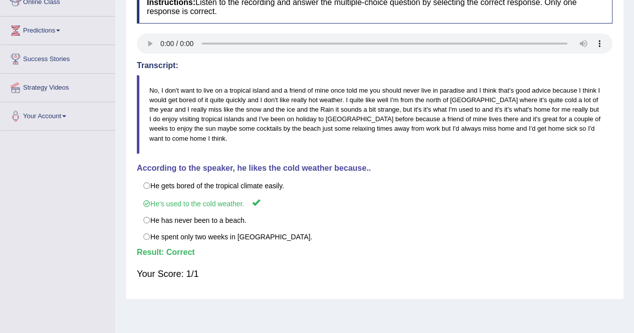
scroll to position [0, 0]
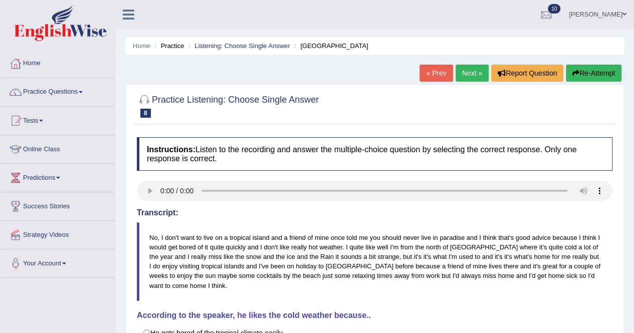
click at [479, 75] on link "Next »" at bounding box center [472, 73] width 33 height 17
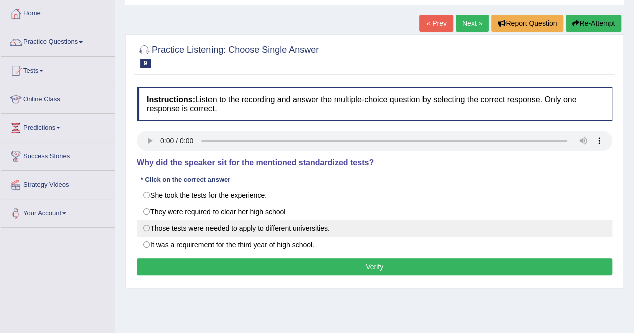
click at [182, 226] on label "Those tests were needed to apply to different universities." at bounding box center [375, 228] width 476 height 17
radio input "true"
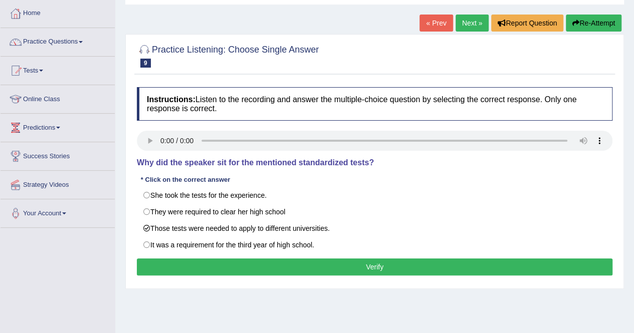
click at [201, 264] on button "Verify" at bounding box center [375, 267] width 476 height 17
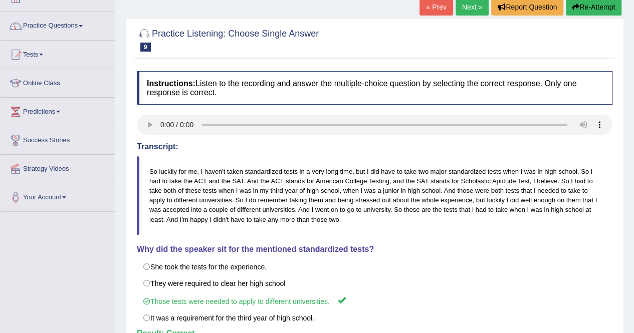
scroll to position [42, 0]
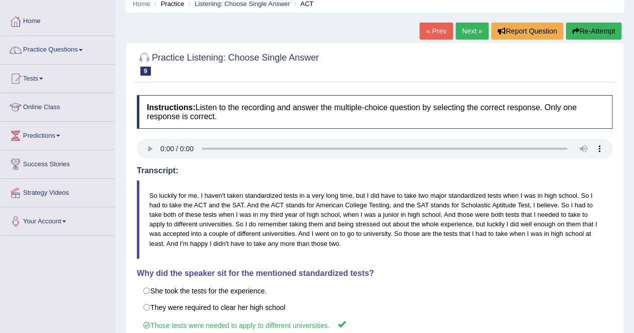
click at [470, 32] on link "Next »" at bounding box center [472, 31] width 33 height 17
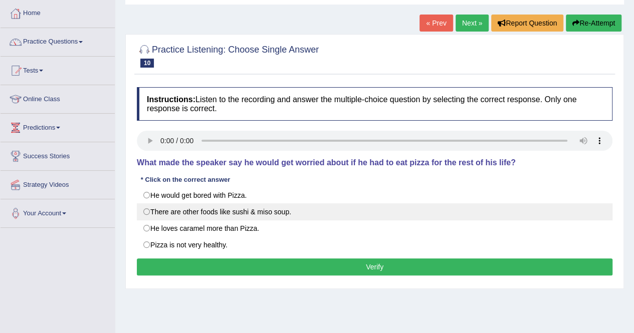
click at [147, 211] on label "There are other foods like sushi & miso soup." at bounding box center [375, 211] width 476 height 17
radio input "true"
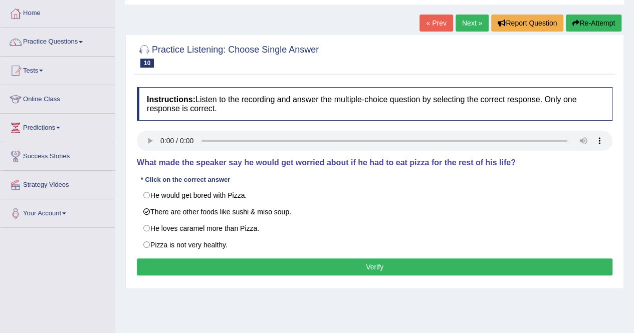
click at [201, 267] on button "Verify" at bounding box center [375, 267] width 476 height 17
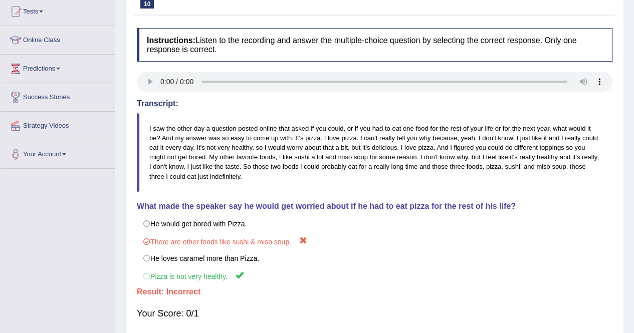
scroll to position [150, 0]
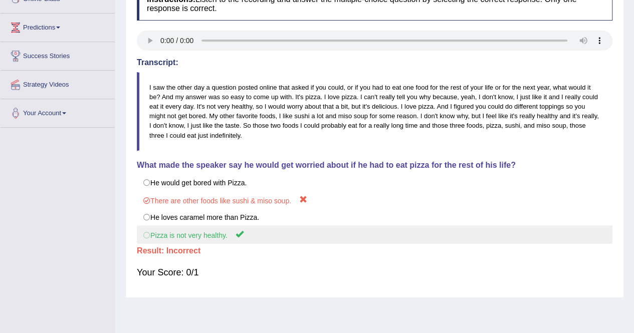
click at [201, 229] on label "Pizza is not very healthy." at bounding box center [375, 235] width 476 height 19
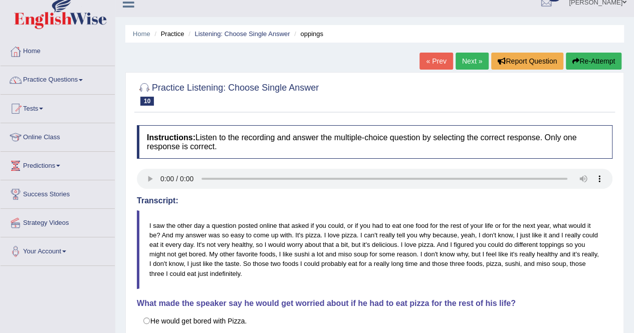
scroll to position [0, 0]
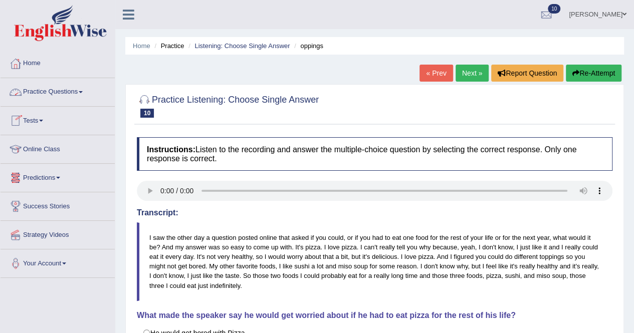
click at [81, 90] on link "Practice Questions" at bounding box center [58, 90] width 114 height 25
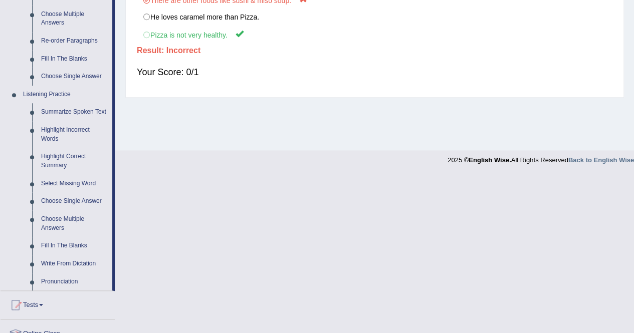
scroll to position [401, 0]
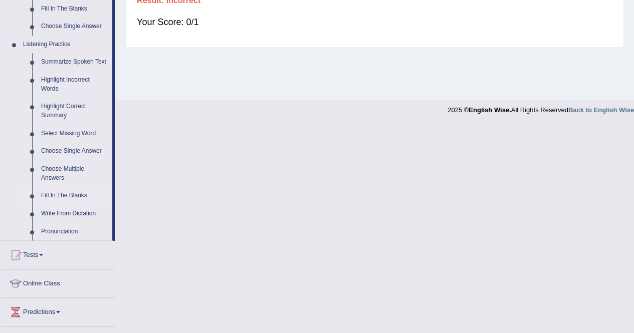
click at [67, 192] on link "Fill In The Blanks" at bounding box center [75, 196] width 76 height 18
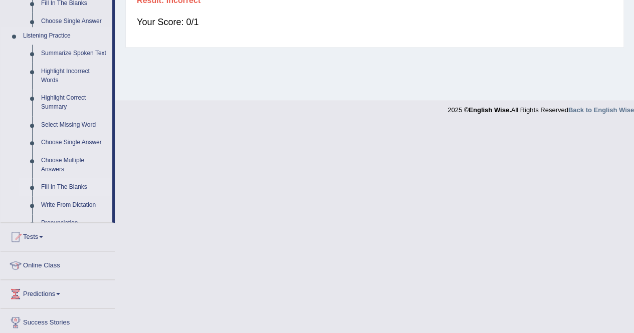
scroll to position [192, 0]
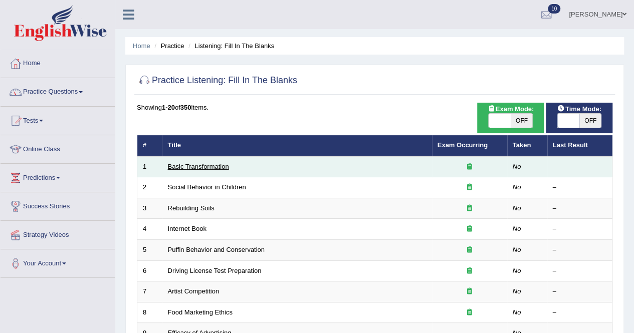
click at [224, 168] on link "Basic Transformation" at bounding box center [198, 167] width 61 height 8
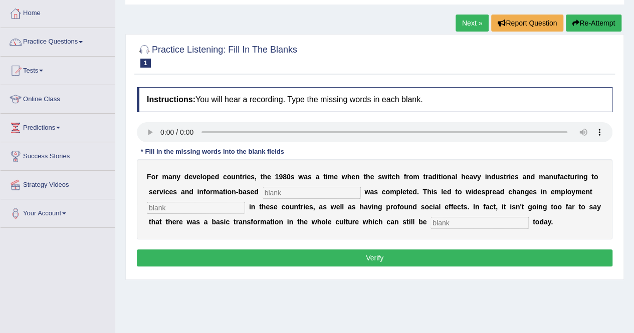
click at [339, 194] on input "text" at bounding box center [312, 193] width 98 height 12
click at [194, 205] on input "text" at bounding box center [196, 208] width 98 height 12
type input "partners"
click at [463, 219] on input "text" at bounding box center [479, 223] width 98 height 12
type input "observed"
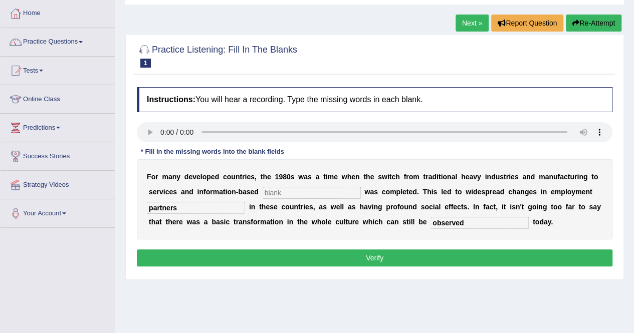
click at [422, 250] on button "Verify" at bounding box center [375, 258] width 476 height 17
type input "y68y678"
click at [314, 256] on button "Verify" at bounding box center [375, 258] width 476 height 17
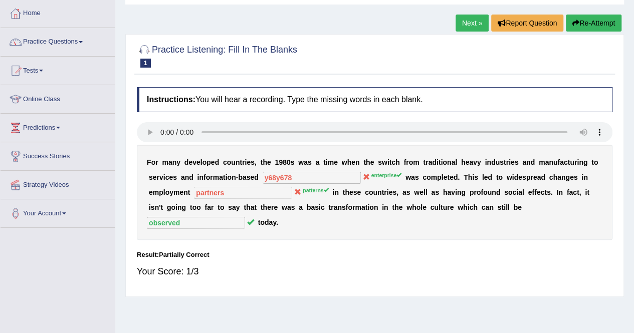
click at [462, 22] on link "Next »" at bounding box center [472, 23] width 33 height 17
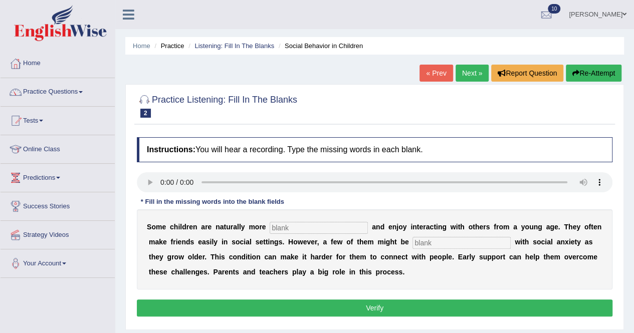
click at [336, 228] on input "text" at bounding box center [319, 228] width 98 height 12
type input "socialablr"
click at [434, 243] on input "text" at bounding box center [461, 243] width 98 height 12
type input "diagonose"
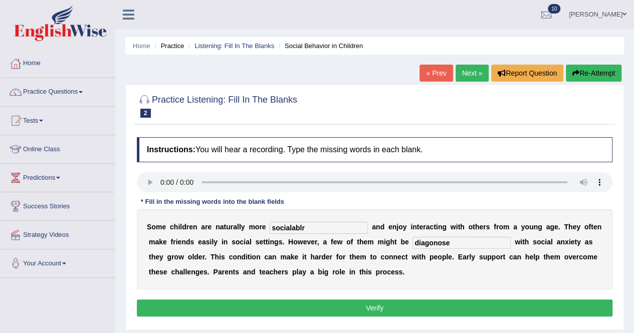
click at [408, 300] on button "Verify" at bounding box center [375, 308] width 476 height 17
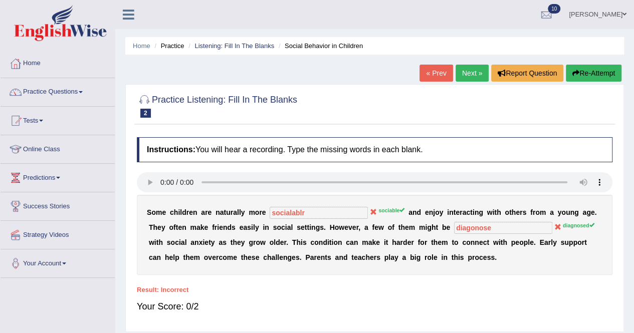
scroll to position [50, 0]
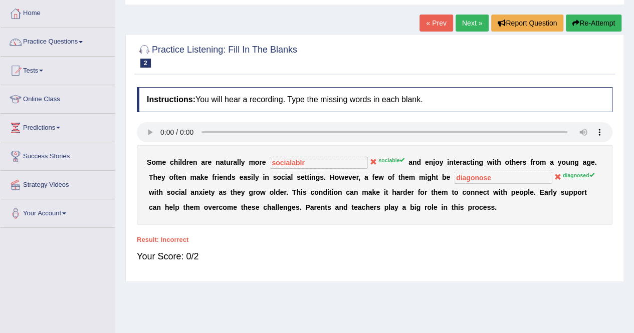
click at [477, 28] on link "Next »" at bounding box center [472, 23] width 33 height 17
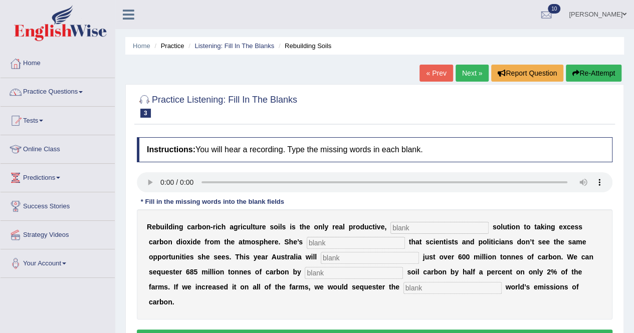
click at [412, 226] on input "text" at bounding box center [439, 228] width 98 height 12
click at [409, 221] on div "R e b u i l d i n g c a r b o n - r i c h a g r i c u l t u r e s o i l s i s t…" at bounding box center [375, 264] width 476 height 110
click at [409, 225] on input "text" at bounding box center [439, 228] width 98 height 12
type input "parmanent"
click at [338, 243] on input "text" at bounding box center [356, 243] width 98 height 12
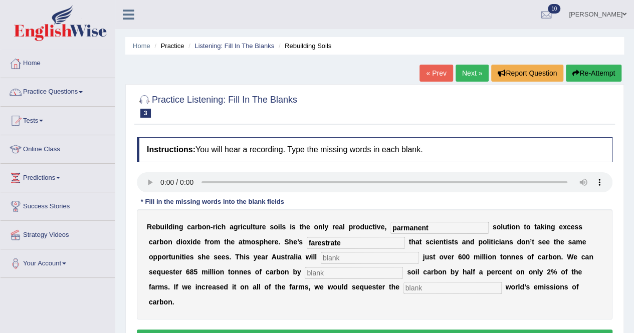
type input "farestrate"
click at [339, 261] on input "text" at bounding box center [370, 258] width 98 height 12
type input "rfrffr"
click at [313, 274] on input "text" at bounding box center [354, 273] width 98 height 12
type input "incresing"
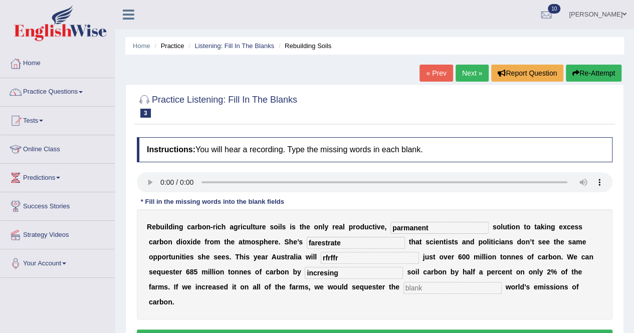
click at [432, 292] on input "text" at bounding box center [452, 288] width 98 height 12
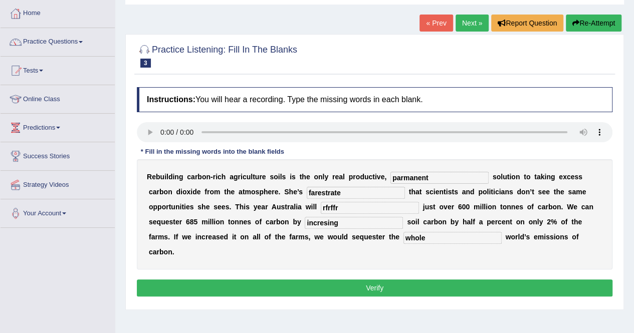
type input "whole"
click at [433, 291] on button "Verify" at bounding box center [375, 288] width 476 height 17
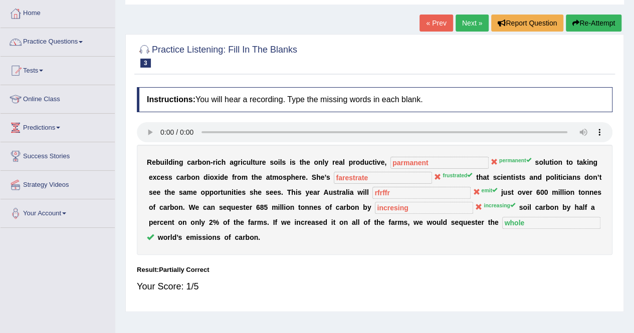
click at [469, 22] on link "Next »" at bounding box center [472, 23] width 33 height 17
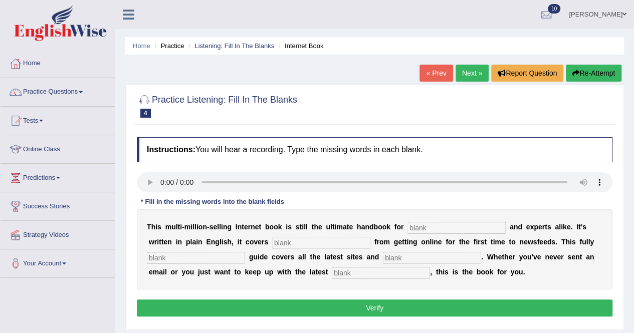
click at [411, 224] on input "text" at bounding box center [456, 228] width 98 height 12
type input "overseze"
click at [288, 242] on input "text" at bounding box center [321, 243] width 98 height 12
click at [186, 256] on input "text" at bounding box center [196, 258] width 98 height 12
click at [291, 242] on input "bf" at bounding box center [321, 243] width 98 height 12
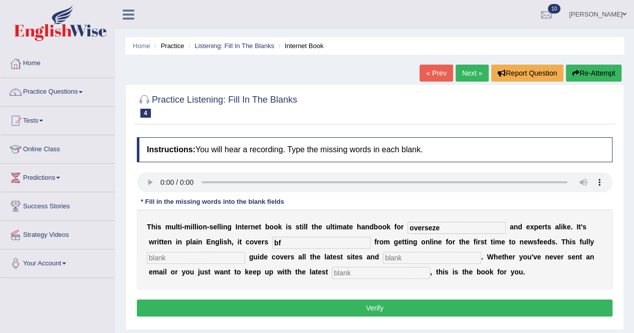
type input "b"
type input "everything"
click at [229, 256] on input "text" at bounding box center [196, 258] width 98 height 12
type input "gbg"
click at [387, 254] on input "text" at bounding box center [432, 258] width 98 height 12
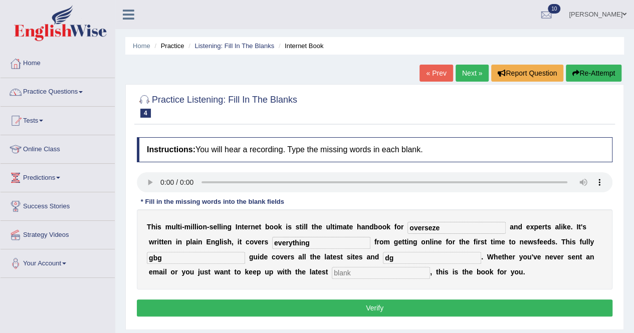
type input "dg"
click at [371, 268] on input "text" at bounding box center [381, 273] width 98 height 12
type input "devolopment"
click at [354, 310] on button "Verify" at bounding box center [375, 308] width 476 height 17
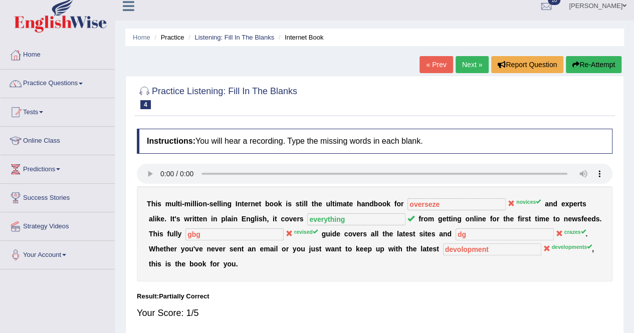
scroll to position [8, 0]
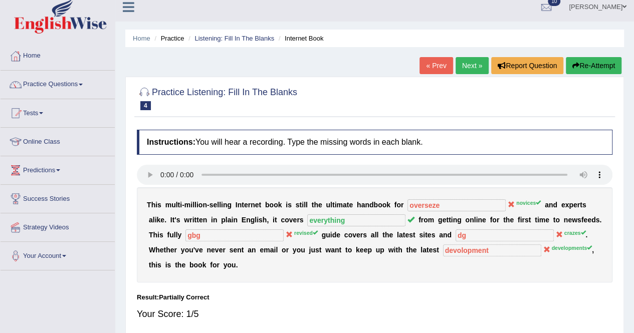
click at [462, 66] on link "Next »" at bounding box center [472, 65] width 33 height 17
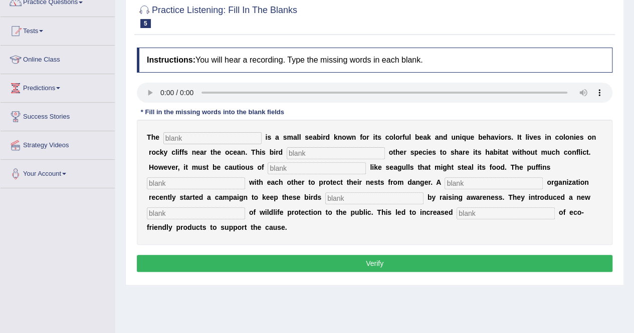
scroll to position [91, 0]
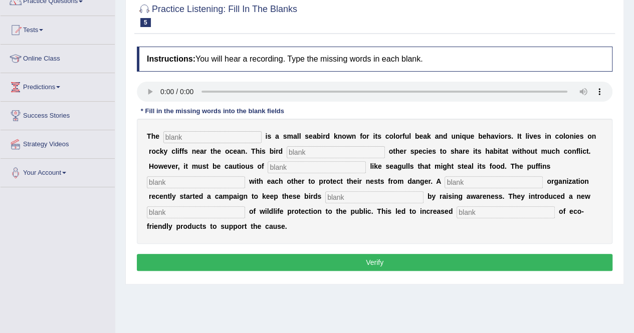
click at [191, 142] on input "text" at bounding box center [212, 137] width 98 height 12
type input "perfer"
click at [294, 147] on input "text" at bounding box center [336, 152] width 98 height 12
type input "alows"
click at [293, 165] on input "text" at bounding box center [317, 167] width 98 height 12
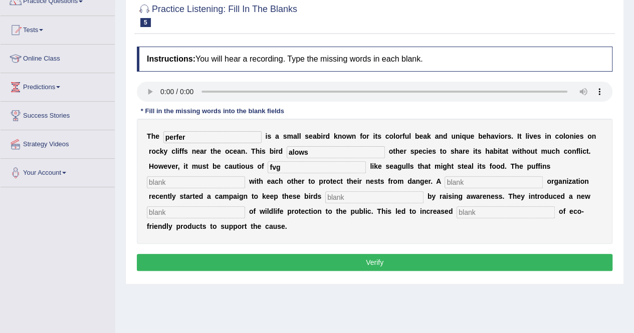
type input "fvg"
click at [226, 182] on input "text" at bounding box center [196, 182] width 98 height 12
type input "colaborate"
click at [464, 182] on input "text" at bounding box center [494, 182] width 98 height 12
type input "ffc"
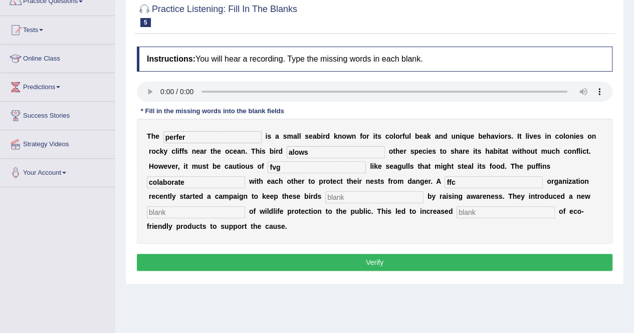
click at [383, 194] on input "text" at bounding box center [374, 197] width 98 height 12
drag, startPoint x: 383, startPoint y: 195, endPoint x: 458, endPoint y: 357, distance: 178.5
click at [458, 243] on html "Toggle navigation Home Practice Questions Speaking Practice Read Aloud Repeat S…" at bounding box center [317, 75] width 634 height 333
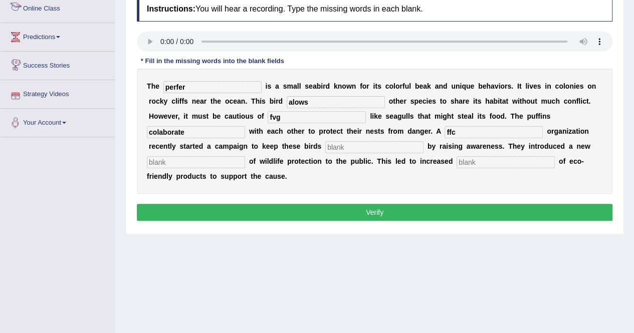
scroll to position [0, 0]
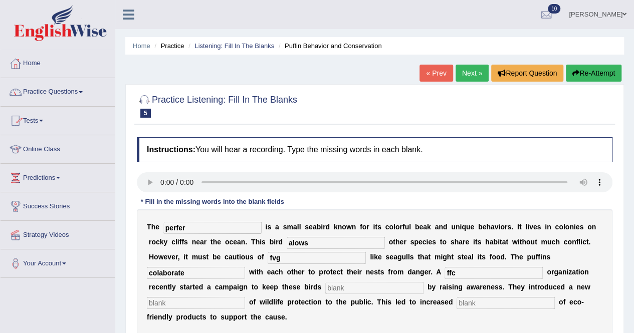
click at [84, 89] on link "Practice Questions" at bounding box center [58, 90] width 114 height 25
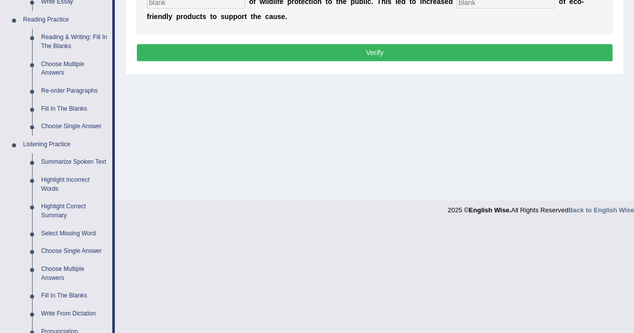
scroll to position [401, 0]
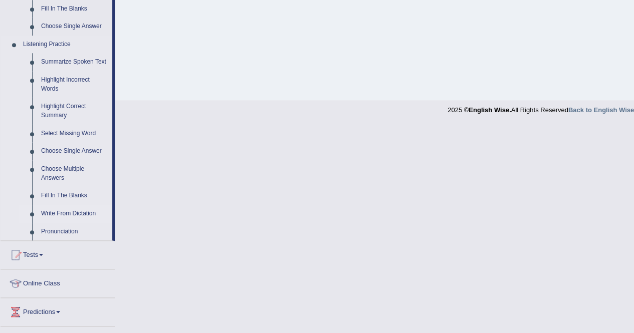
click at [58, 212] on link "Write From Dictation" at bounding box center [75, 214] width 76 height 18
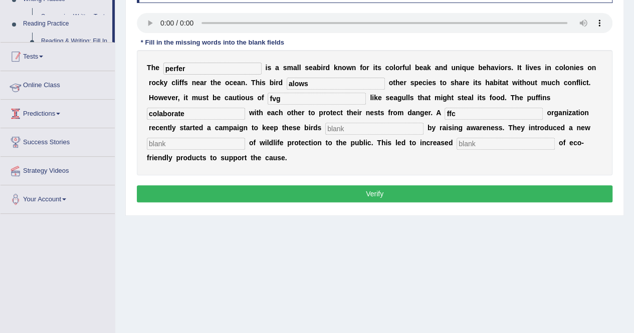
scroll to position [130, 0]
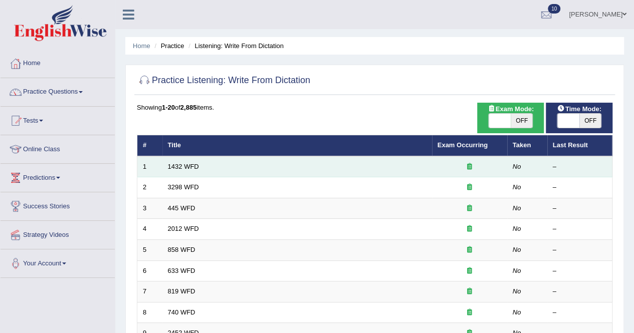
click at [215, 171] on td "1432 WFD" at bounding box center [297, 166] width 270 height 21
click at [194, 168] on link "1432 WFD" at bounding box center [183, 167] width 31 height 8
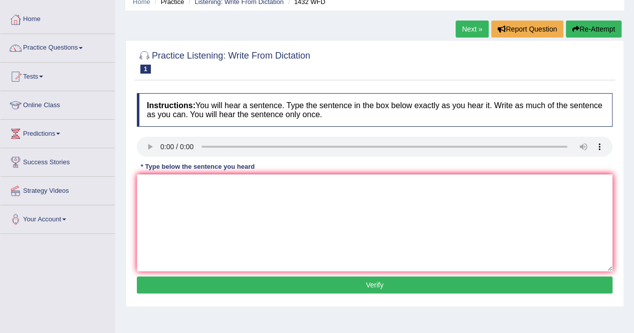
scroll to position [32, 0]
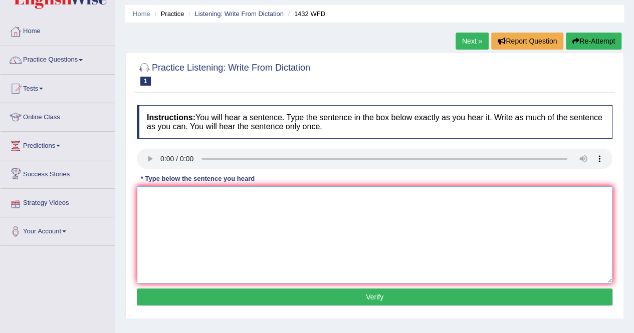
click at [157, 194] on textarea at bounding box center [375, 234] width 476 height 97
type textarea "m"
type textarea "More phisical activity is banificial to health"
click at [260, 292] on button "Verify" at bounding box center [375, 297] width 476 height 17
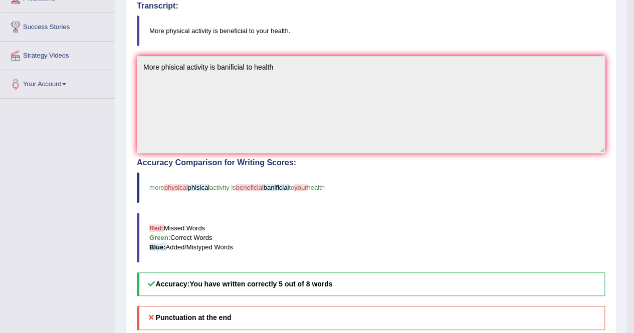
scroll to position [11, 0]
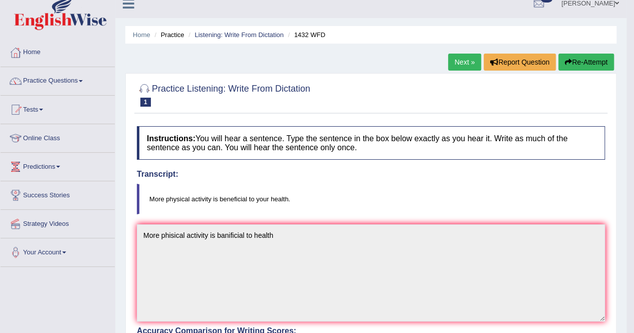
click at [466, 62] on link "Next »" at bounding box center [464, 62] width 33 height 17
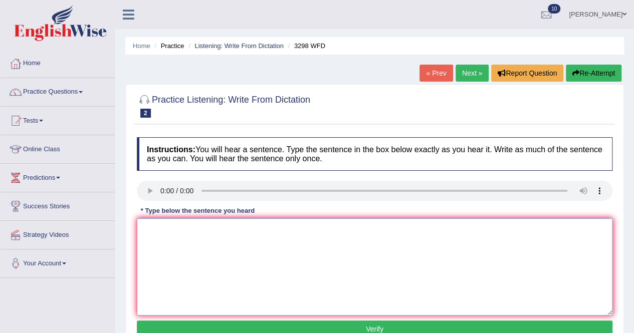
click at [143, 235] on textarea at bounding box center [375, 267] width 476 height 97
type textarea "a"
type textarea "Animal behavior is most banifical in human life"
click at [194, 331] on button "Verify" at bounding box center [375, 329] width 476 height 17
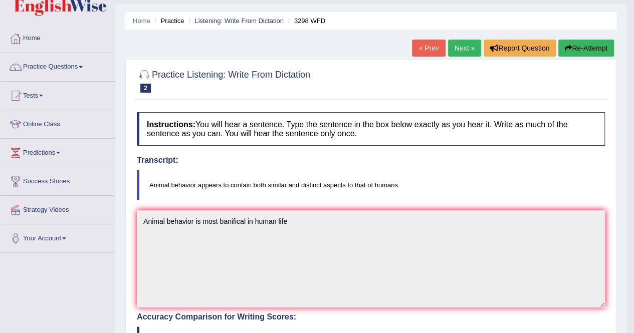
scroll to position [11, 0]
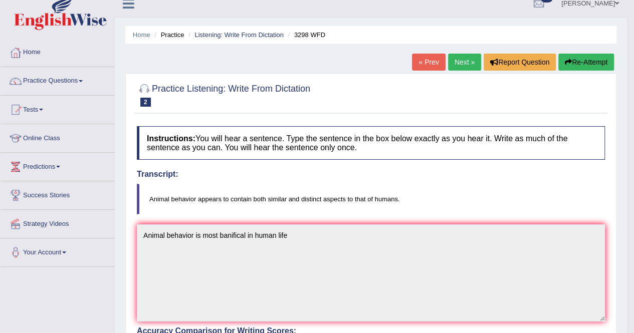
click at [462, 63] on link "Next »" at bounding box center [464, 62] width 33 height 17
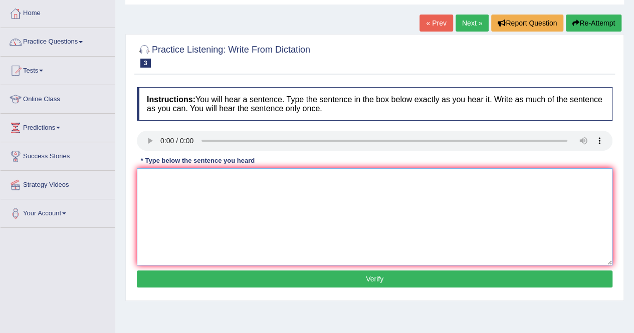
click at [178, 190] on textarea at bounding box center [375, 216] width 476 height 97
click at [209, 198] on textarea "The Amarican" at bounding box center [375, 216] width 476 height 97
click at [307, 264] on textarea "The Amarican made a plan to land his shipisies on Mass" at bounding box center [375, 216] width 476 height 97
type textarea "The Amarican made a plan to land his shipisies on Mass"
click at [311, 275] on button "Verify" at bounding box center [375, 279] width 476 height 17
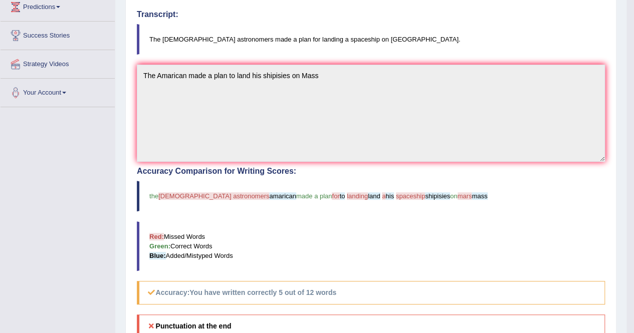
scroll to position [61, 0]
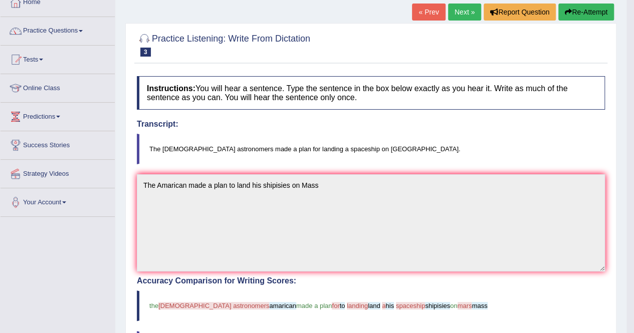
click at [463, 11] on link "Next »" at bounding box center [464, 12] width 33 height 17
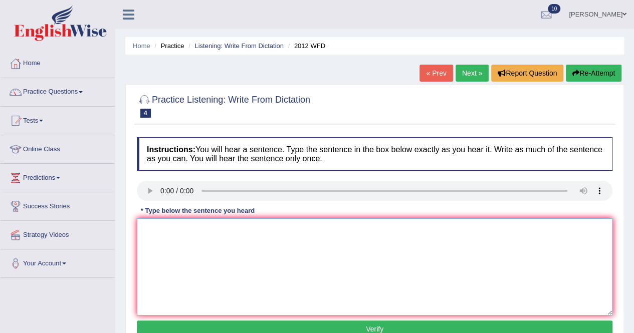
click at [158, 225] on textarea at bounding box center [375, 267] width 476 height 97
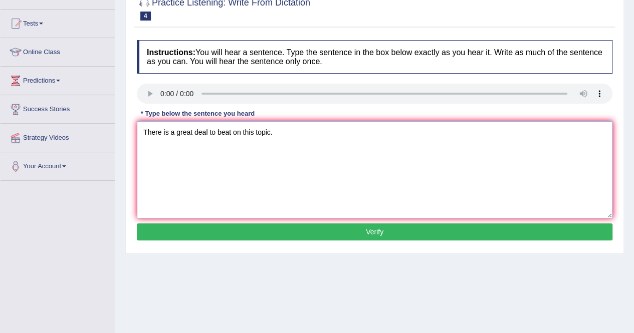
scroll to position [100, 0]
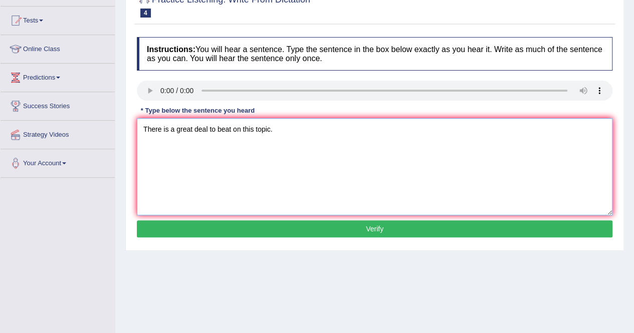
type textarea "There is a great deal to beat on this topic."
click at [222, 223] on button "Verify" at bounding box center [375, 229] width 476 height 17
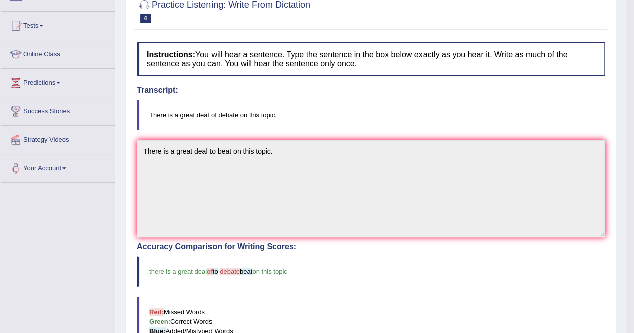
scroll to position [50, 0]
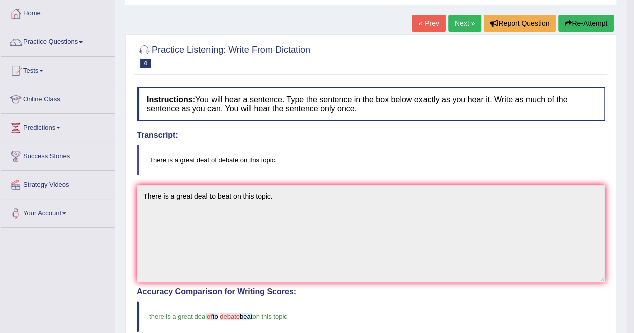
click at [461, 26] on link "Next »" at bounding box center [464, 23] width 33 height 17
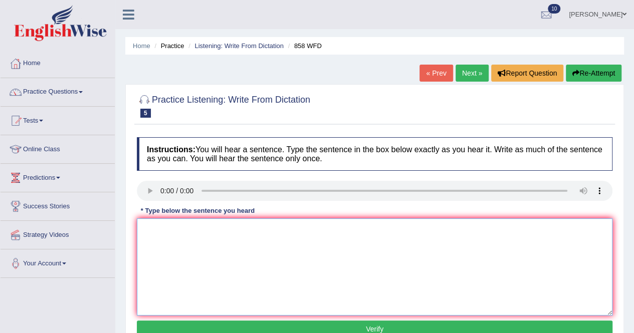
click at [167, 228] on textarea at bounding box center [375, 267] width 476 height 97
type textarea "t"
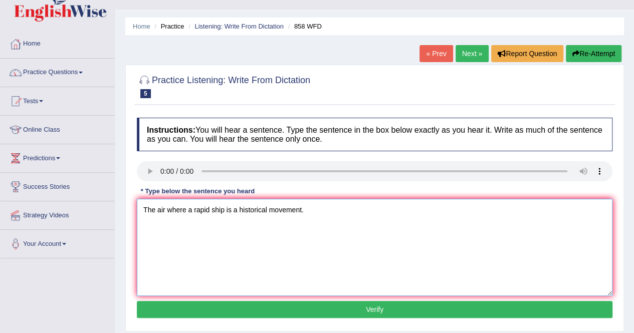
scroll to position [50, 0]
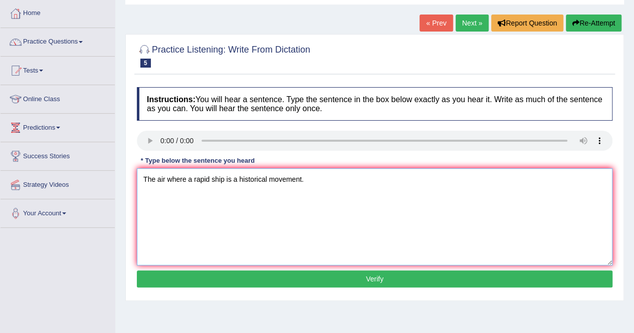
type textarea "The air where a rapid ship is a historical movement."
click at [239, 283] on button "Verify" at bounding box center [375, 279] width 476 height 17
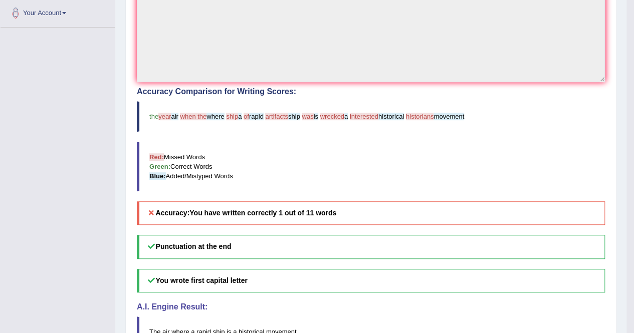
scroll to position [301, 0]
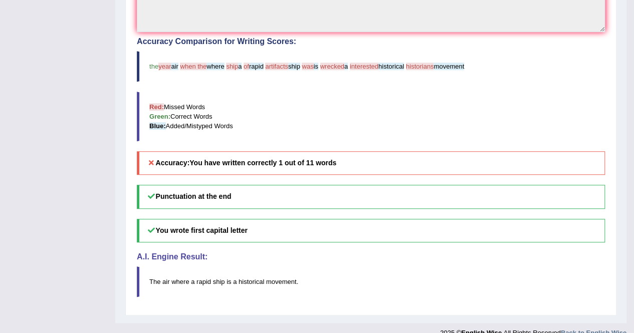
click at [279, 299] on div "Instructions: You will hear a sentence. Type the sentence in the box below exac…" at bounding box center [370, 71] width 473 height 479
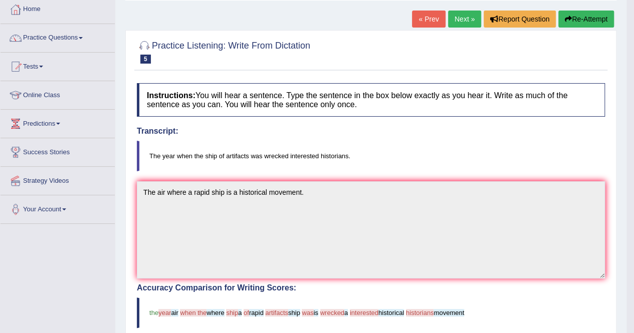
scroll to position [0, 0]
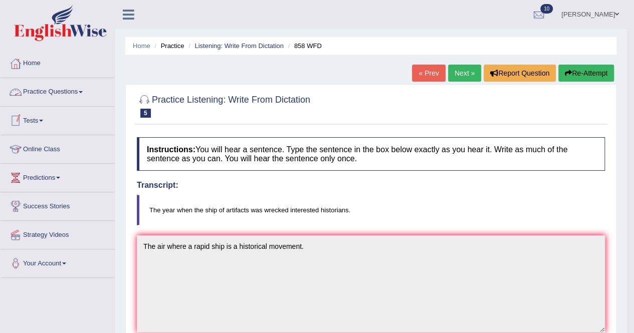
click at [87, 93] on link "Practice Questions" at bounding box center [58, 90] width 114 height 25
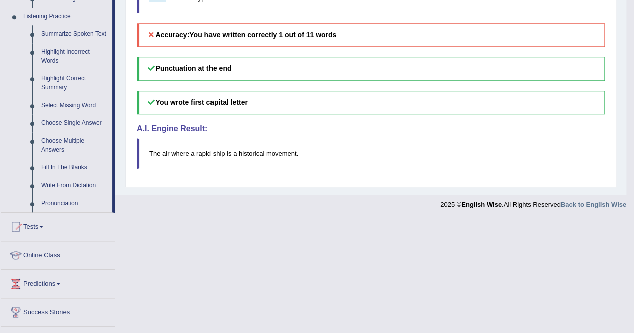
scroll to position [479, 0]
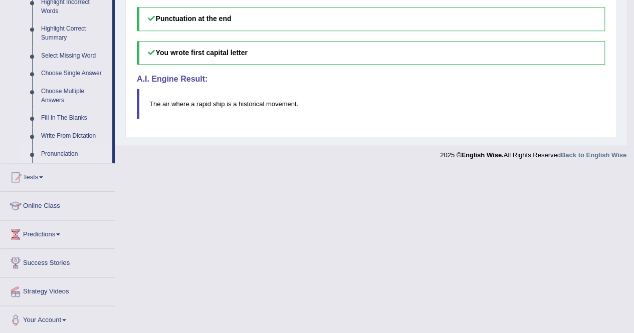
click at [60, 151] on link "Pronunciation" at bounding box center [75, 154] width 76 height 18
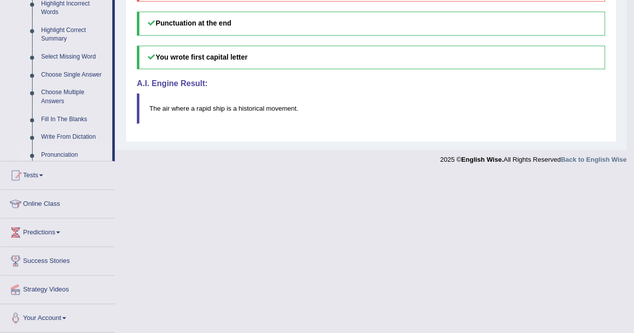
scroll to position [312, 0]
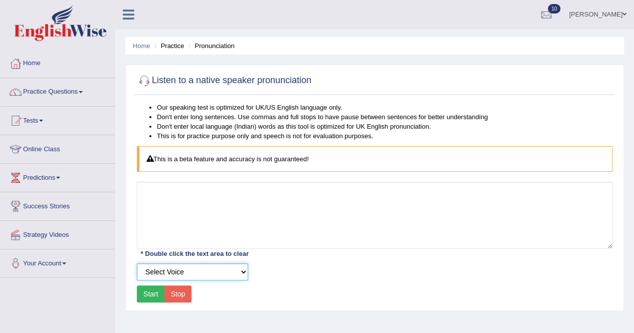
click at [246, 270] on select "Select Voice UK English [DEMOGRAPHIC_DATA] UK English [DEMOGRAPHIC_DATA]" at bounding box center [192, 272] width 111 height 17
click at [268, 276] on div "Select Voice UK English [DEMOGRAPHIC_DATA] UK English [DEMOGRAPHIC_DATA]" at bounding box center [375, 272] width 486 height 17
click at [164, 295] on button "Stop" at bounding box center [178, 294] width 28 height 17
click at [150, 295] on button "Start" at bounding box center [151, 294] width 28 height 17
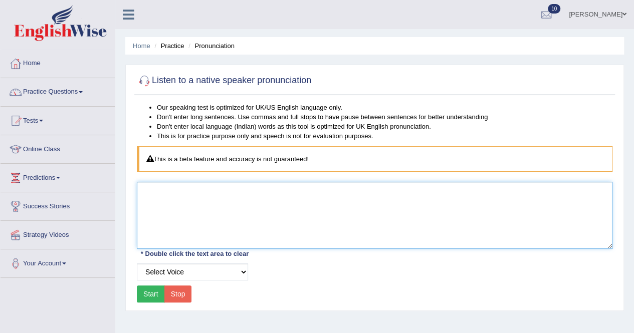
click at [155, 192] on textarea at bounding box center [375, 215] width 476 height 67
